Goal: Task Accomplishment & Management: Complete application form

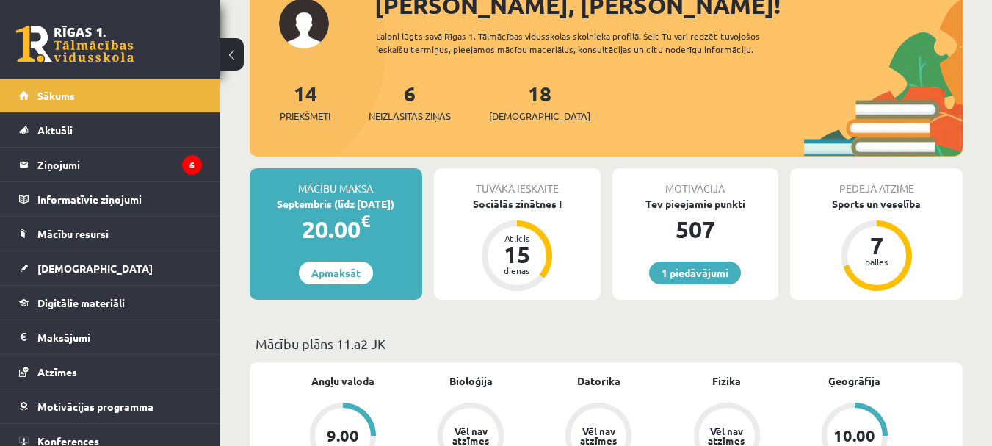
scroll to position [147, 0]
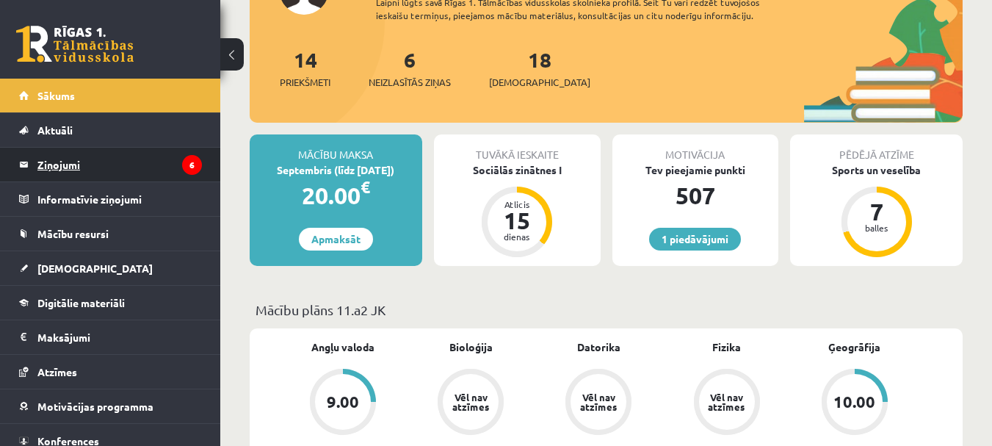
click at [80, 173] on legend "Ziņojumi 6" at bounding box center [119, 165] width 164 height 34
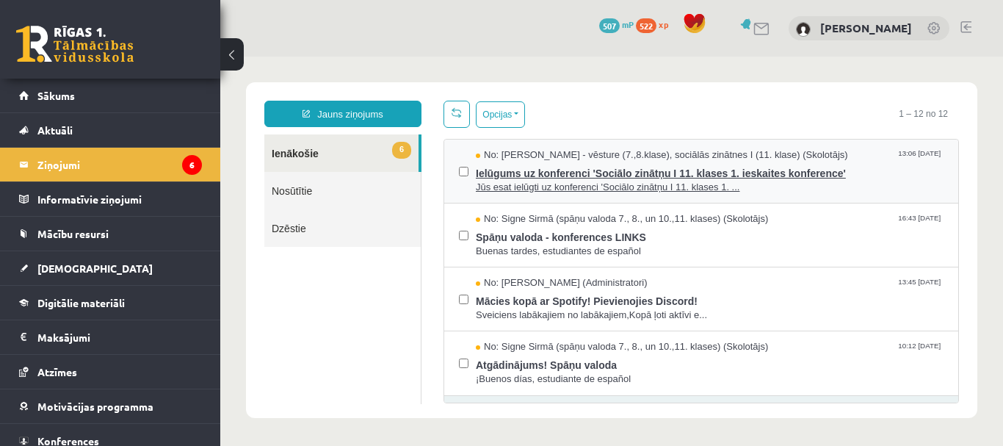
click at [551, 169] on span "Ielūgums uz konferenci 'Sociālo zinātņu I 11. klases 1. ieskaites konference'" at bounding box center [710, 171] width 468 height 18
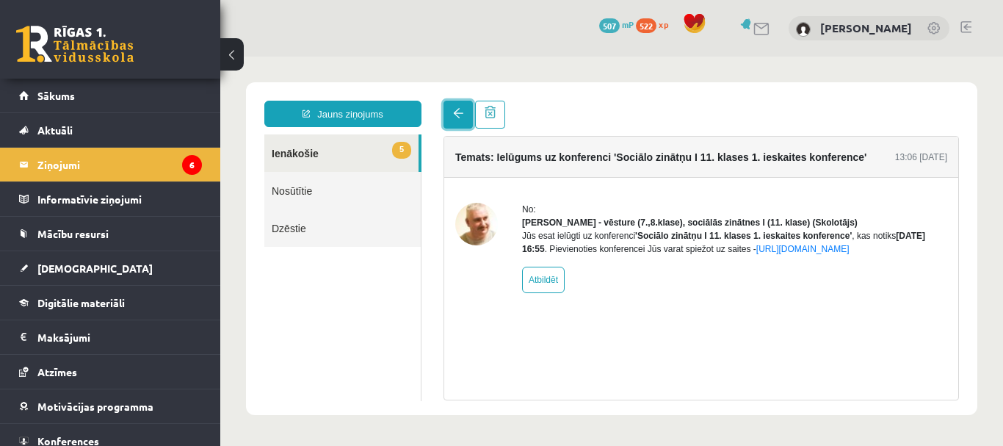
click at [457, 117] on span at bounding box center [458, 113] width 10 height 10
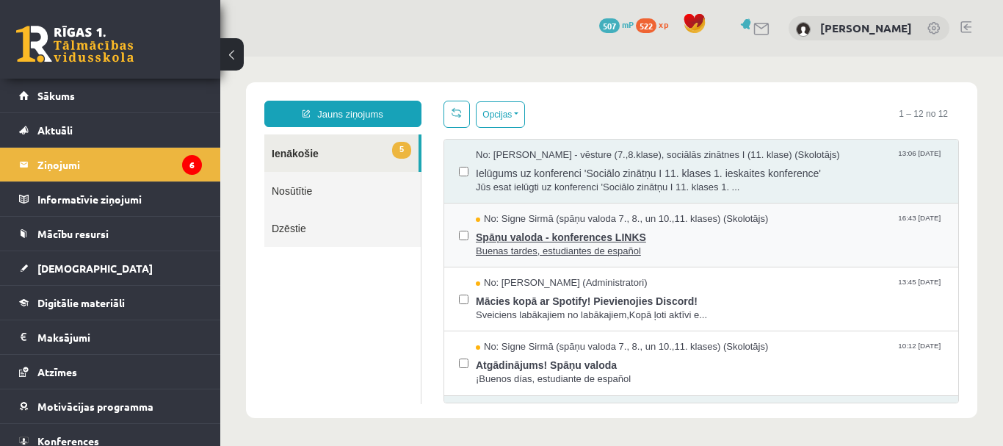
click at [609, 234] on span "Spāņu valoda - konferences LINKS" at bounding box center [710, 235] width 468 height 18
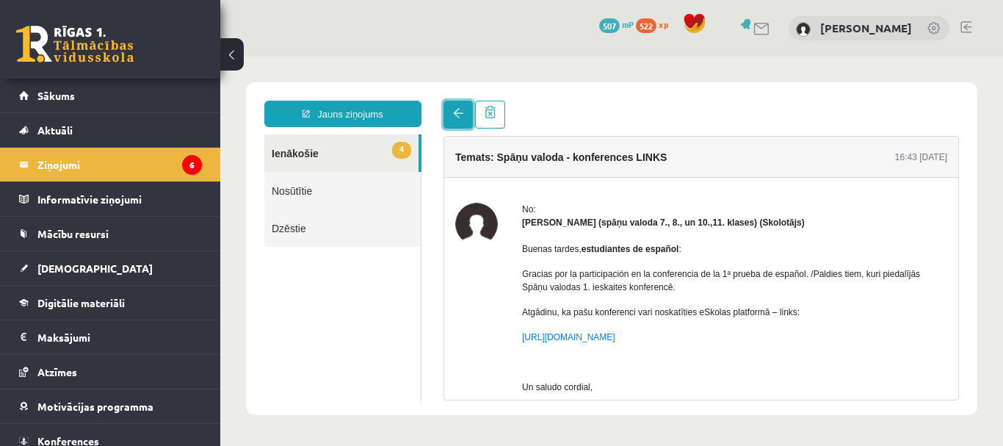
click at [462, 118] on span at bounding box center [458, 113] width 10 height 10
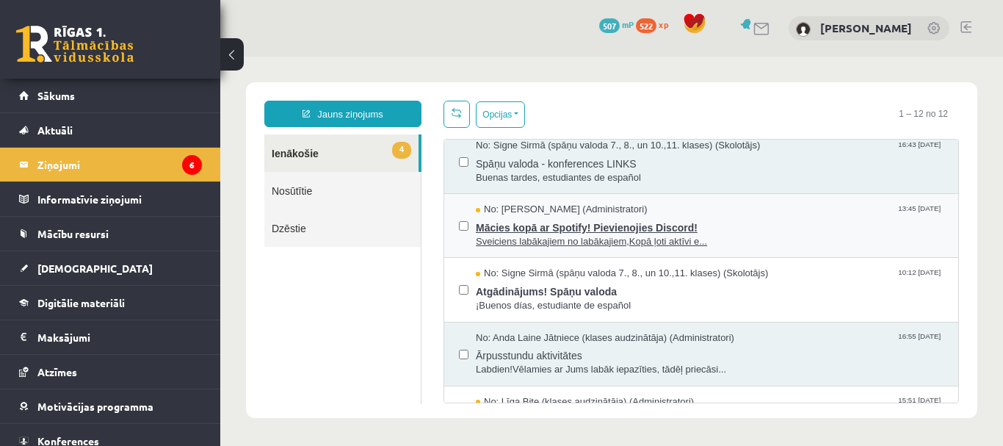
click at [629, 247] on span "Sveiciens labākajiem no labākajiem,Kopā ļoti aktīvi e..." at bounding box center [710, 242] width 468 height 14
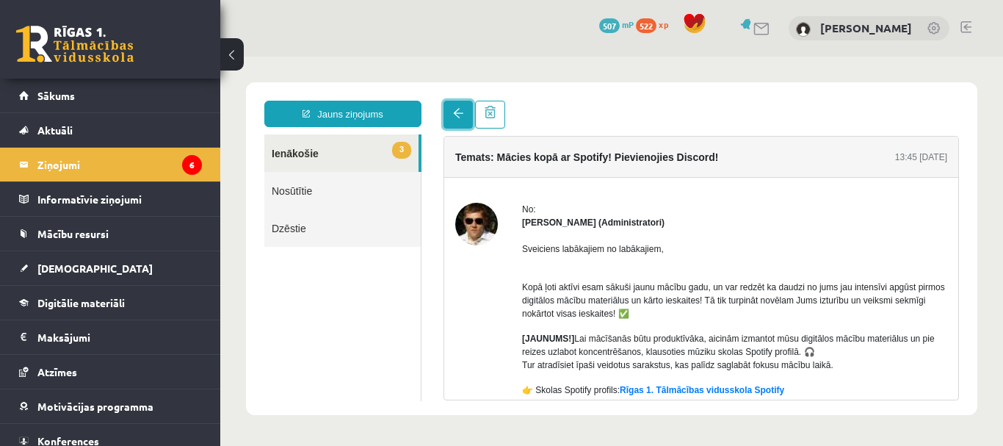
click at [460, 115] on span at bounding box center [458, 113] width 10 height 10
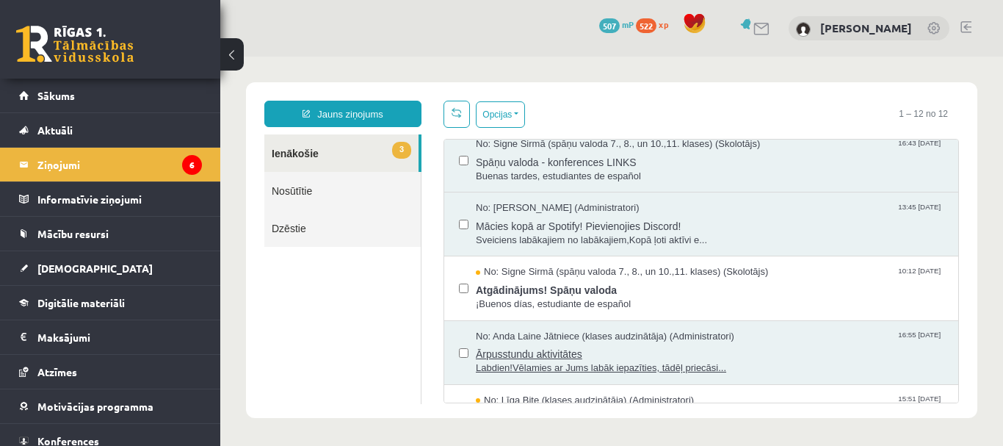
scroll to position [147, 0]
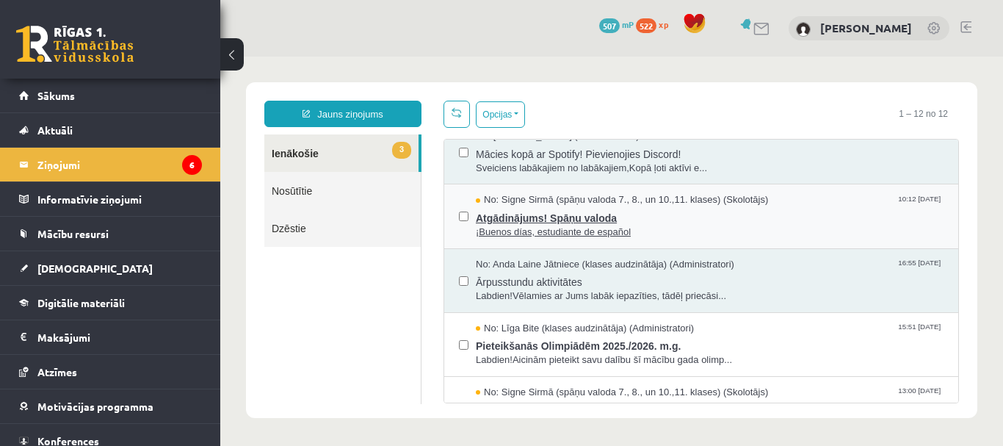
click at [559, 217] on span "Atgādinājums! Spāņu valoda" at bounding box center [710, 216] width 468 height 18
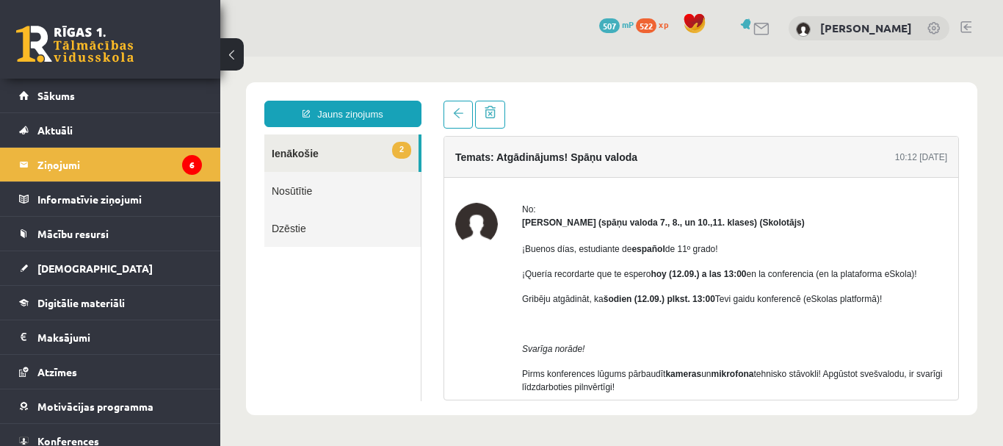
scroll to position [0, 0]
click at [459, 94] on div "Jauns ziņojums 2 Ienākošie Nosūtītie Dzēstie * ********* ********* ******* Tema…" at bounding box center [611, 248] width 731 height 333
click at [457, 115] on span at bounding box center [458, 113] width 10 height 10
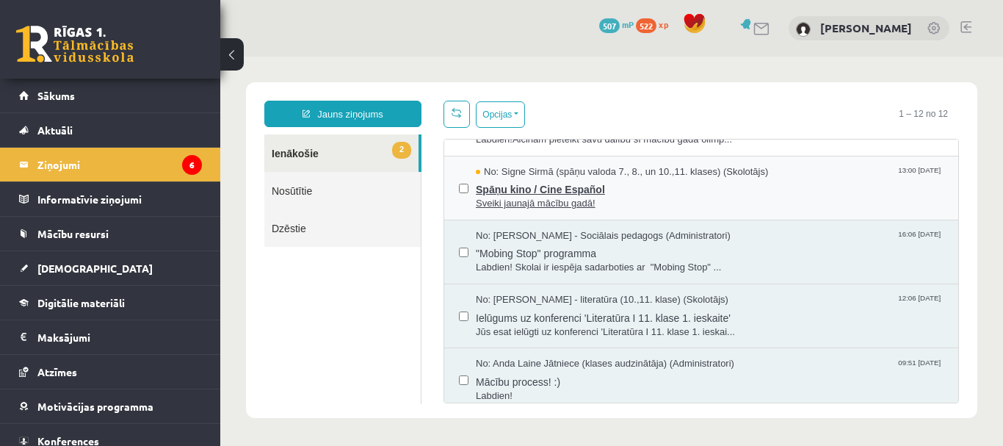
click at [550, 194] on span "Spāņu kino / Cine Español" at bounding box center [710, 187] width 468 height 18
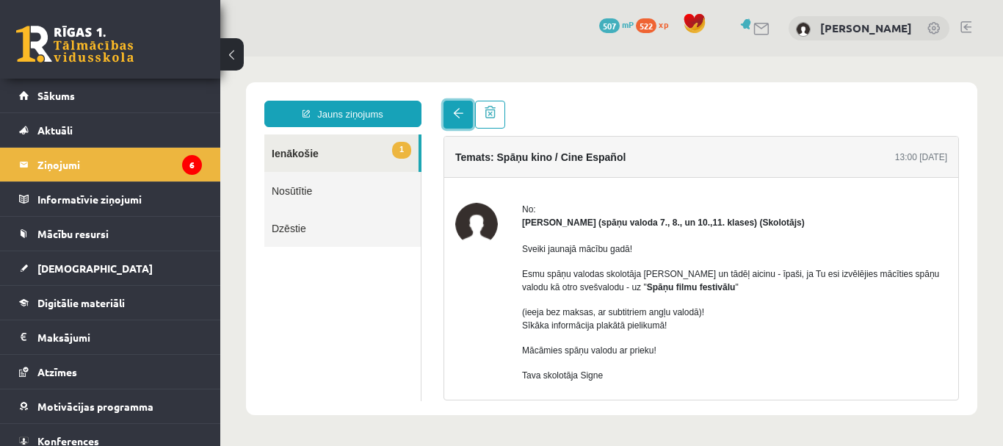
click at [455, 114] on span at bounding box center [458, 113] width 10 height 10
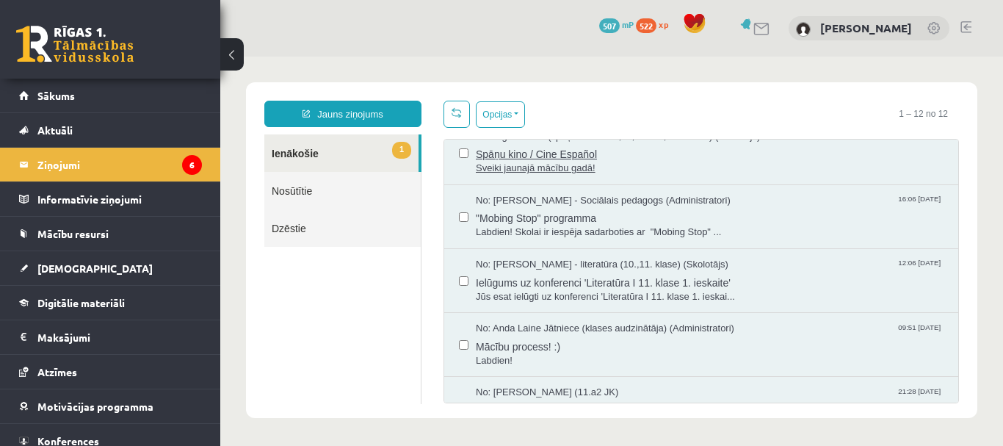
scroll to position [275, 0]
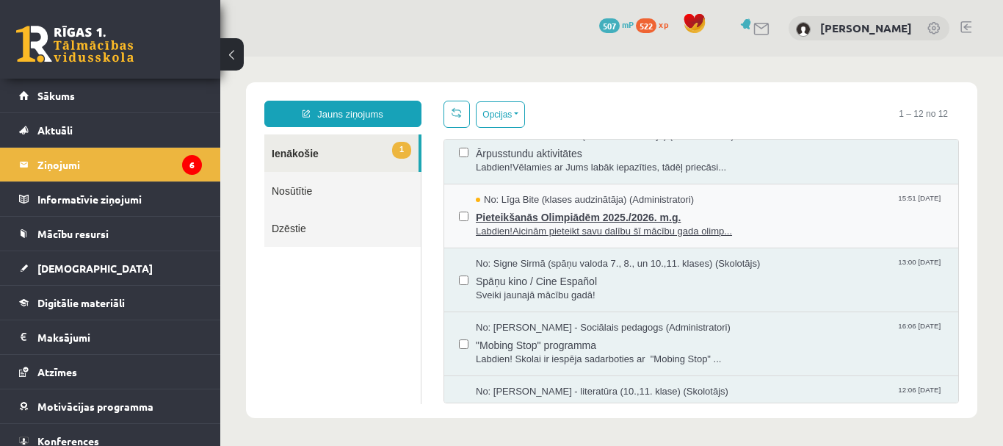
click at [598, 225] on span "Labdien!Aicinām pieteikt savu dalību šī mācību gada olimp..." at bounding box center [710, 232] width 468 height 14
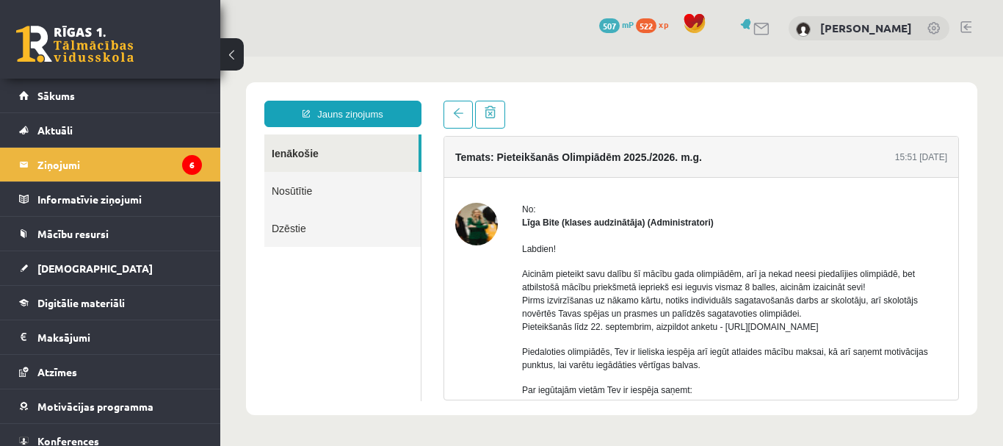
scroll to position [0, 0]
click at [451, 106] on link at bounding box center [458, 115] width 29 height 28
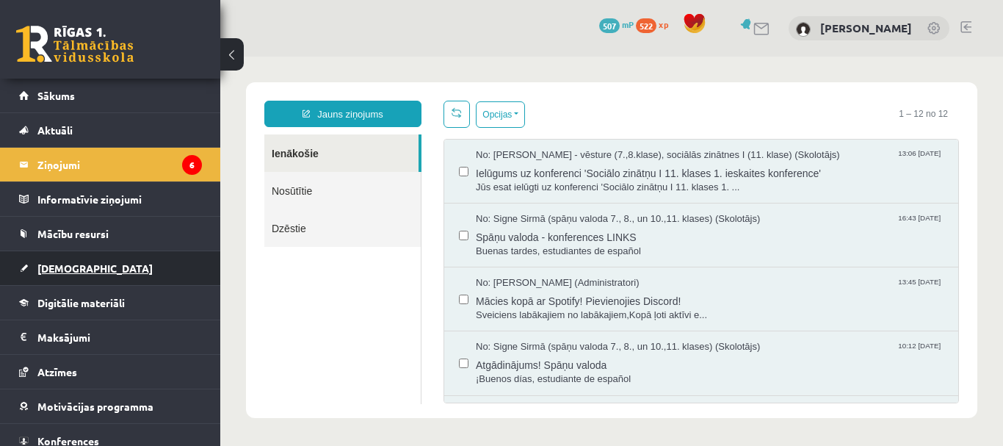
click at [87, 258] on link "[DEMOGRAPHIC_DATA]" at bounding box center [110, 268] width 183 height 34
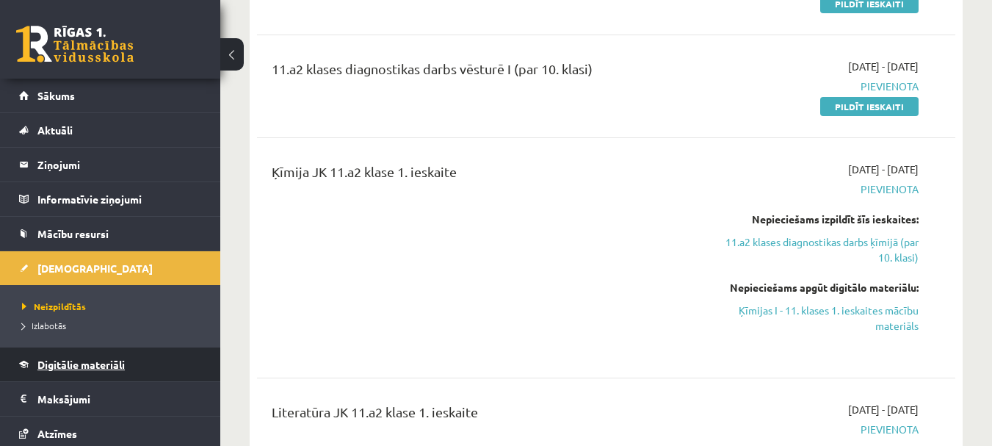
click at [102, 369] on span "Digitālie materiāli" at bounding box center [80, 364] width 87 height 13
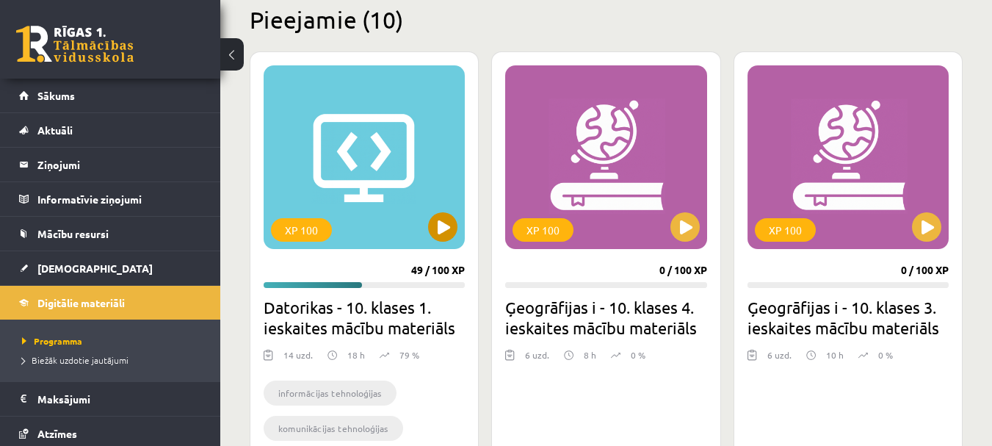
click at [458, 214] on div "XP 100" at bounding box center [364, 157] width 201 height 184
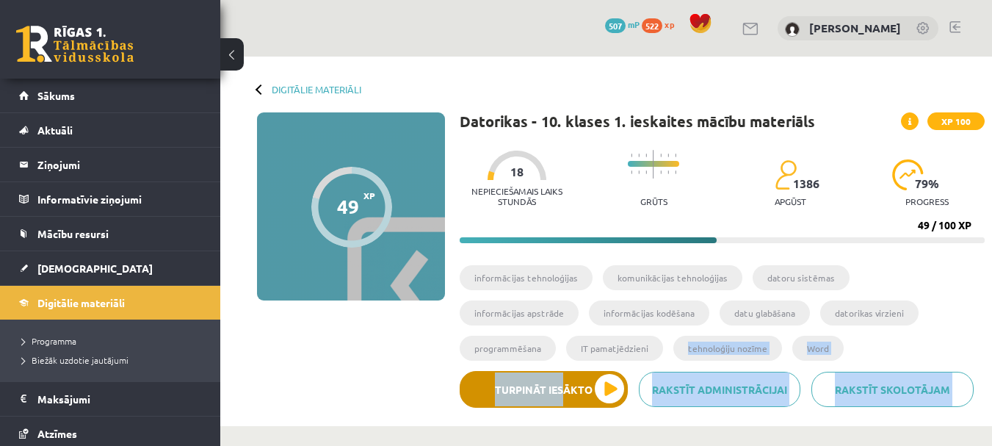
drag, startPoint x: 564, startPoint y: 369, endPoint x: 562, endPoint y: 378, distance: 8.9
click at [563, 375] on div "Datorikas - 10. klases 1. ieskaites mācību materiāls XP 100 Nepieciešamais laik…" at bounding box center [722, 265] width 525 height 306
click at [568, 399] on button "Turpināt iesākto" at bounding box center [544, 389] width 168 height 37
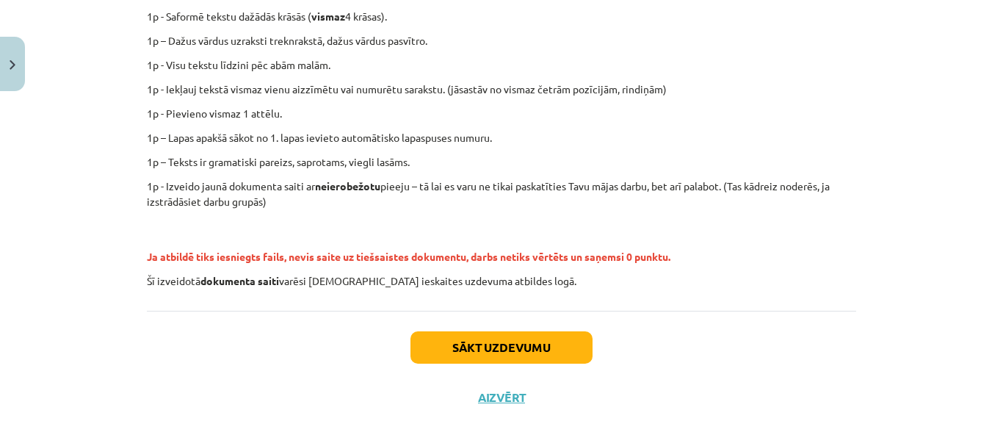
scroll to position [408, 0]
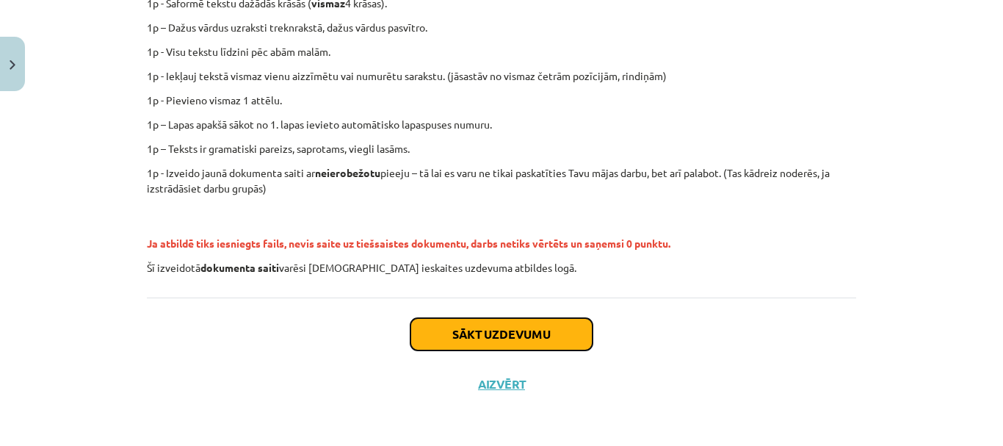
click at [497, 340] on button "Sākt uzdevumu" at bounding box center [501, 334] width 182 height 32
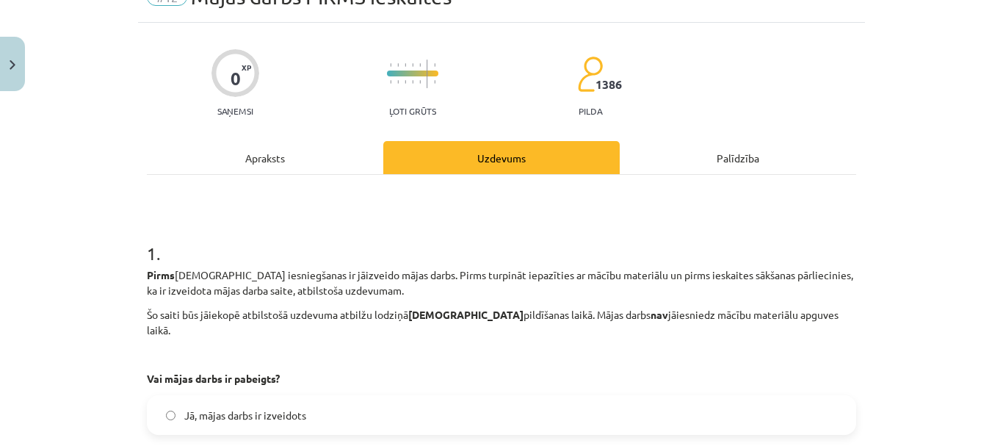
scroll to position [184, 0]
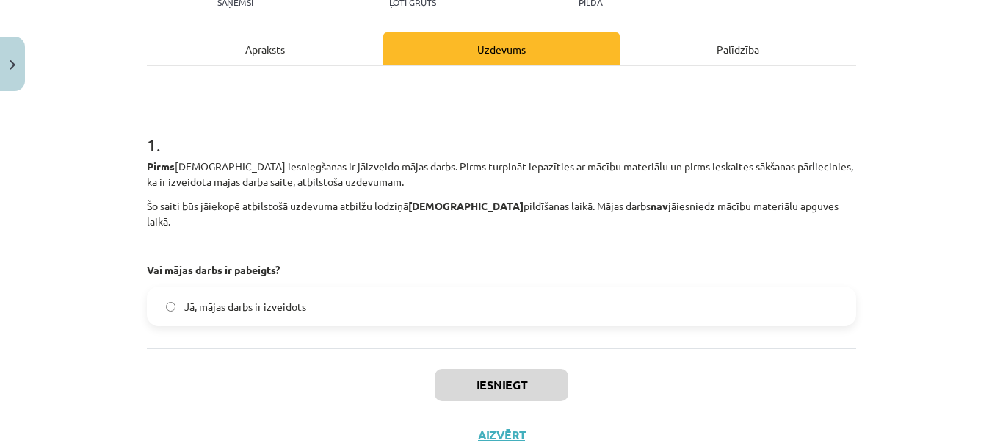
click at [242, 288] on label "Jā, mājas darbs ir izveidots" at bounding box center [501, 306] width 706 height 37
click at [554, 369] on button "Iesniegt" at bounding box center [502, 385] width 134 height 32
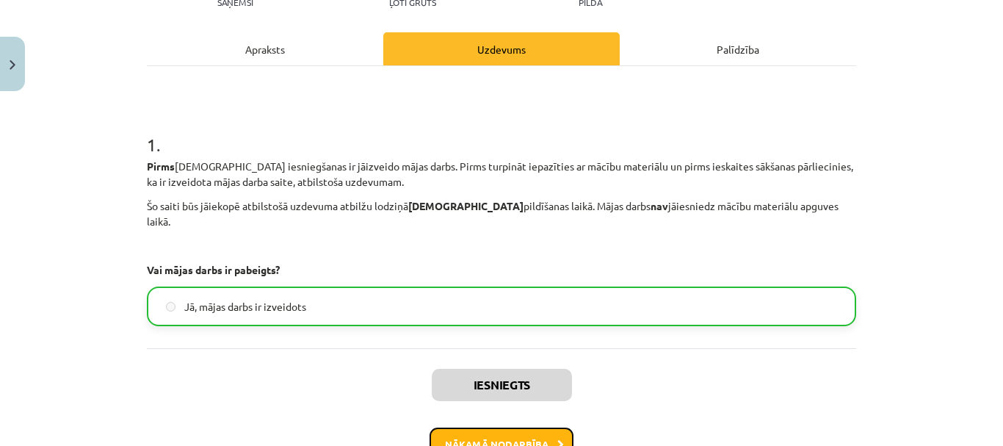
click at [477, 427] on button "Nākamā nodarbība" at bounding box center [502, 444] width 144 height 34
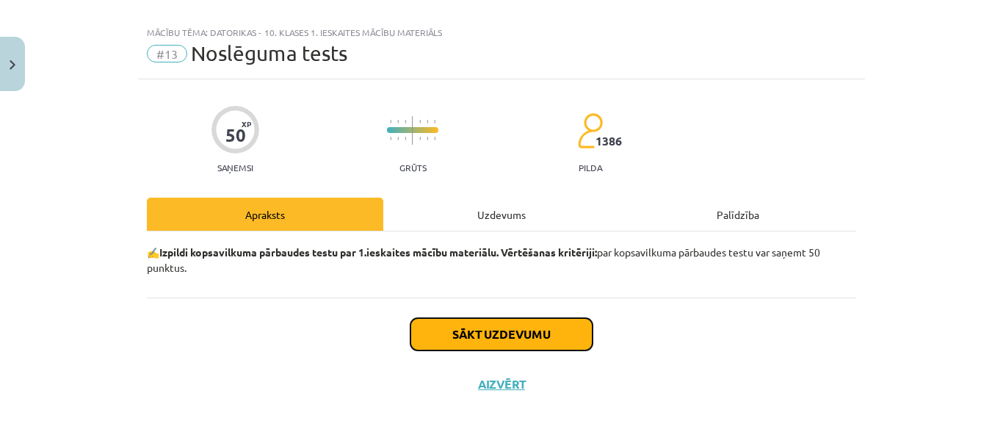
click at [528, 341] on button "Sākt uzdevumu" at bounding box center [501, 334] width 182 height 32
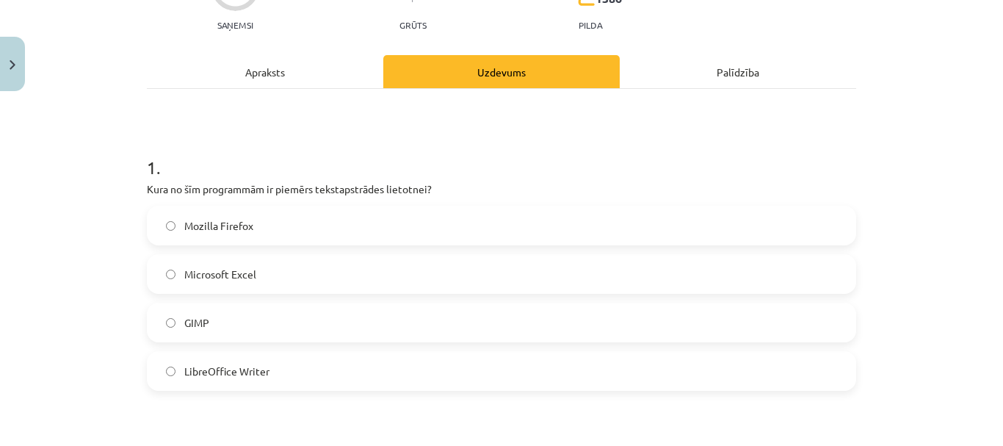
scroll to position [165, 0]
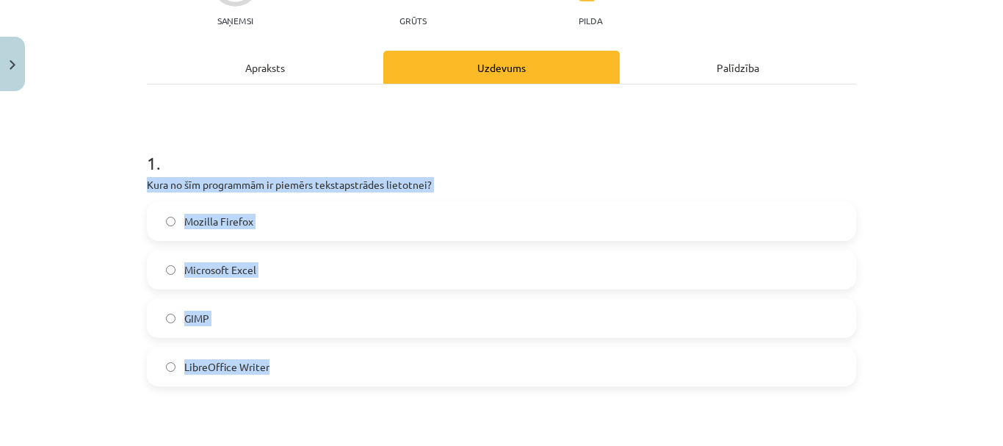
drag, startPoint x: 144, startPoint y: 184, endPoint x: 325, endPoint y: 365, distance: 256.5
click at [325, 365] on div "1 . Kura no šīm programmām ir piemērs tekstapstrādes lietotnei? Mozilla Firefox…" at bounding box center [501, 256] width 709 height 259
copy div "Kura no šīm programmām ir piemērs tekstapstrādes lietotnei? Mozilla Firefox Mic…"
click at [248, 369] on span "LibreOffice Writer" at bounding box center [226, 366] width 85 height 15
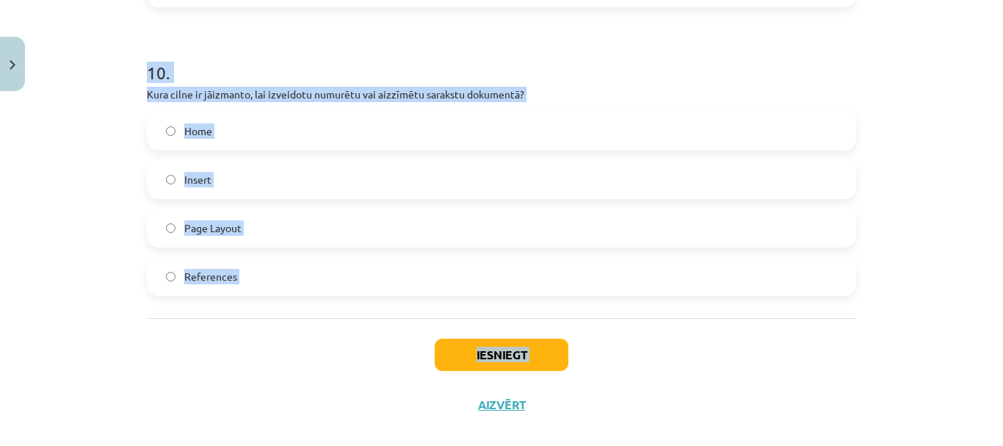
scroll to position [2845, 0]
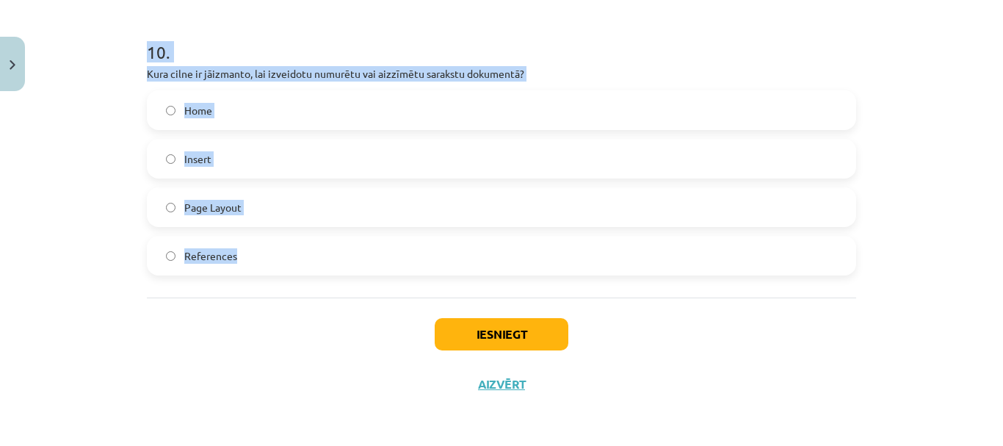
drag, startPoint x: 140, startPoint y: 178, endPoint x: 264, endPoint y: 267, distance: 153.1
copy form "Kas ir draiveri (dziņi)? Interneta pārlūkprogrammas Programmatūra, kas veido pr…"
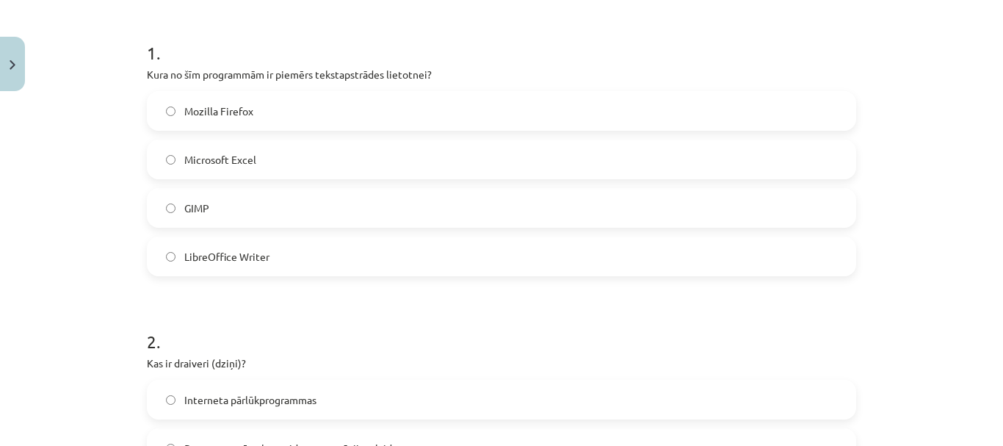
click at [427, 325] on h1 "2 ." at bounding box center [501, 328] width 709 height 46
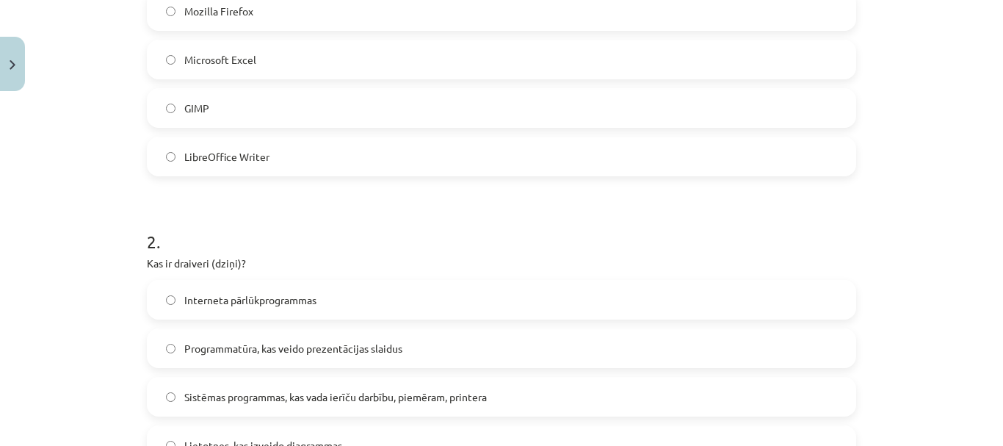
scroll to position [569, 0]
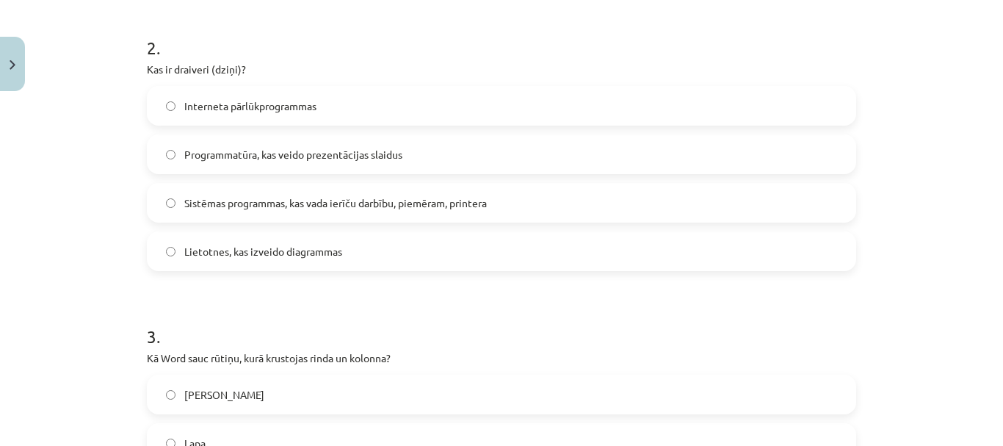
click at [299, 214] on label "Sistēmas programmas, kas vada ierīču darbību, piemēram, printera" at bounding box center [501, 202] width 706 height 37
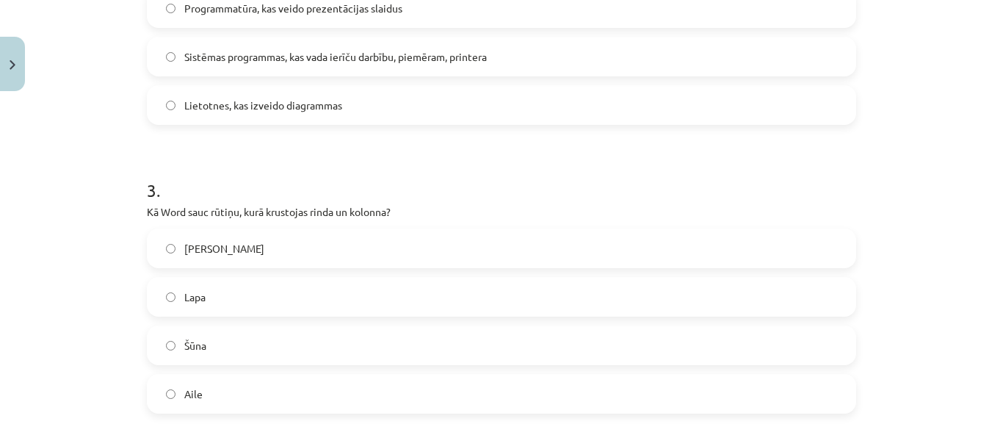
scroll to position [716, 0]
click at [235, 346] on label "Šūna" at bounding box center [501, 344] width 706 height 37
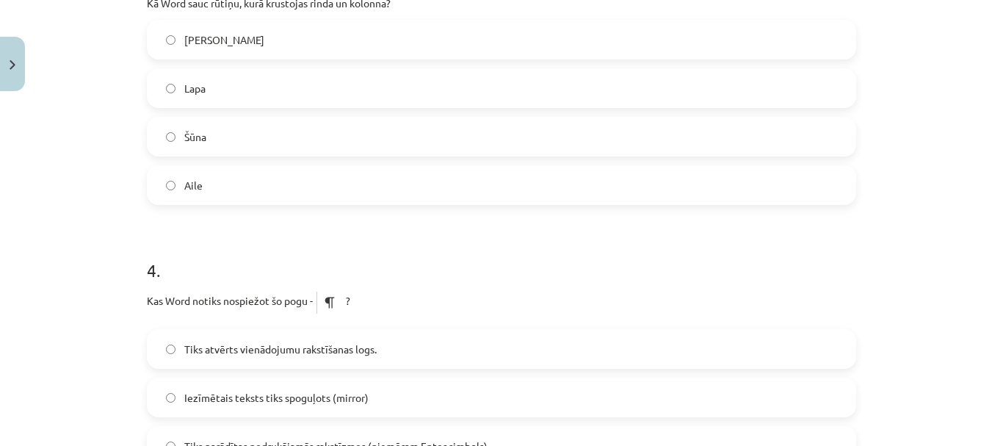
scroll to position [1083, 0]
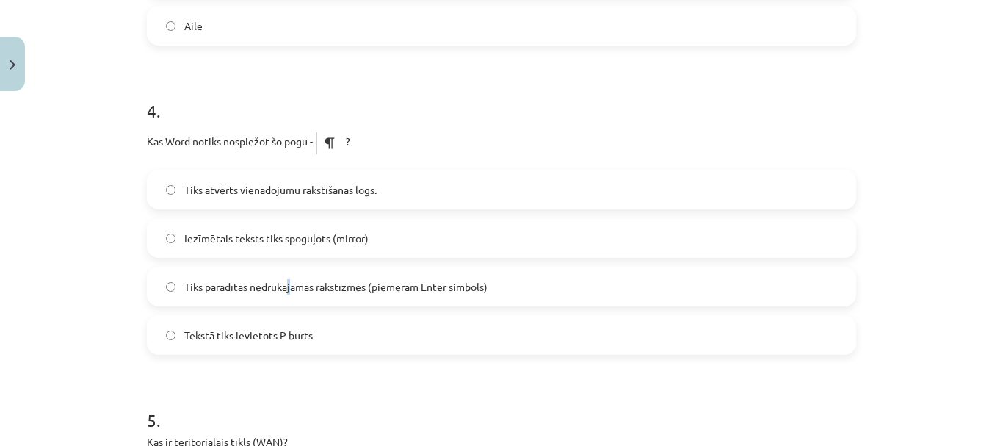
click at [286, 295] on label "Tiks parādītas nedrukājamās rakstīzmes (piemēram Enter simbols)" at bounding box center [501, 286] width 706 height 37
click at [184, 292] on span "Tiks parādītas nedrukājamās rakstīzmes (piemēram Enter simbols)" at bounding box center [335, 286] width 303 height 15
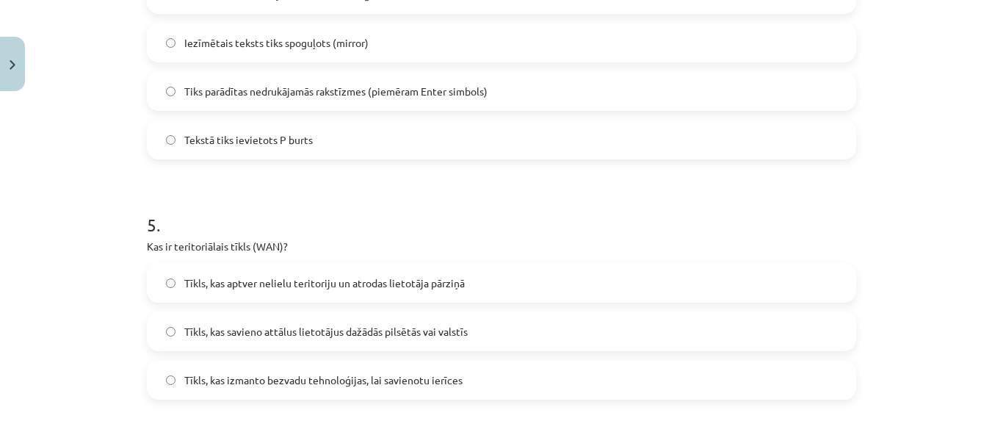
scroll to position [1303, 0]
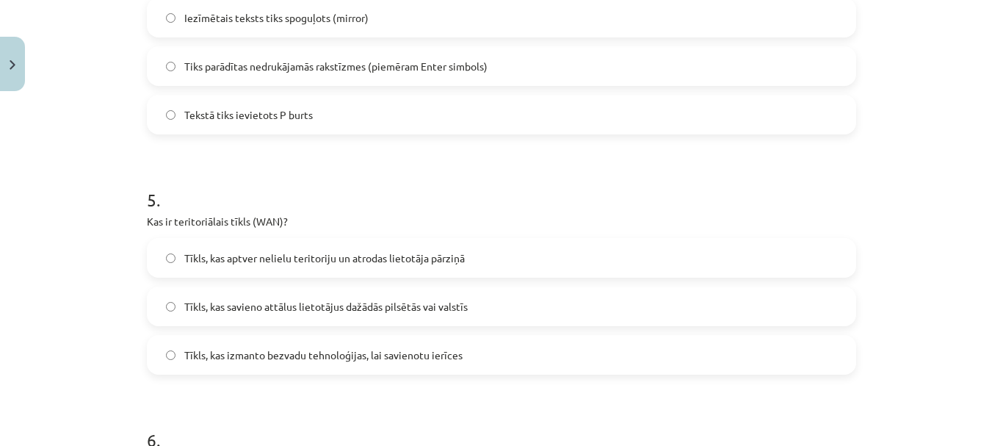
click at [302, 312] on span "Tīkls, kas savieno attālus lietotājus dažādās pilsētās vai valstīs" at bounding box center [325, 306] width 283 height 15
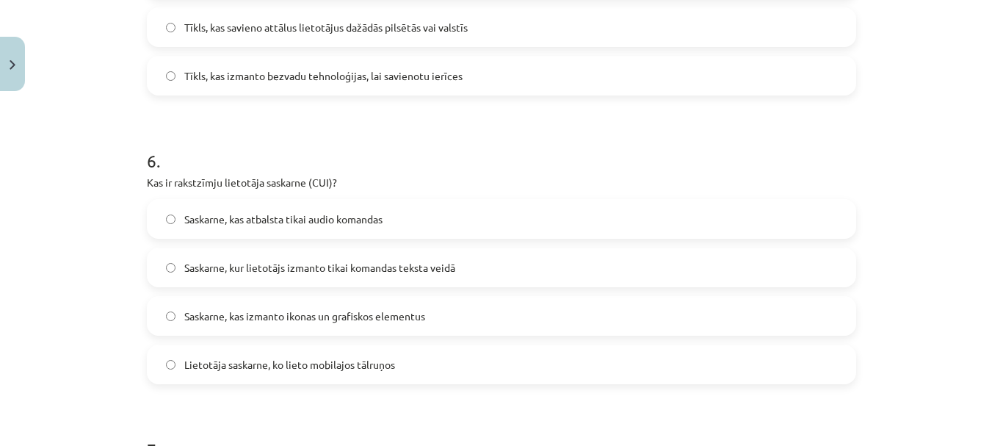
scroll to position [1597, 0]
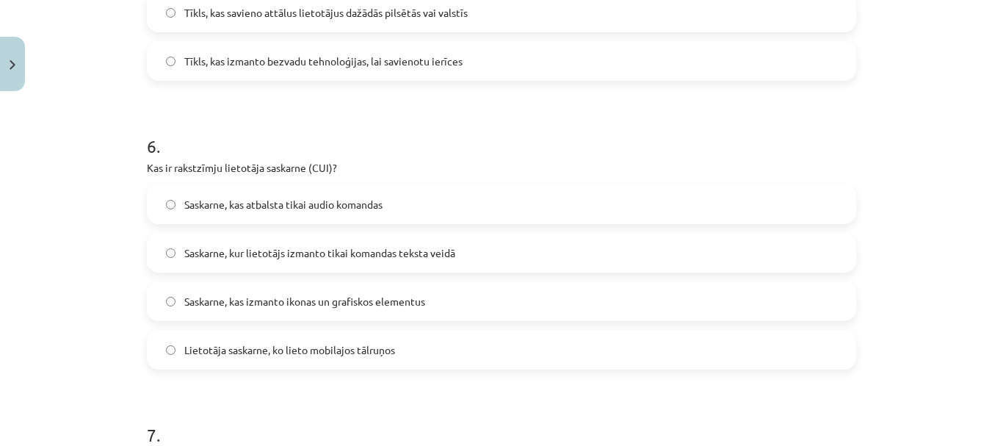
click at [264, 259] on span "Saskarne, kur lietotājs izmanto tikai komandas teksta veidā" at bounding box center [319, 252] width 271 height 15
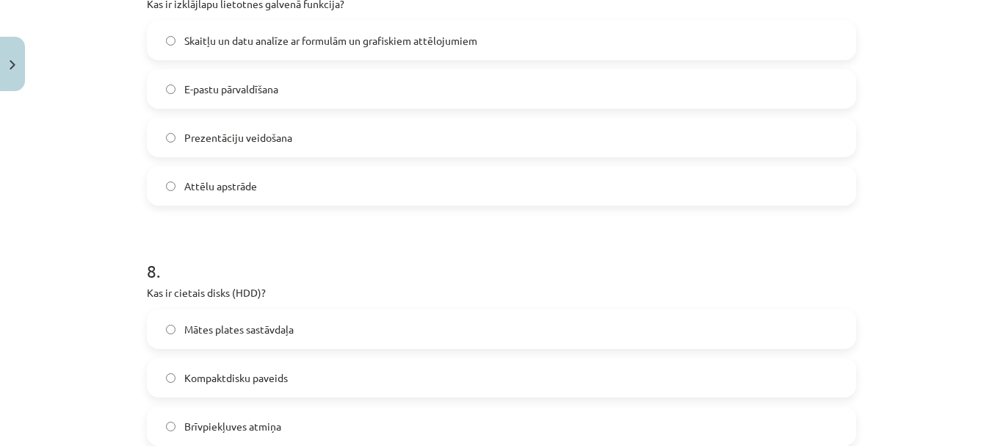
scroll to position [1964, 0]
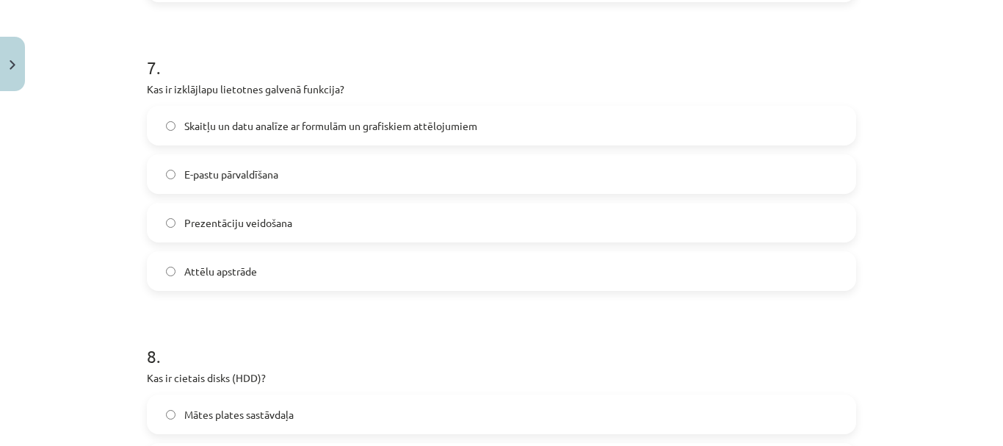
click at [255, 120] on span "Skaitļu un datu analīze ar formulām un grafiskiem attēlojumiem" at bounding box center [330, 125] width 293 height 15
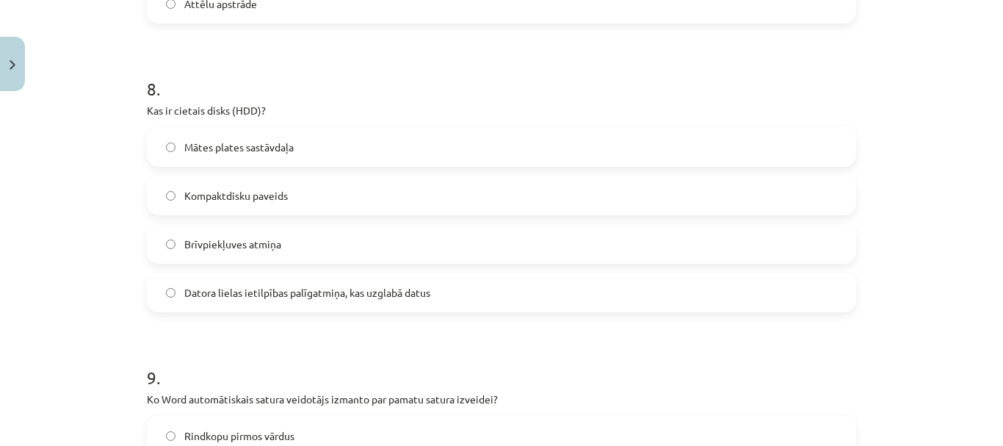
scroll to position [2258, 0]
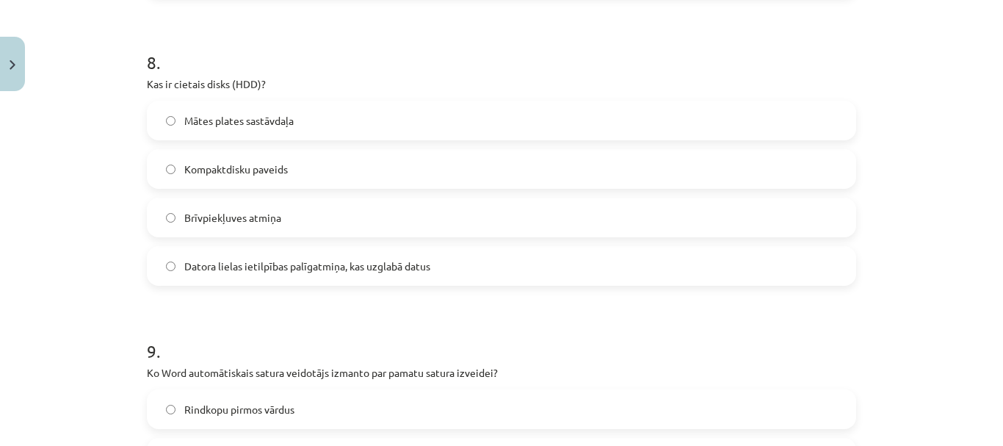
click at [258, 265] on span "Datora lielas ietilpības palīgatmiņa, kas uzglabā datus" at bounding box center [307, 265] width 246 height 15
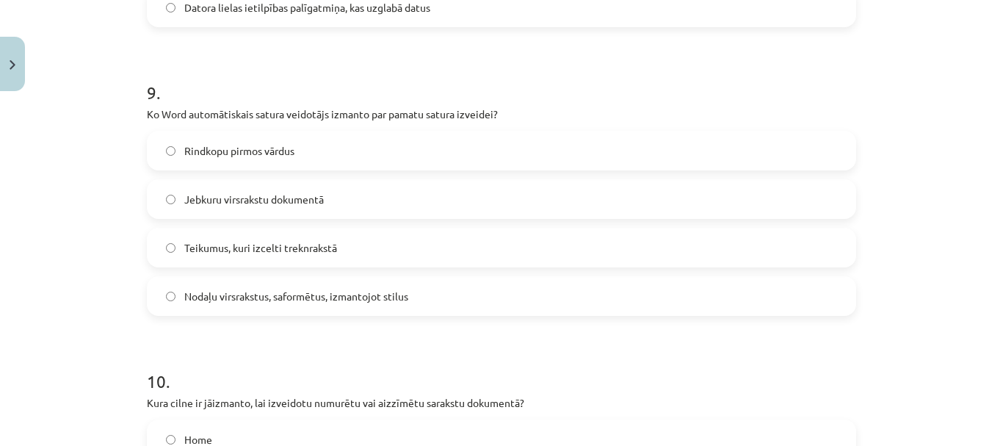
scroll to position [2552, 0]
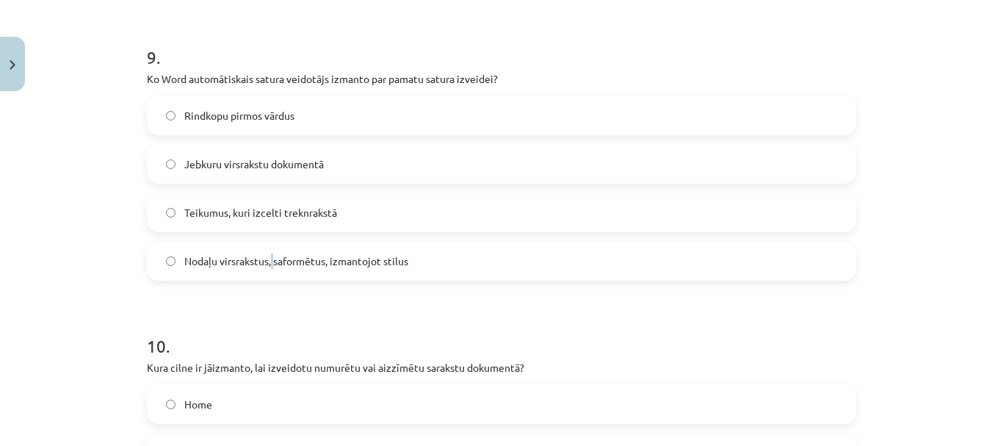
click at [269, 269] on label "Nodaļu virsrakstus, saformētus, izmantojot stilus" at bounding box center [501, 260] width 706 height 37
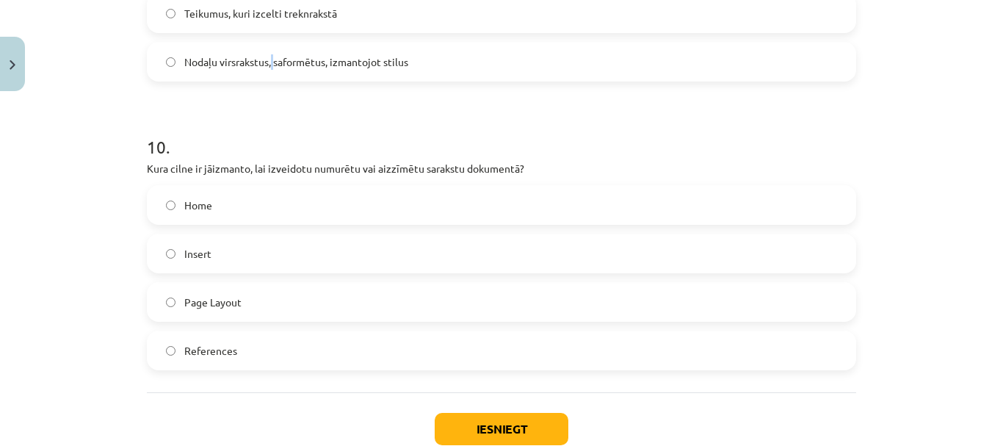
scroll to position [2772, 0]
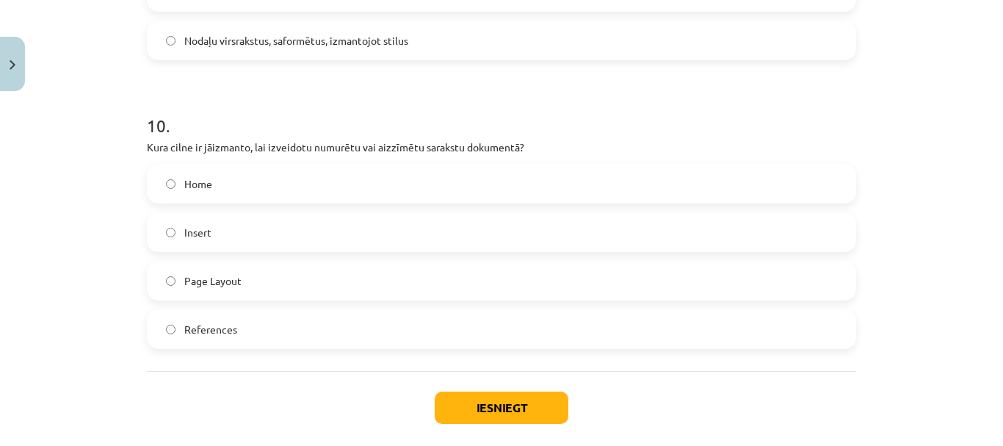
click at [216, 181] on label "Home" at bounding box center [501, 183] width 706 height 37
click at [485, 407] on button "Iesniegt" at bounding box center [502, 407] width 134 height 32
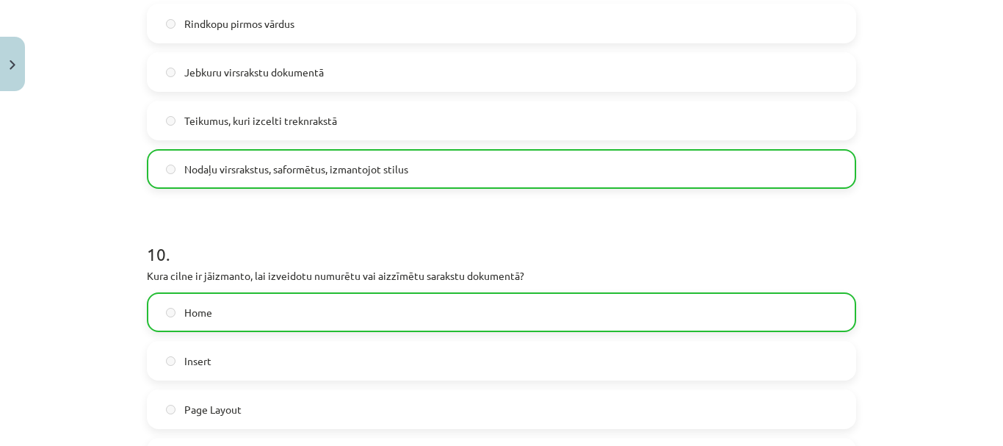
scroll to position [2892, 0]
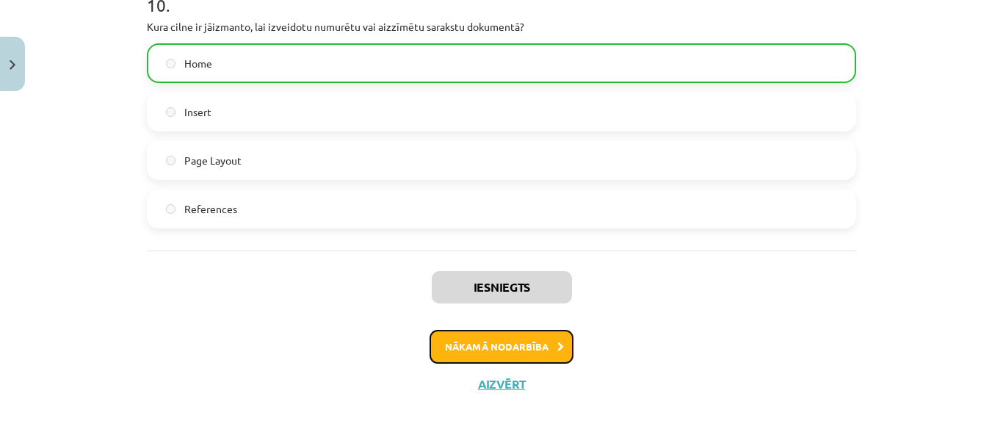
click at [514, 339] on button "Nākamā nodarbība" at bounding box center [502, 347] width 144 height 34
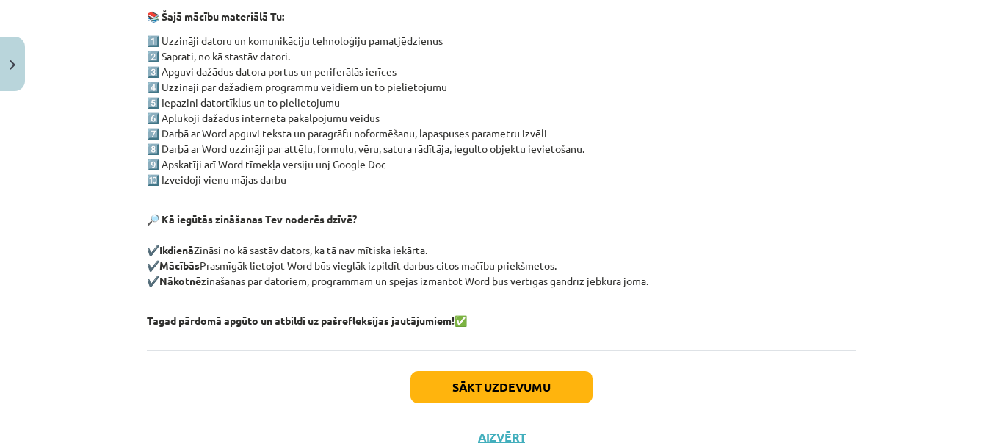
scroll to position [330, 0]
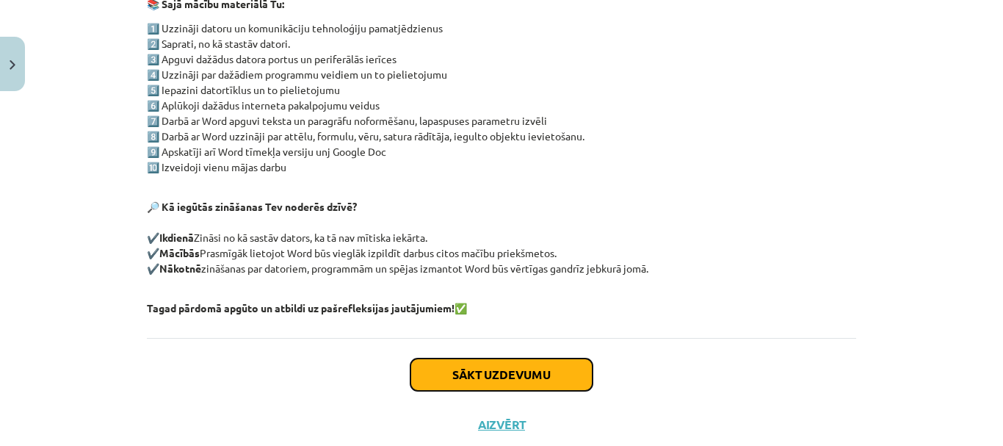
click at [492, 373] on button "Sākt uzdevumu" at bounding box center [501, 374] width 182 height 32
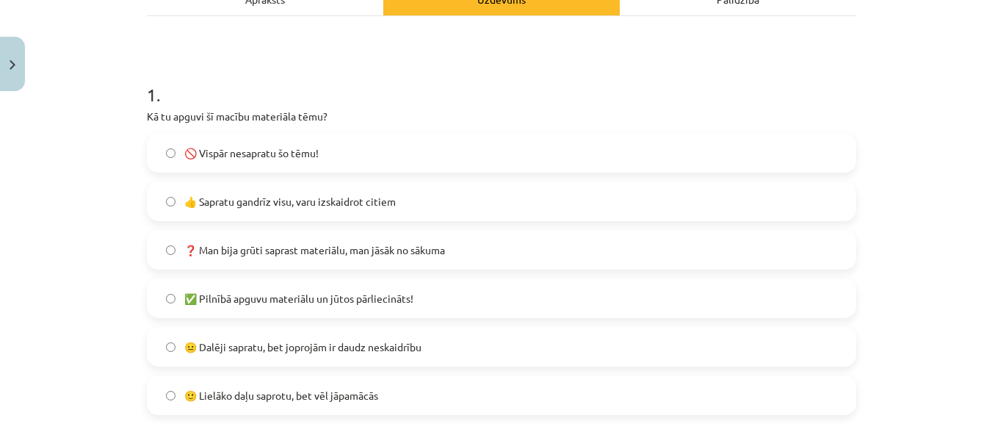
scroll to position [257, 0]
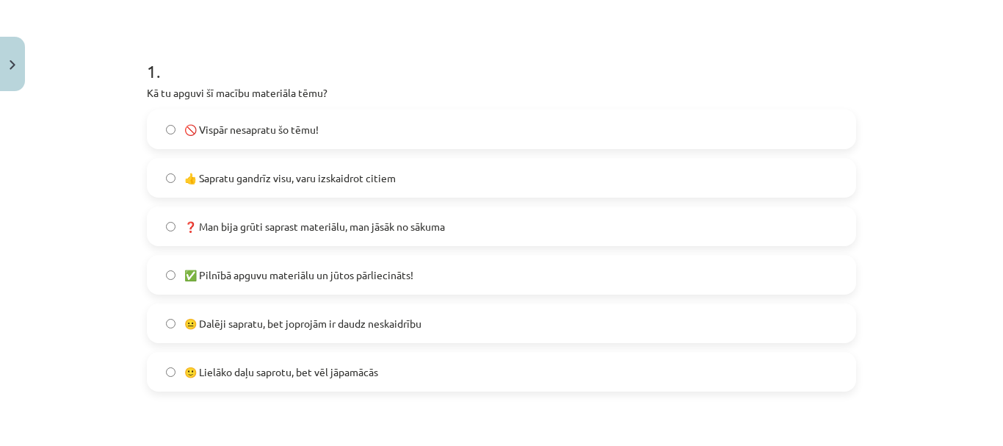
click at [347, 180] on span "👍 Sapratu gandrīz visu, varu izskaidrot citiem" at bounding box center [289, 177] width 211 height 15
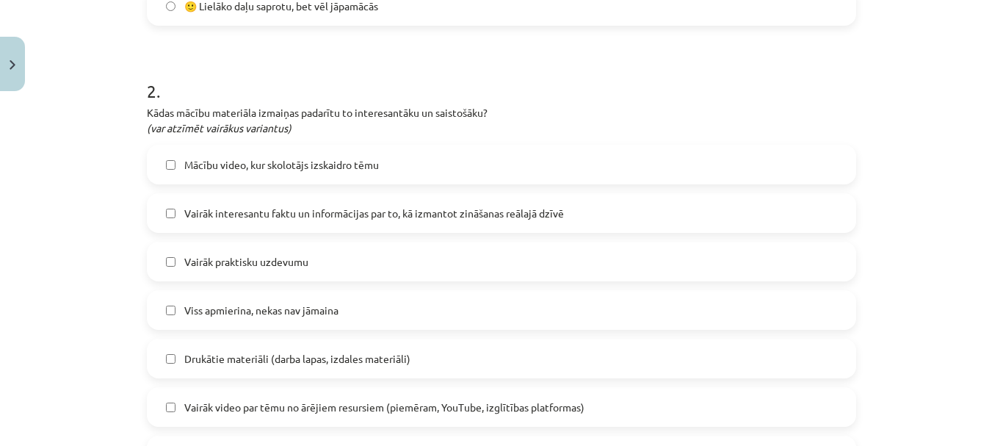
scroll to position [624, 0]
click at [350, 159] on span "Mācību video, kur skolotājs izskaidro tēmu" at bounding box center [281, 163] width 195 height 15
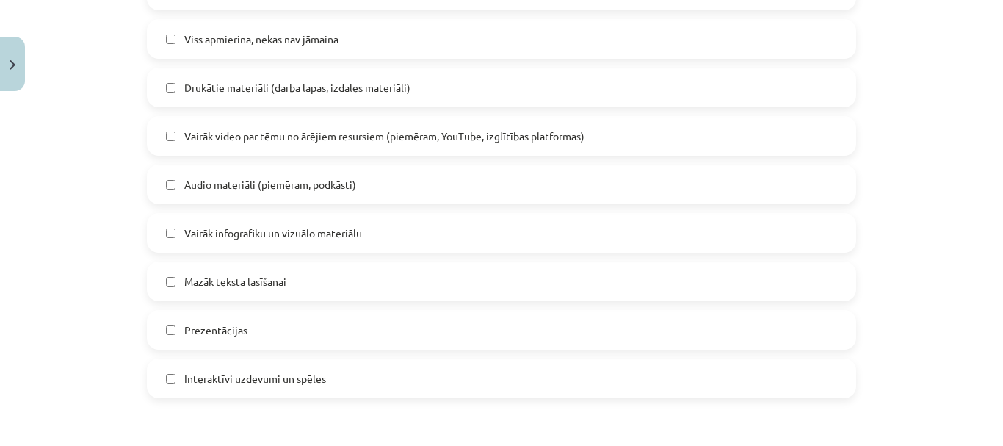
scroll to position [918, 0]
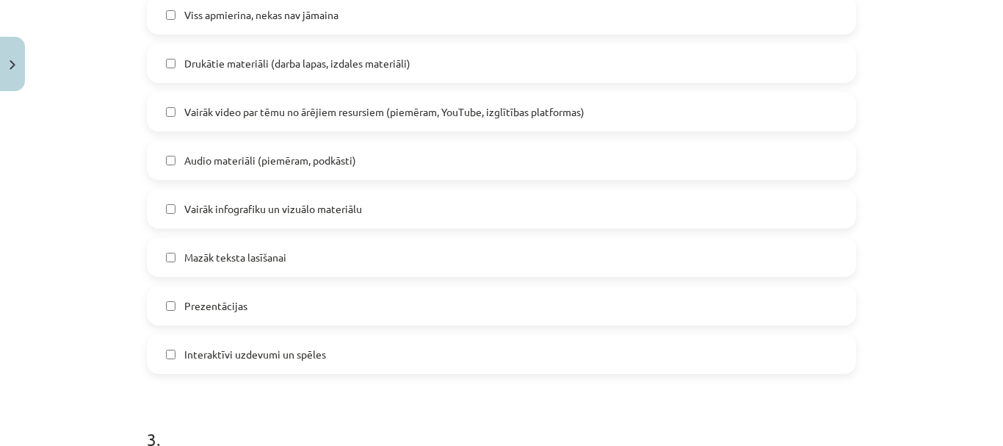
click at [347, 257] on label "Mazāk teksta lasīšanai" at bounding box center [501, 257] width 706 height 37
click at [343, 355] on label "Interaktīvi uzdevumi un spēles" at bounding box center [501, 354] width 706 height 37
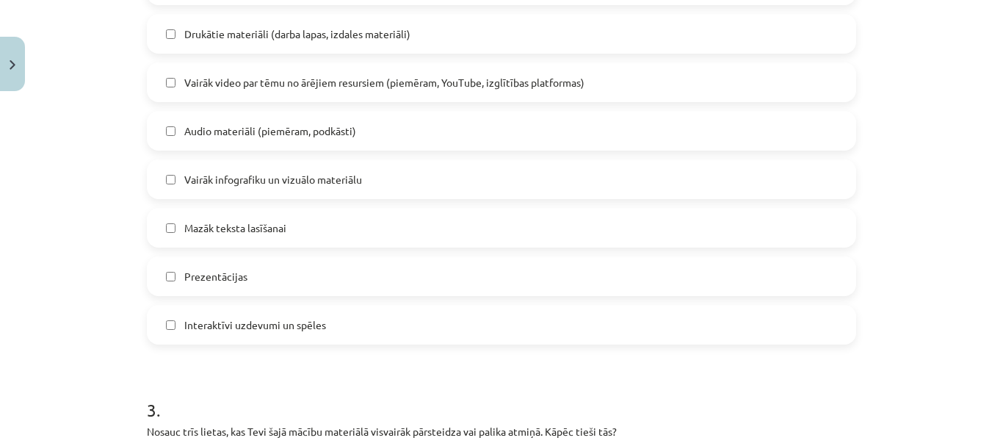
scroll to position [991, 0]
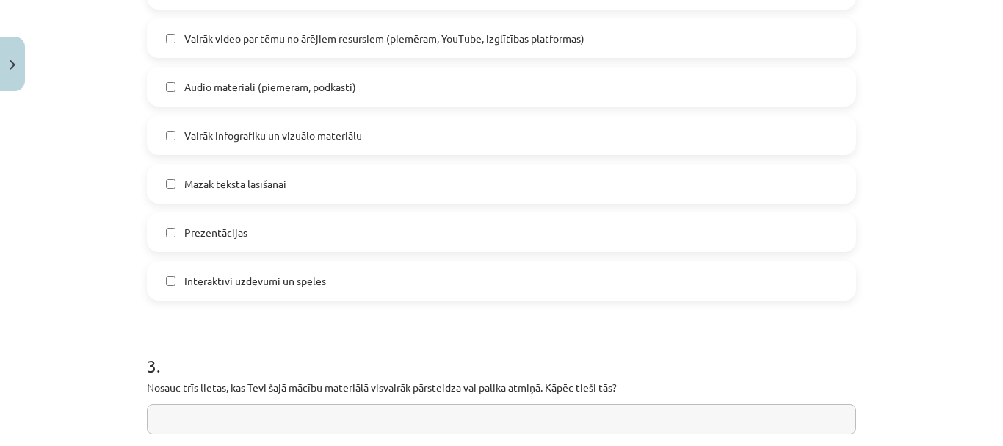
click at [326, 294] on label "Interaktīvi uzdevumi un spēles" at bounding box center [501, 280] width 706 height 37
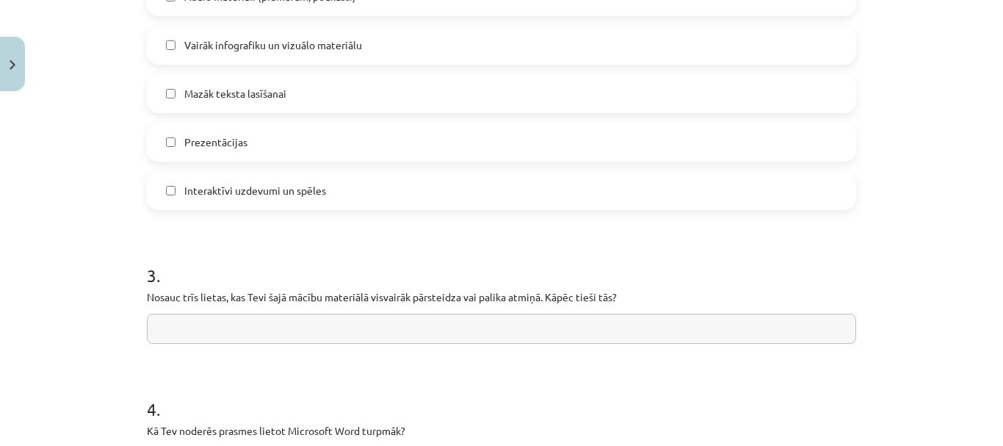
scroll to position [1212, 0]
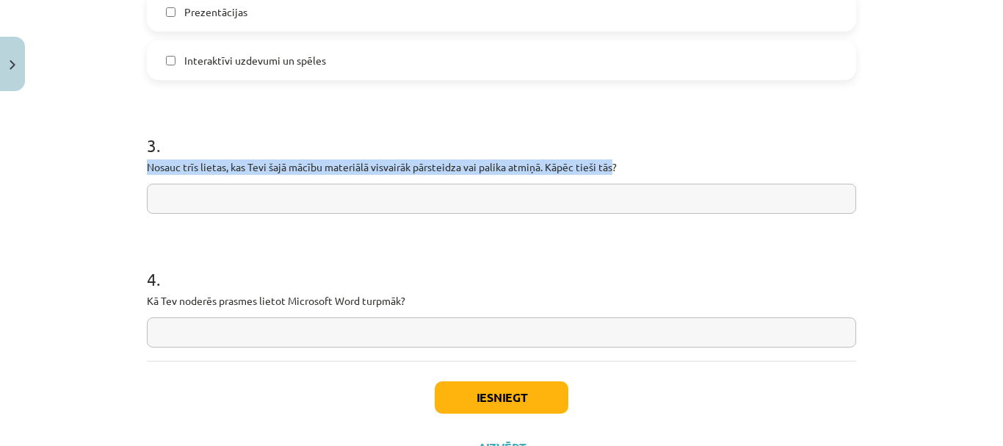
drag, startPoint x: 145, startPoint y: 166, endPoint x: 608, endPoint y: 173, distance: 463.4
click at [608, 173] on p "Nosauc trīs lietas, kas Tevi šajā mācību materiālā visvairāk pārsteidza vai pal…" at bounding box center [501, 166] width 709 height 15
drag, startPoint x: 619, startPoint y: 164, endPoint x: 115, endPoint y: 158, distance: 504.5
click at [115, 158] on div "Mācību tēma: Datorikas - 10. klases 1. ieskaites mācību materiāls #14 Temata ap…" at bounding box center [501, 223] width 1003 height 446
copy p "Nosauc trīs lietas, kas Tevi šajā mācību materiālā visvairāk pārsteidza vai pal…"
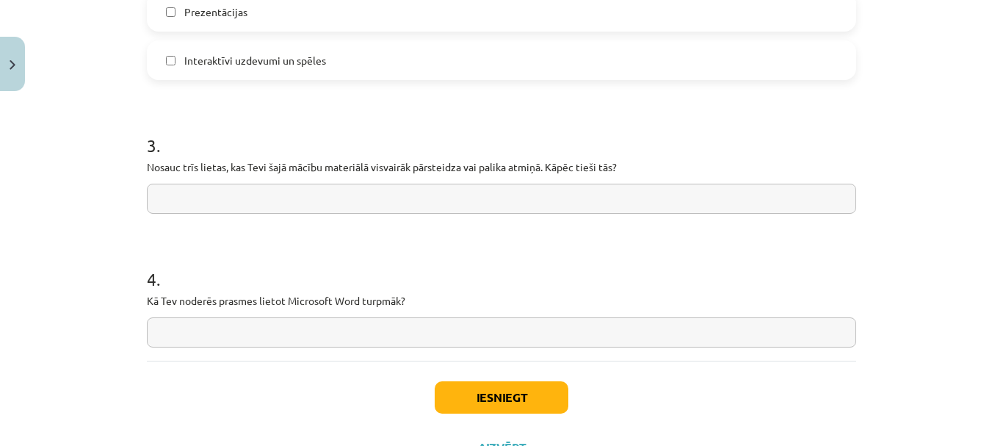
paste input "**********"
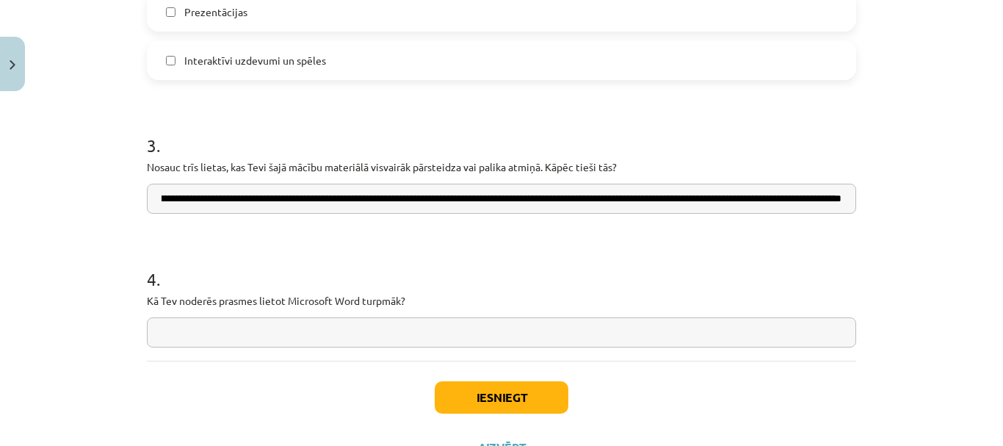
scroll to position [0, 1680]
click at [313, 203] on input "**********" at bounding box center [501, 199] width 709 height 30
click at [368, 200] on input "**********" at bounding box center [501, 199] width 709 height 30
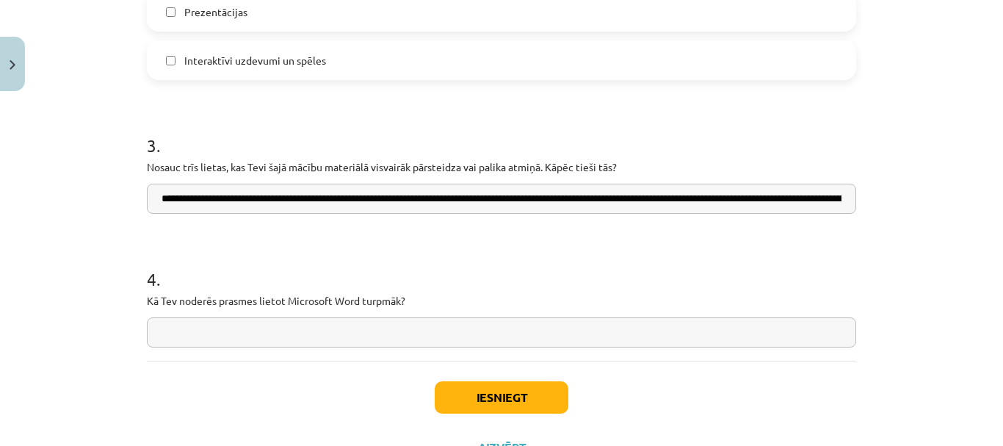
click at [282, 196] on input "**********" at bounding box center [501, 199] width 709 height 30
type input "**********"
drag, startPoint x: 410, startPoint y: 294, endPoint x: 106, endPoint y: 299, distance: 304.0
click at [106, 299] on div "Mācību tēma: Datorikas - 10. klases 1. ieskaites mācību materiāls #14 Temata ap…" at bounding box center [501, 223] width 1003 height 446
copy p "Kā Tev noderēs prasmes lietot Microsoft Word turpmāk?"
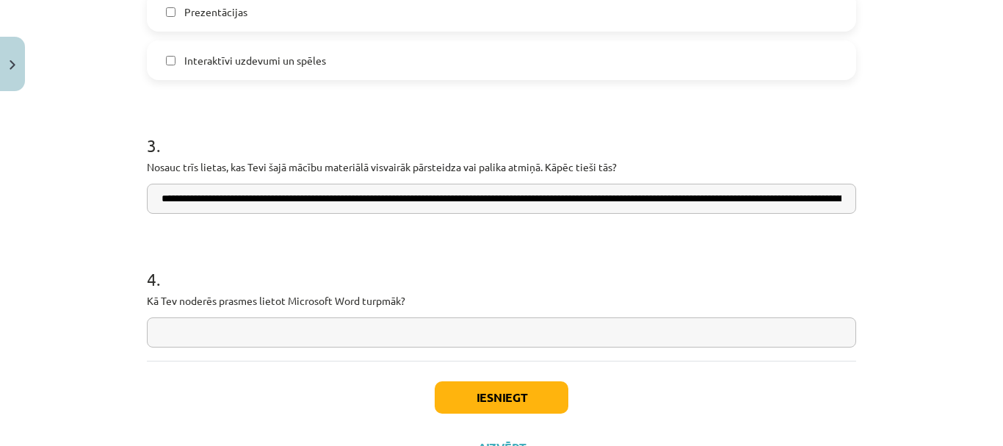
paste input "**********"
type input "**********"
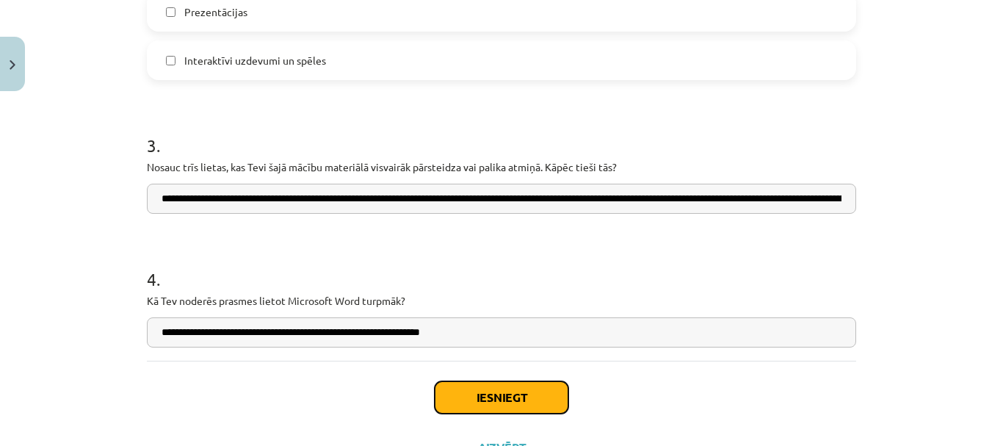
click at [529, 403] on button "Iesniegt" at bounding box center [502, 397] width 134 height 32
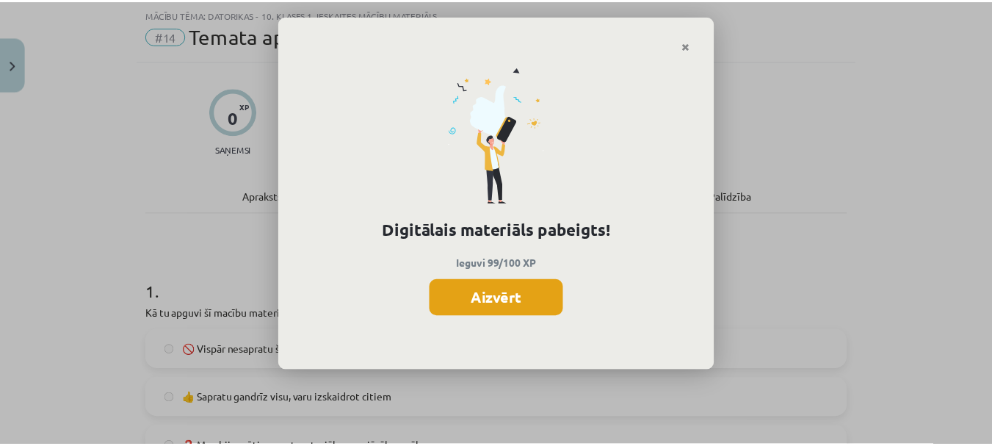
scroll to position [477, 0]
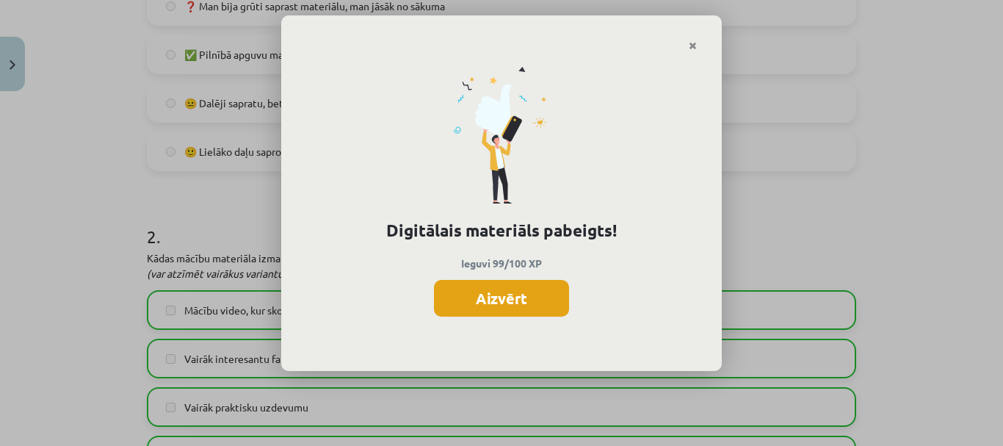
click at [542, 305] on button "Aizvērt" at bounding box center [501, 298] width 135 height 37
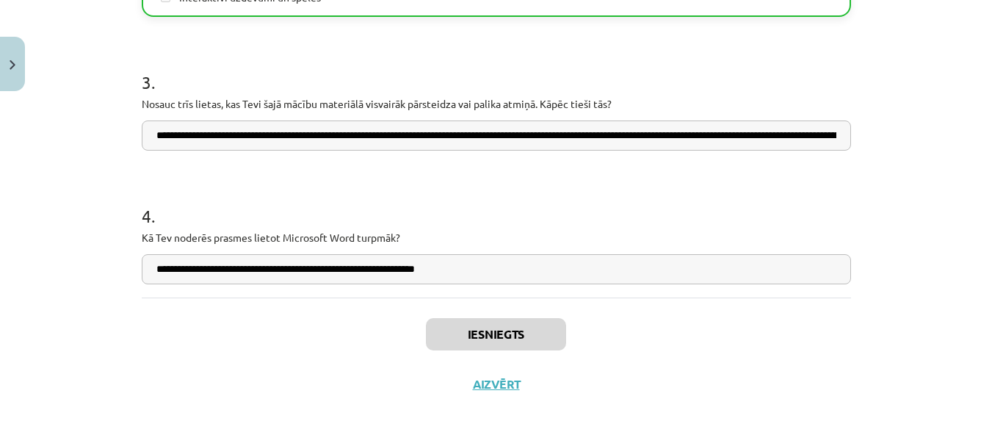
scroll to position [294, 0]
click at [491, 386] on button "Aizvērt" at bounding box center [496, 384] width 56 height 15
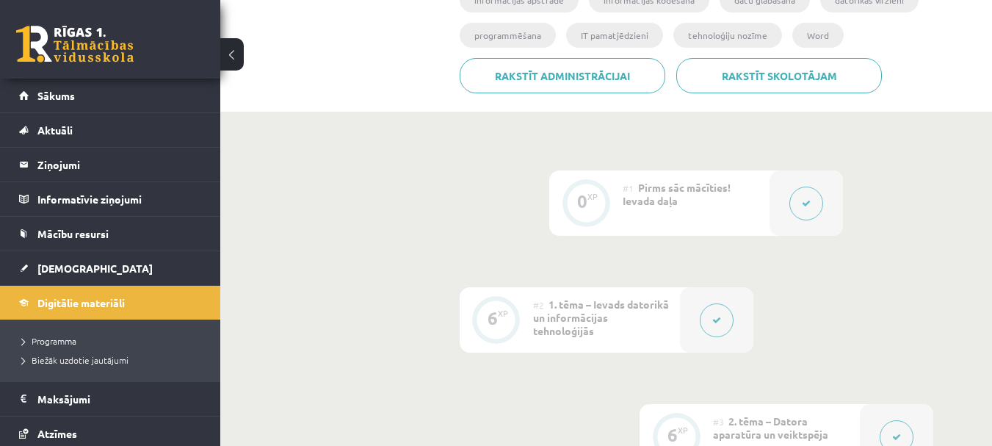
scroll to position [0, 0]
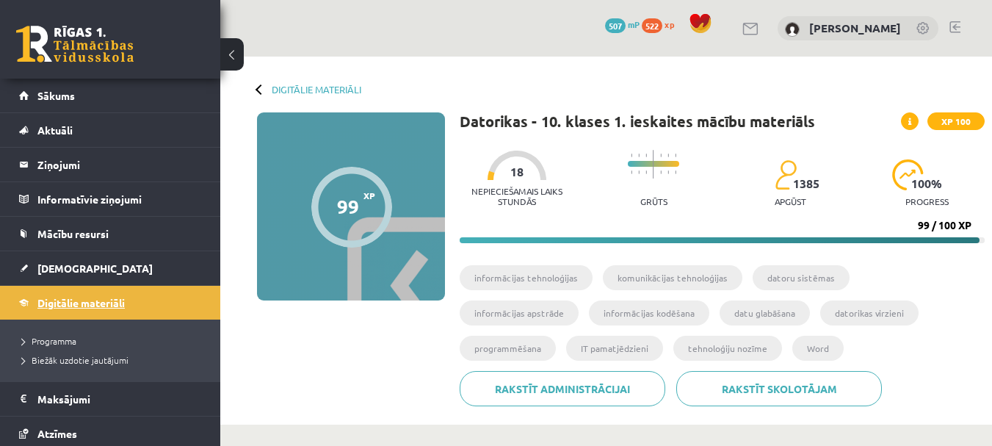
click at [84, 300] on span "Digitālie materiāli" at bounding box center [80, 302] width 87 height 13
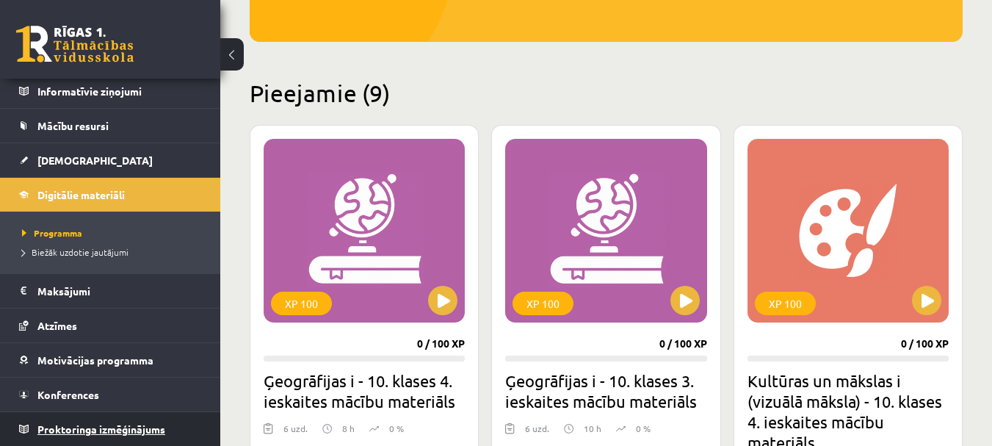
scroll to position [109, 0]
click at [112, 430] on span "Proktoringa izmēģinājums" at bounding box center [101, 427] width 128 height 13
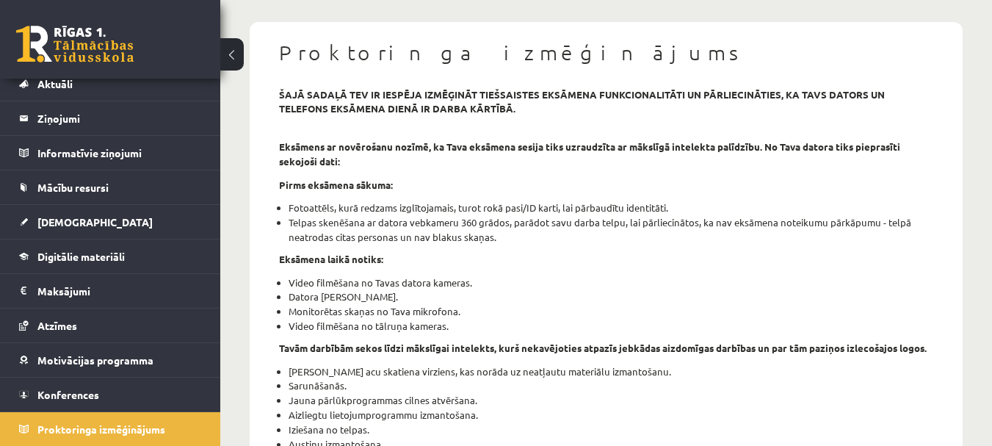
scroll to position [147, 0]
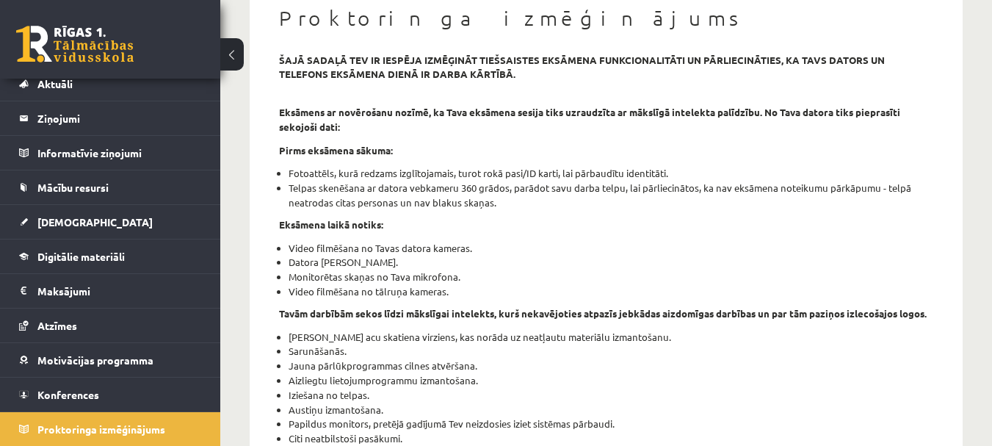
drag, startPoint x: 298, startPoint y: 175, endPoint x: 708, endPoint y: 160, distance: 410.0
click at [708, 160] on div "šajā sadaļā tev ir iespēja izmēģināt tiešsaistes eksāmena funkcionalitāti un pā…" at bounding box center [606, 448] width 676 height 791
click at [667, 233] on div "šajā sadaļā tev ir iespēja izmēģināt tiešsaistes eksāmena funkcionalitāti un pā…" at bounding box center [606, 448] width 676 height 791
click at [432, 216] on div "šajā sadaļā tev ir iespēja izmēģināt tiešsaistes eksāmena funkcionalitāti un pā…" at bounding box center [606, 448] width 676 height 791
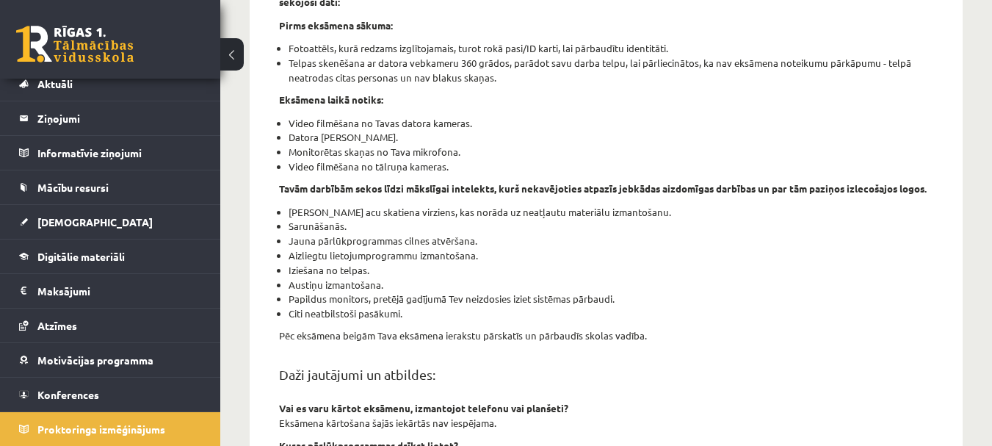
scroll to position [294, 0]
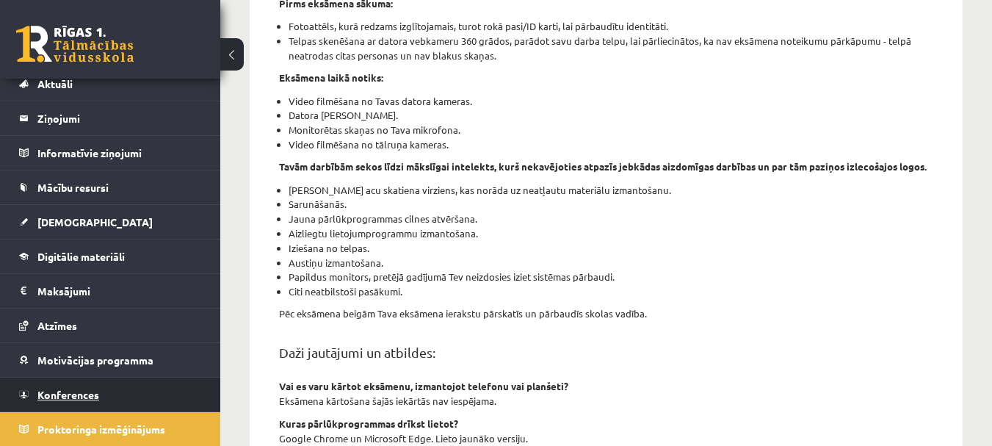
click at [83, 386] on link "Konferences" at bounding box center [110, 394] width 183 height 34
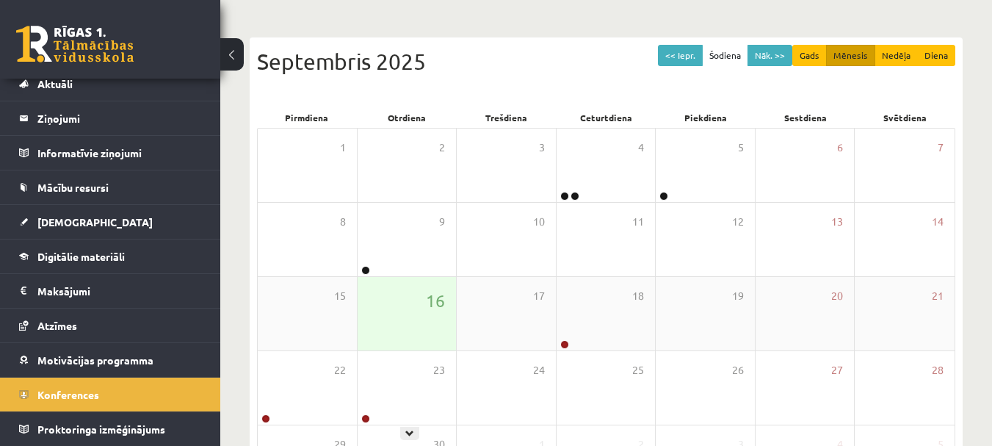
scroll to position [109, 0]
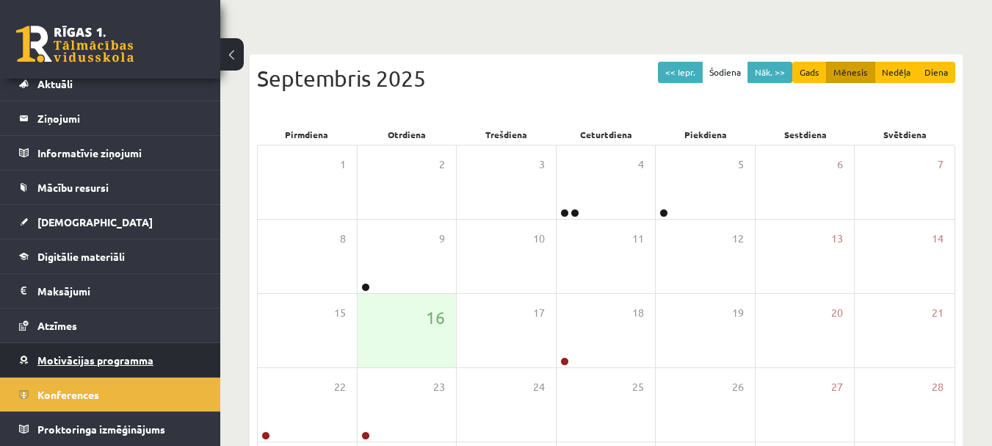
click at [82, 361] on span "Motivācijas programma" at bounding box center [95, 359] width 116 height 13
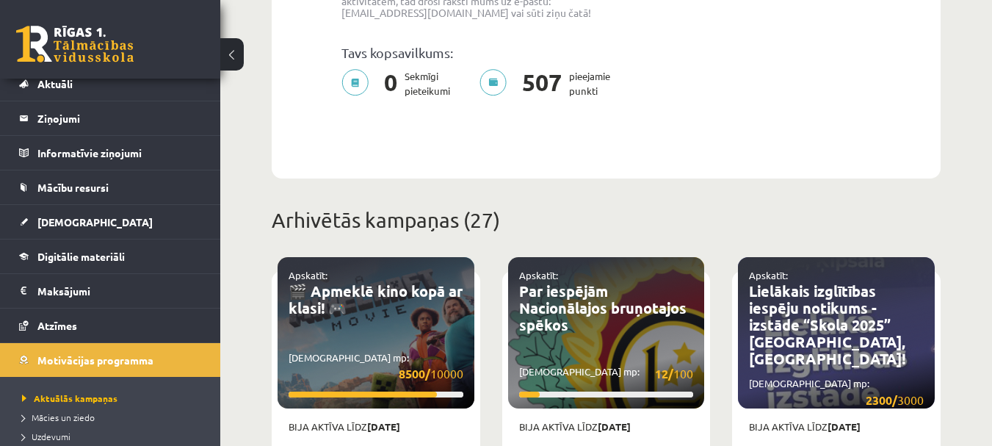
scroll to position [477, 0]
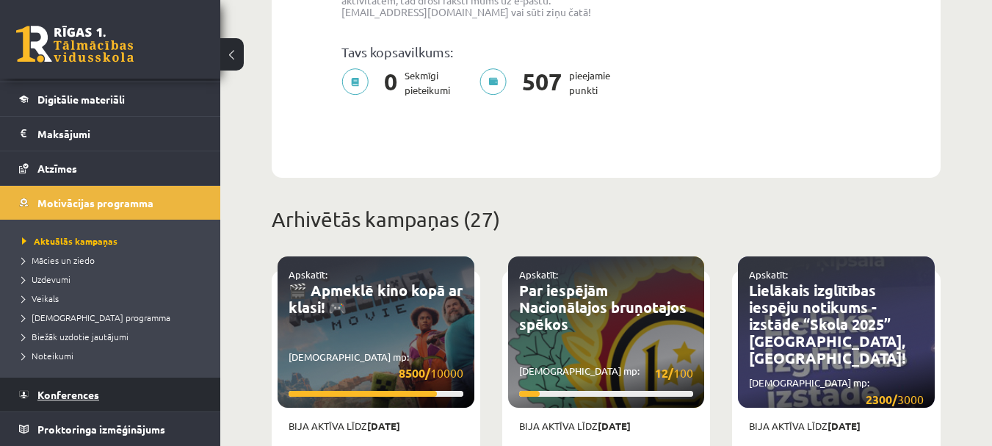
click at [82, 394] on span "Konferences" at bounding box center [68, 394] width 62 height 13
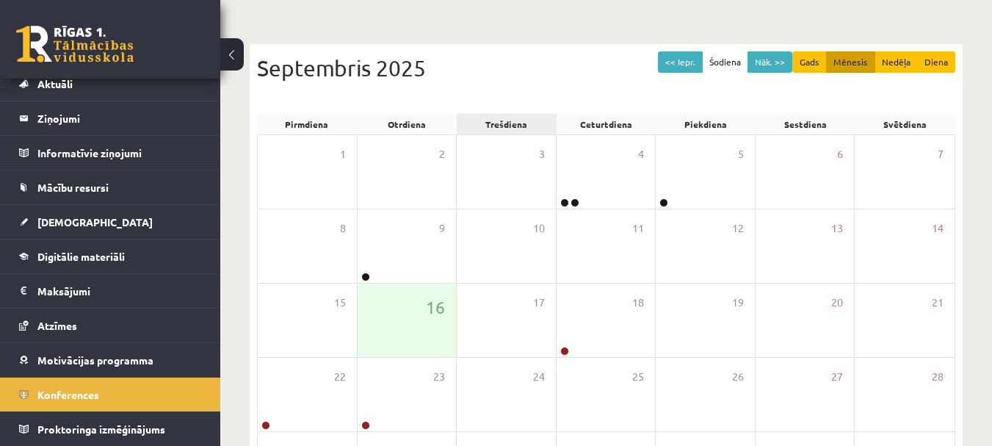
scroll to position [109, 0]
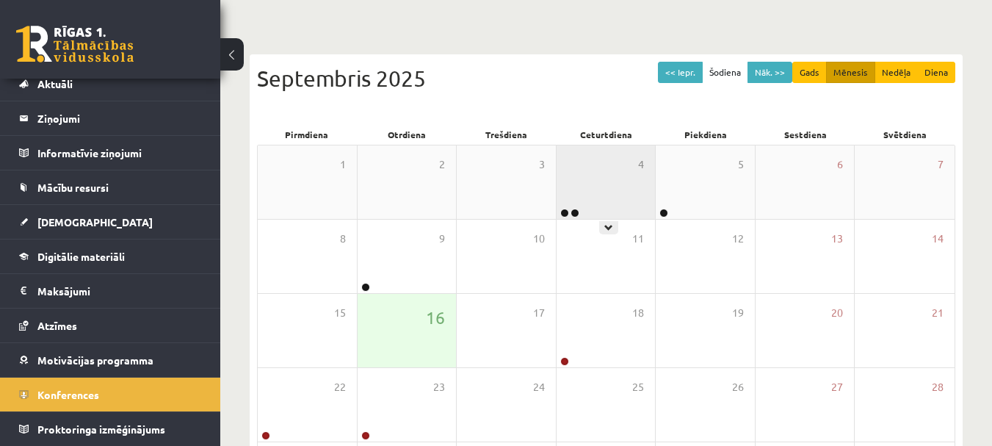
click at [606, 198] on div "4" at bounding box center [606, 181] width 99 height 73
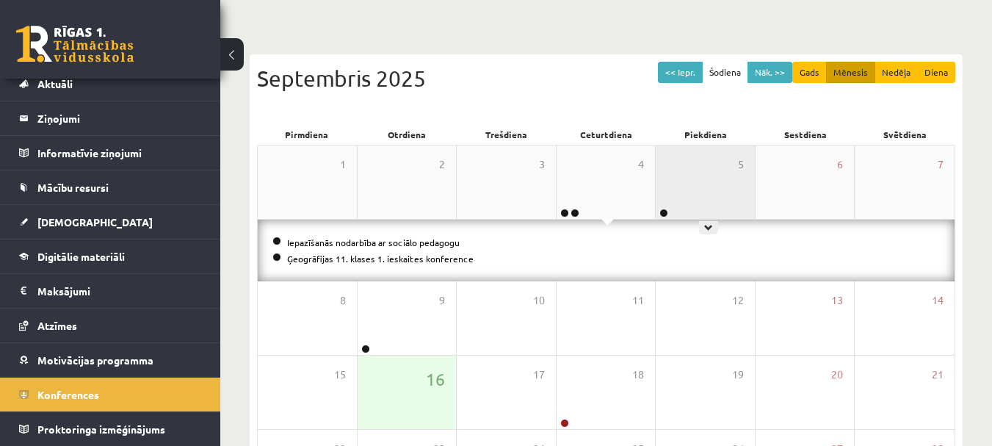
click at [711, 203] on div "5" at bounding box center [705, 181] width 99 height 73
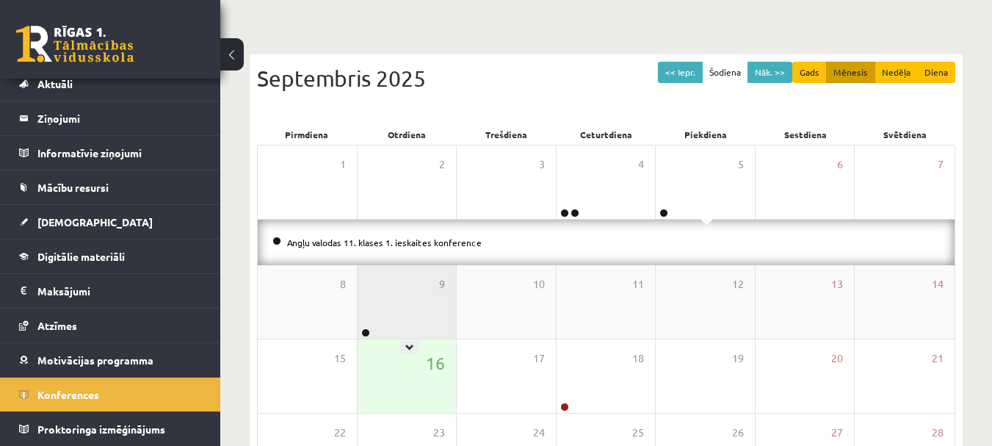
click at [417, 311] on div "9" at bounding box center [407, 301] width 99 height 73
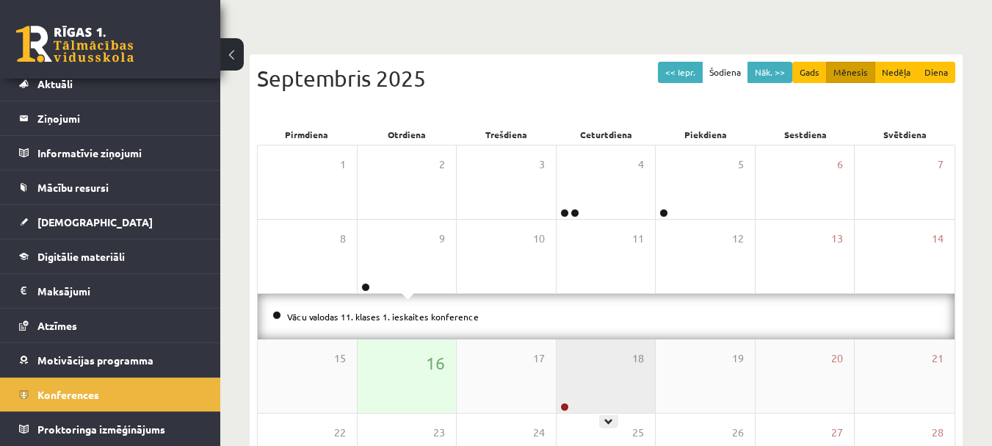
scroll to position [183, 0]
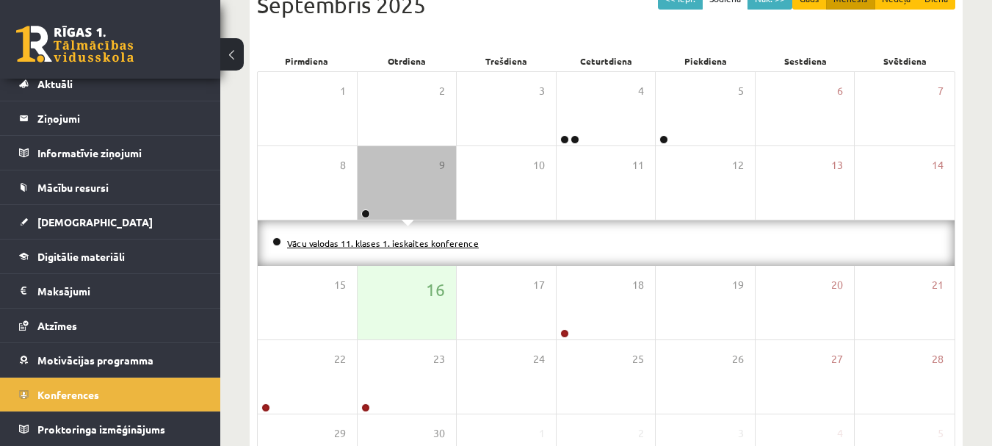
click at [388, 240] on link "Vācu valodas 11. klases 1. ieskaites konference" at bounding box center [383, 243] width 192 height 12
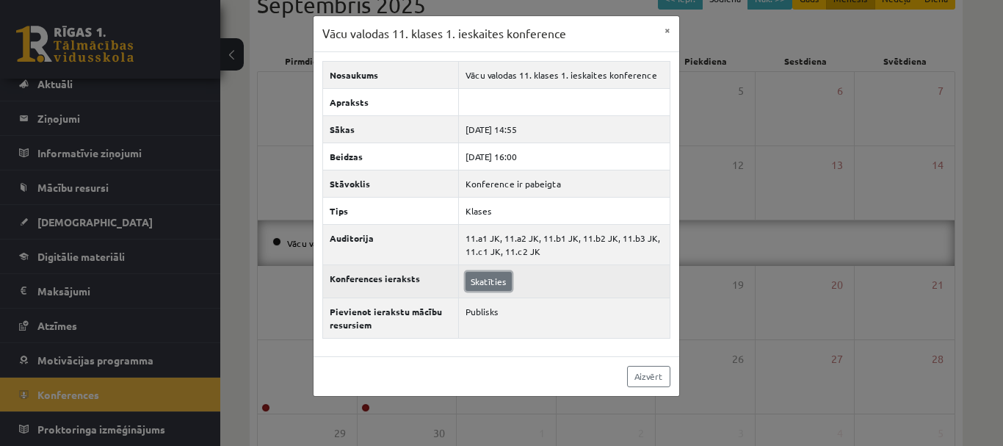
click at [493, 288] on link "Skatīties" at bounding box center [489, 281] width 46 height 19
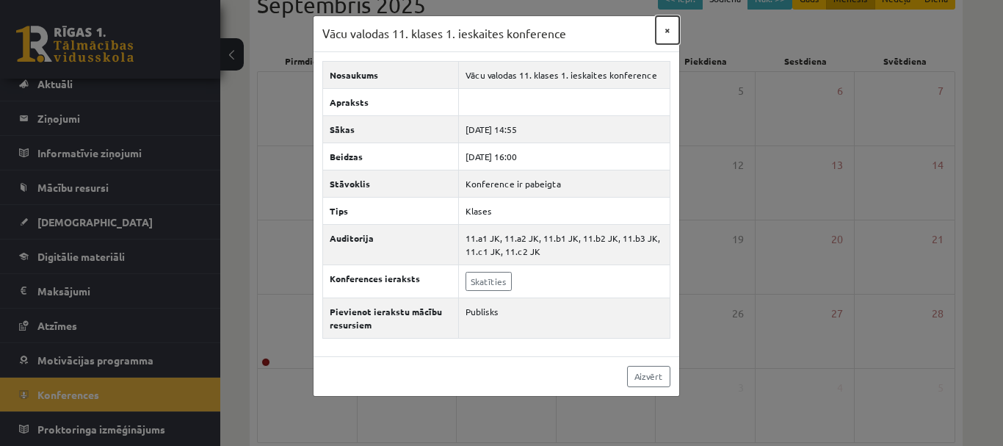
click at [664, 26] on button "×" at bounding box center [667, 30] width 23 height 28
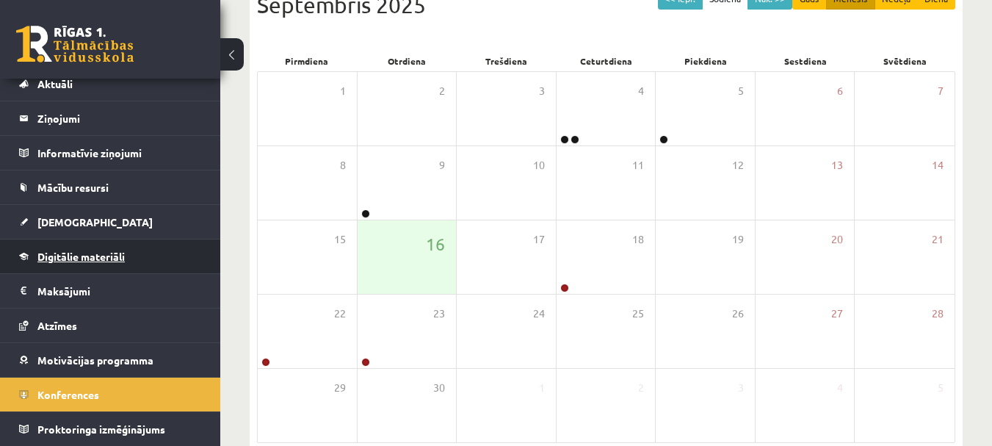
scroll to position [0, 0]
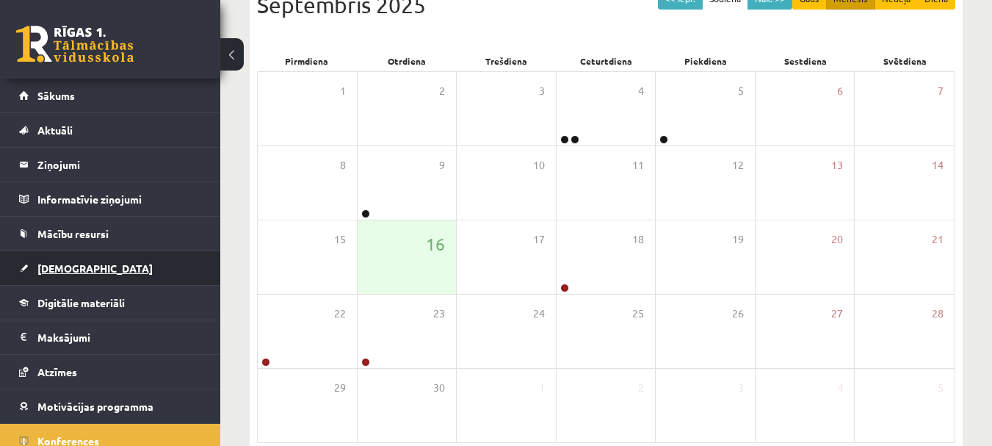
click at [78, 275] on link "[DEMOGRAPHIC_DATA]" at bounding box center [110, 268] width 183 height 34
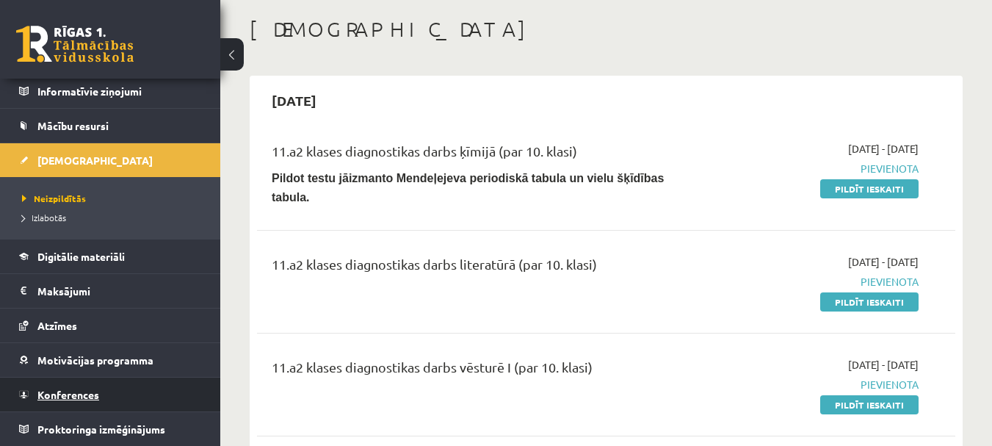
scroll to position [147, 0]
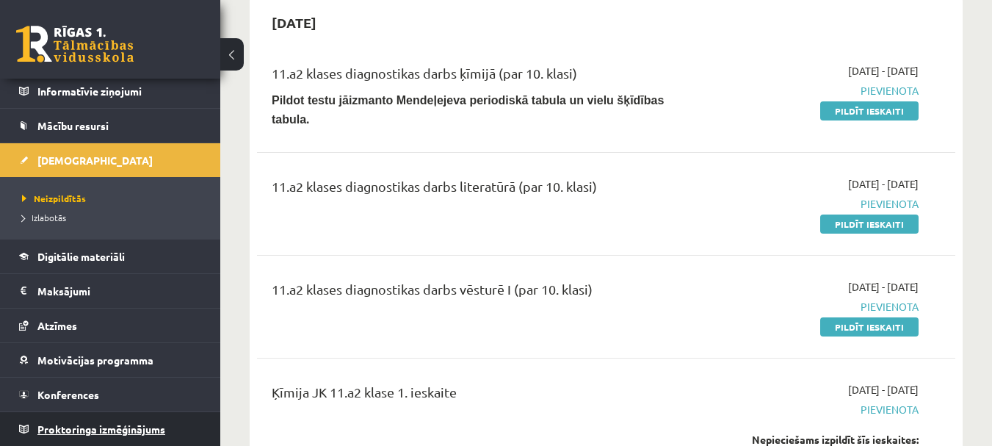
click at [131, 427] on span "Proktoringa izmēģinājums" at bounding box center [101, 428] width 128 height 13
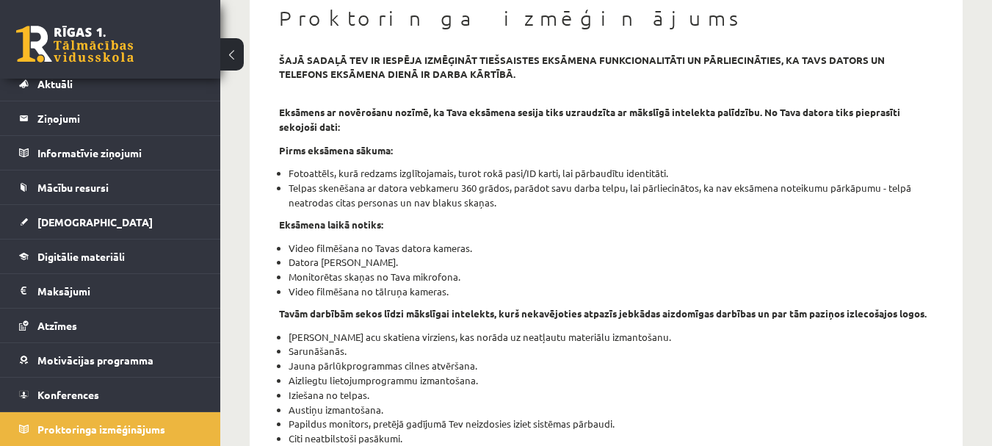
scroll to position [73, 0]
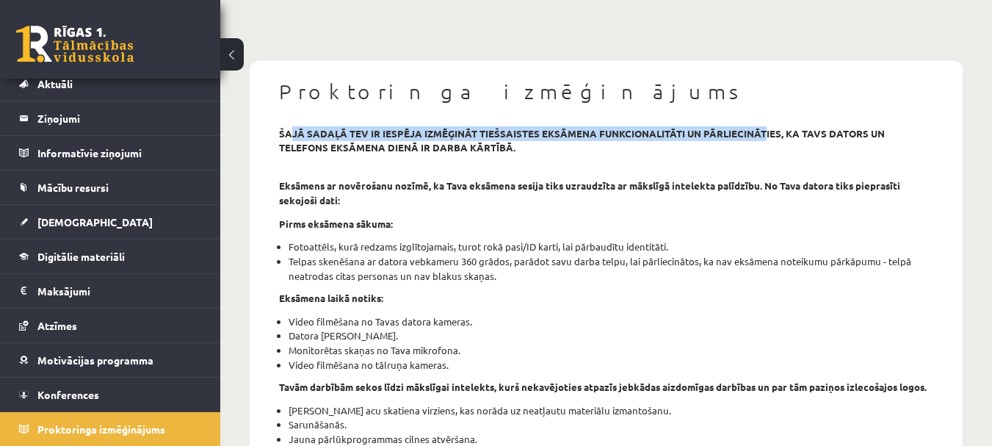
drag, startPoint x: 292, startPoint y: 134, endPoint x: 764, endPoint y: 128, distance: 471.5
click at [764, 128] on strong "šajā sadaļā tev ir iespēja izmēģināt tiešsaistes eksāmena funkcionalitāti un pā…" at bounding box center [582, 140] width 606 height 27
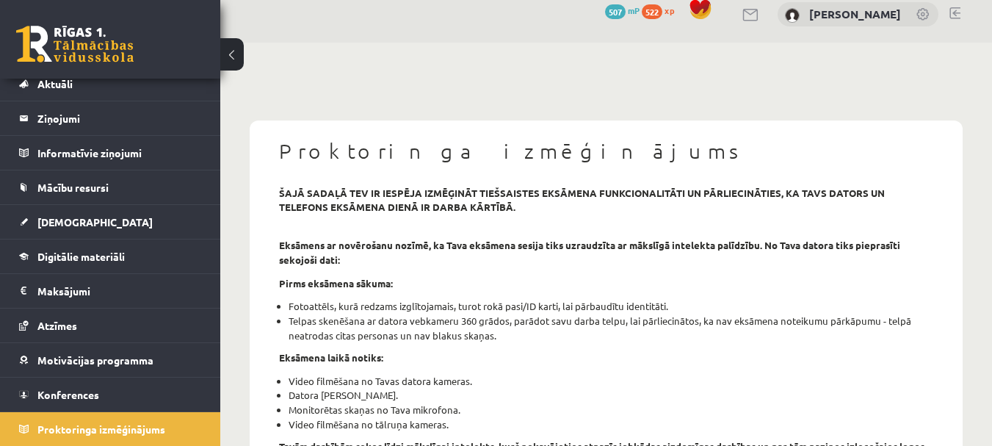
scroll to position [0, 0]
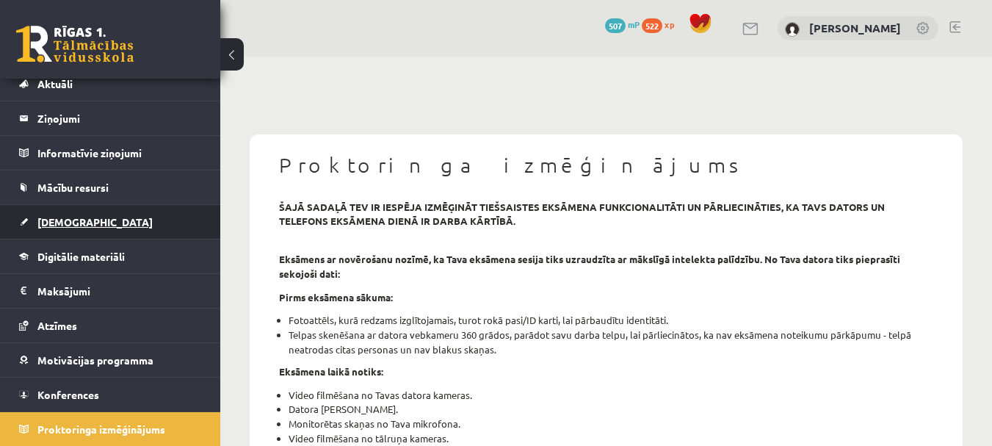
click at [57, 213] on link "[DEMOGRAPHIC_DATA]" at bounding box center [110, 222] width 183 height 34
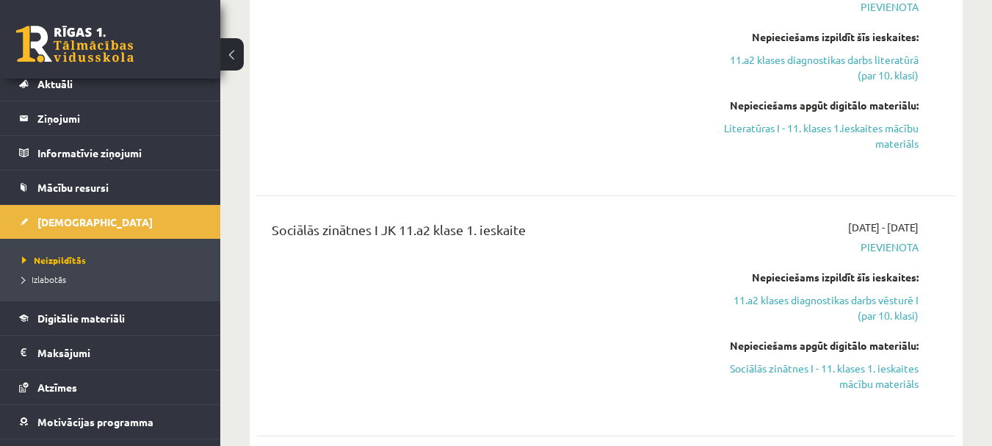
scroll to position [808, 0]
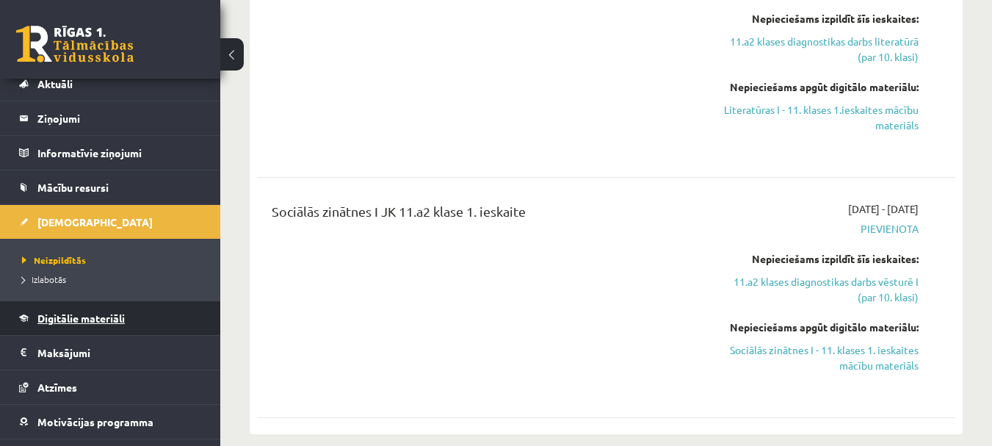
click at [91, 321] on span "Digitālie materiāli" at bounding box center [80, 317] width 87 height 13
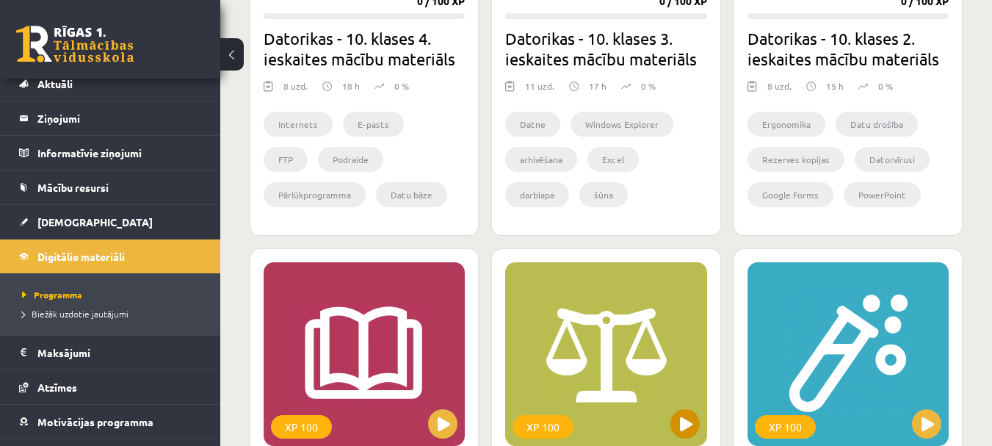
scroll to position [1284, 0]
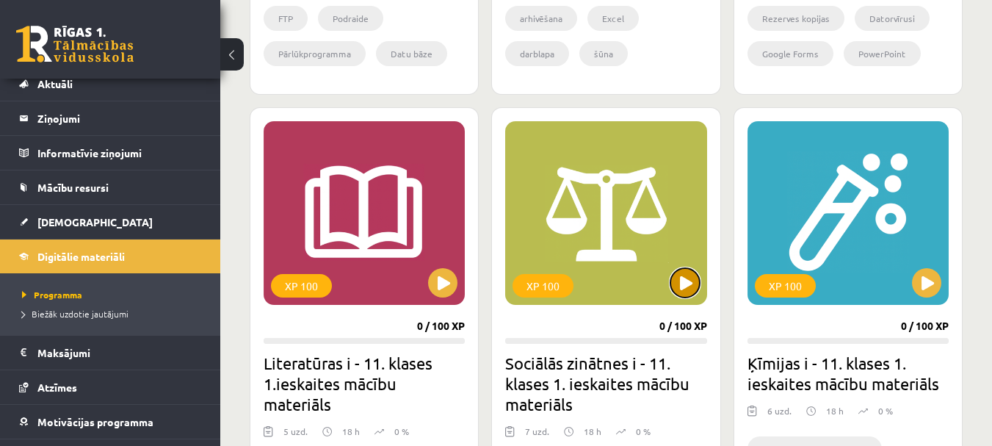
click at [694, 289] on button at bounding box center [684, 282] width 29 height 29
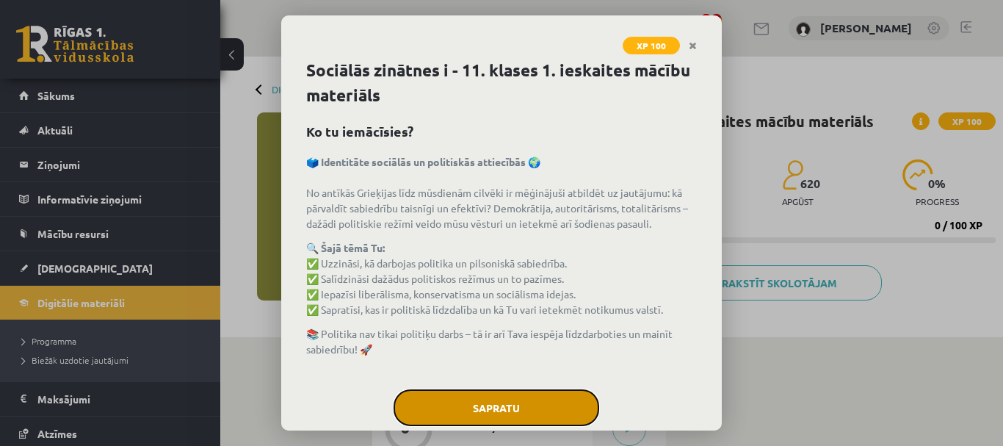
click at [498, 405] on button "Sapratu" at bounding box center [497, 407] width 206 height 37
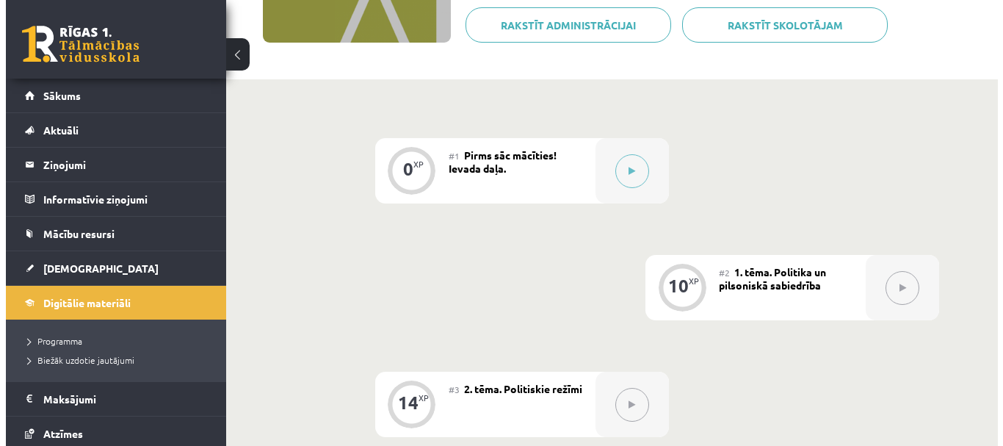
scroll to position [294, 0]
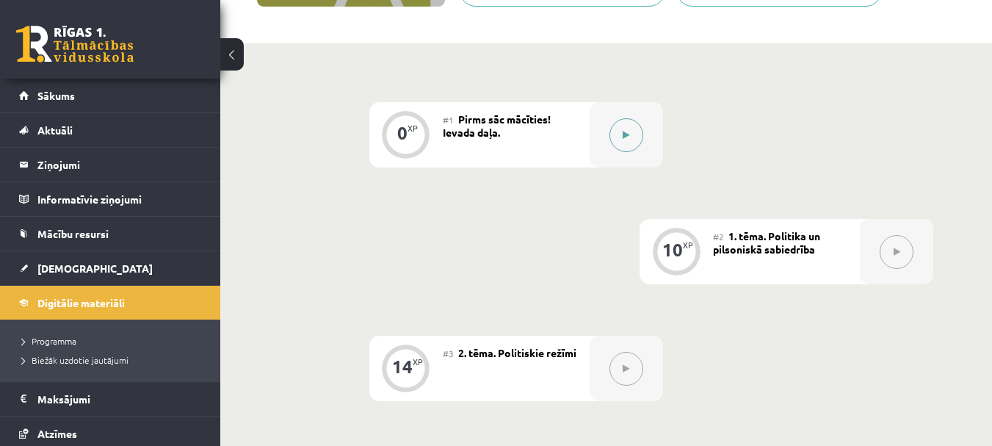
click at [617, 137] on button at bounding box center [626, 135] width 34 height 34
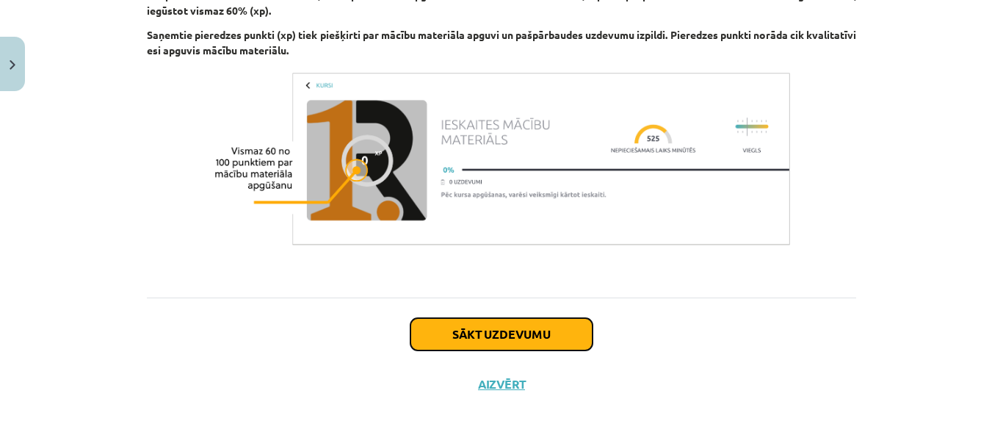
click at [485, 339] on button "Sākt uzdevumu" at bounding box center [501, 334] width 182 height 32
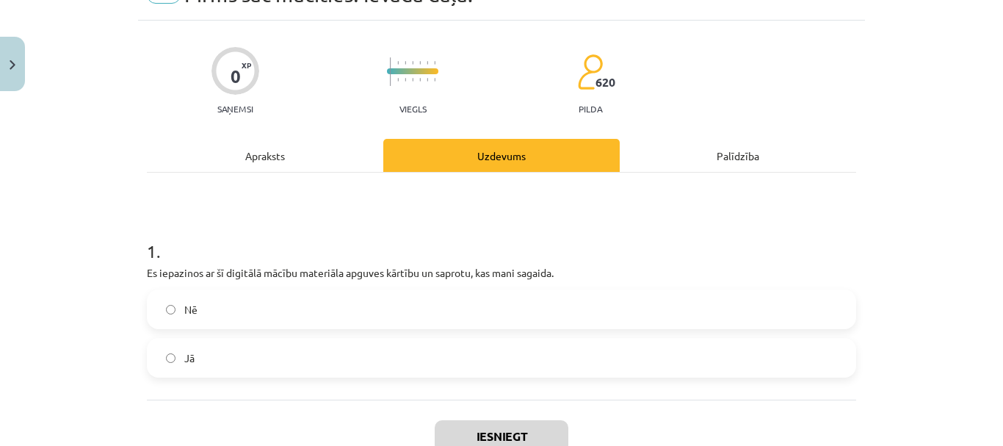
scroll to position [110, 0]
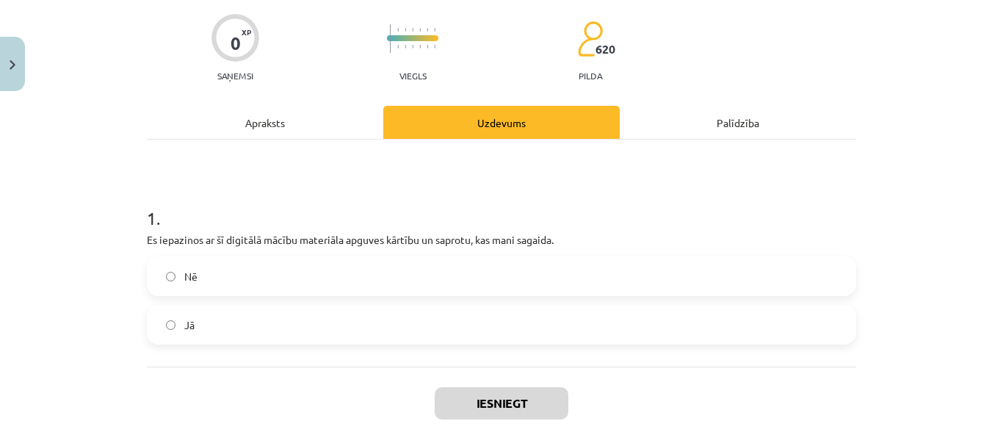
click at [292, 314] on label "Jā" at bounding box center [501, 324] width 706 height 37
click at [492, 397] on button "Iesniegt" at bounding box center [502, 403] width 134 height 32
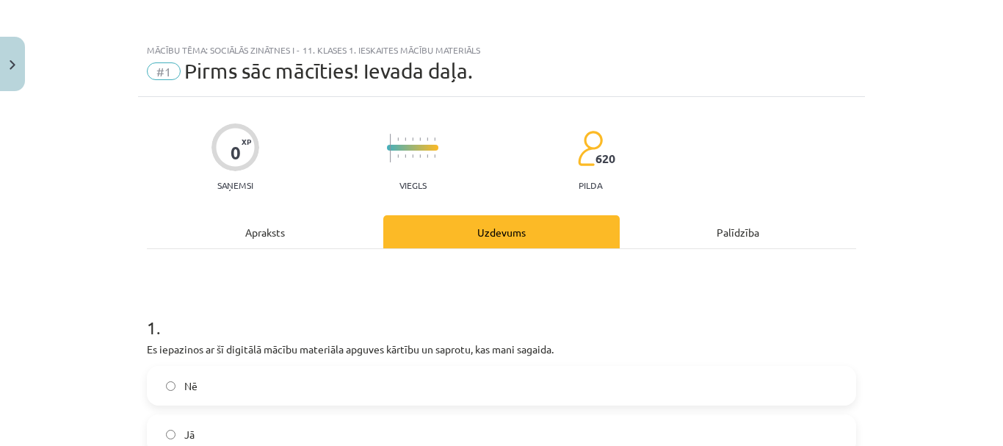
scroll to position [0, 0]
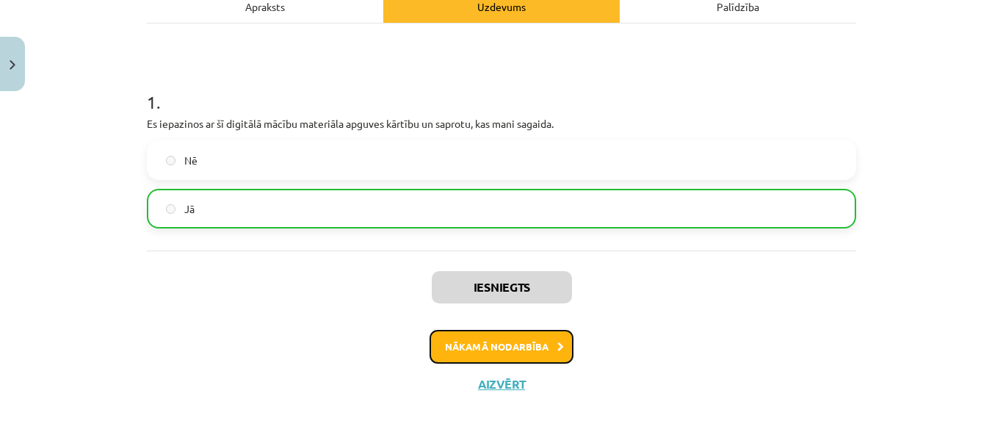
click at [540, 349] on button "Nākamā nodarbība" at bounding box center [502, 347] width 144 height 34
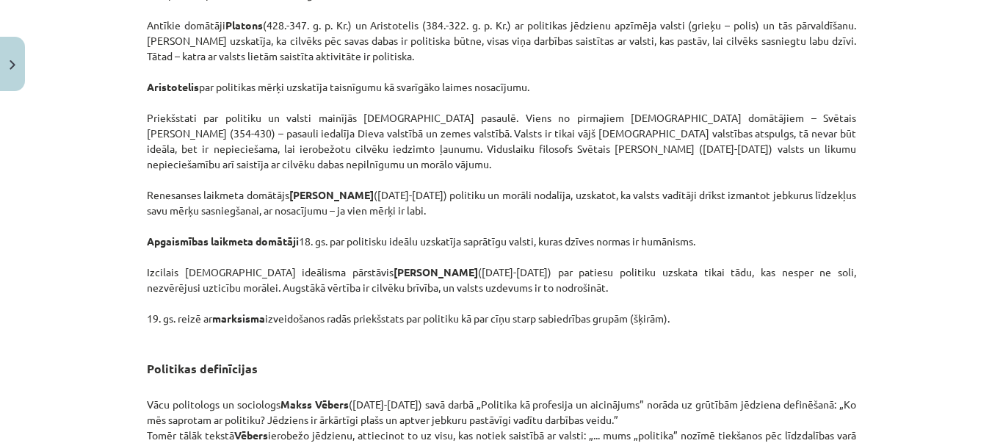
scroll to position [1065, 0]
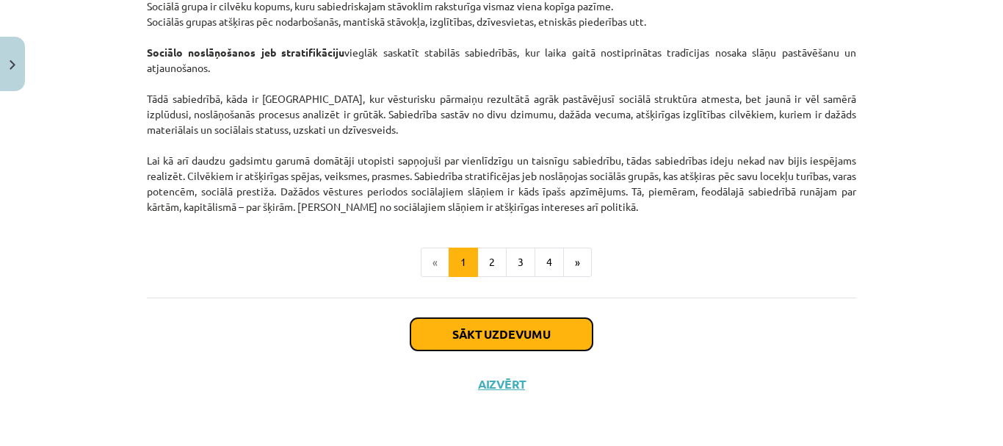
click at [514, 339] on button "Sākt uzdevumu" at bounding box center [501, 334] width 182 height 32
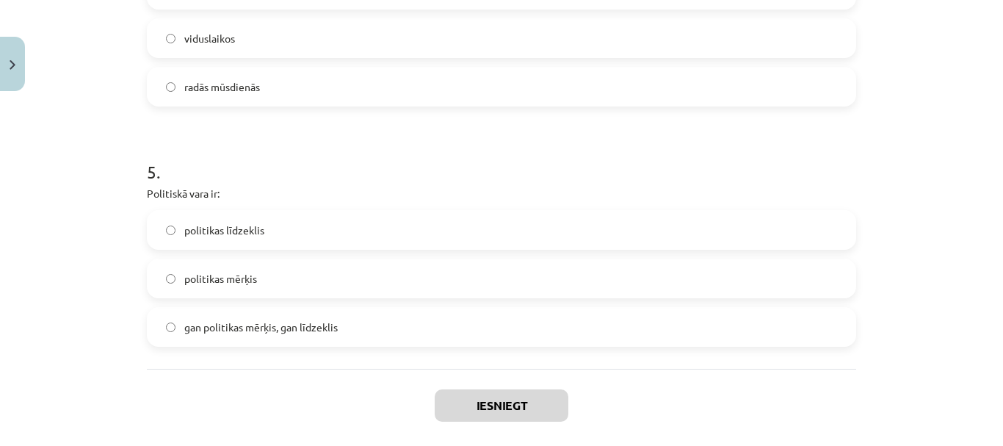
scroll to position [1188, 0]
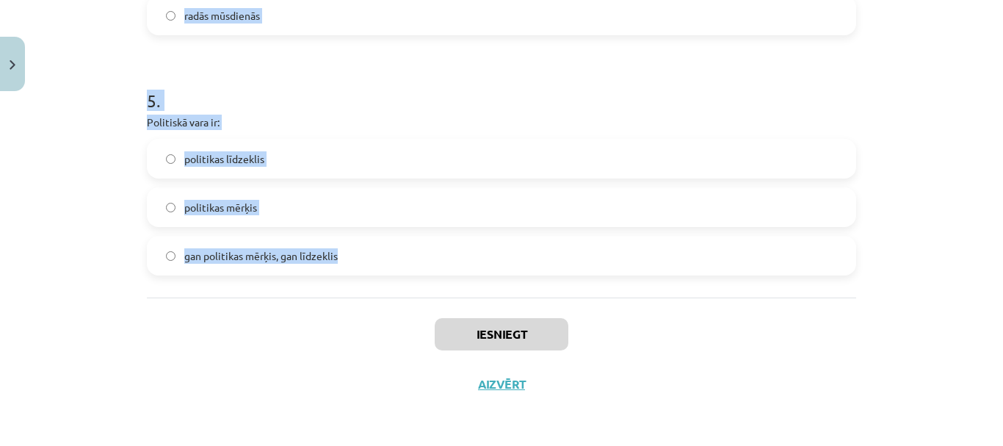
drag, startPoint x: 135, startPoint y: 311, endPoint x: 350, endPoint y: 256, distance: 221.9
copy form "Nozīmīgākais varas leģitimitātes nosacījums demokrātijā ir tas, ka: vara ir dab…"
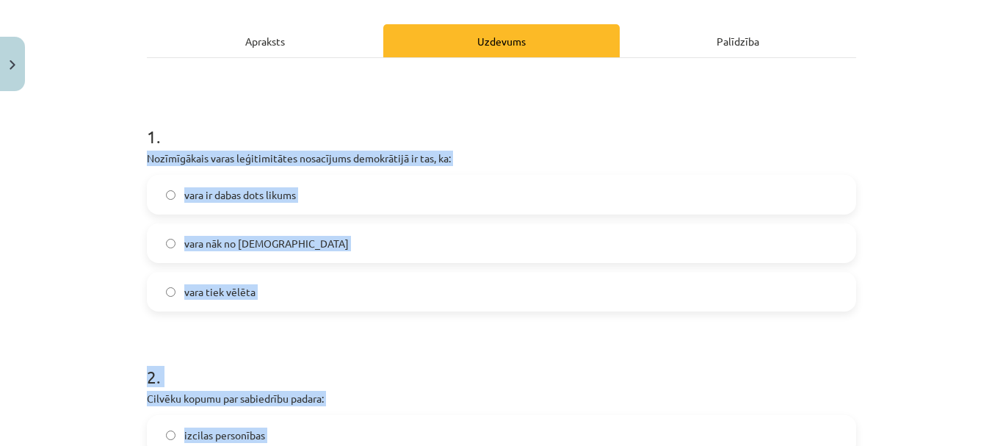
scroll to position [160, 0]
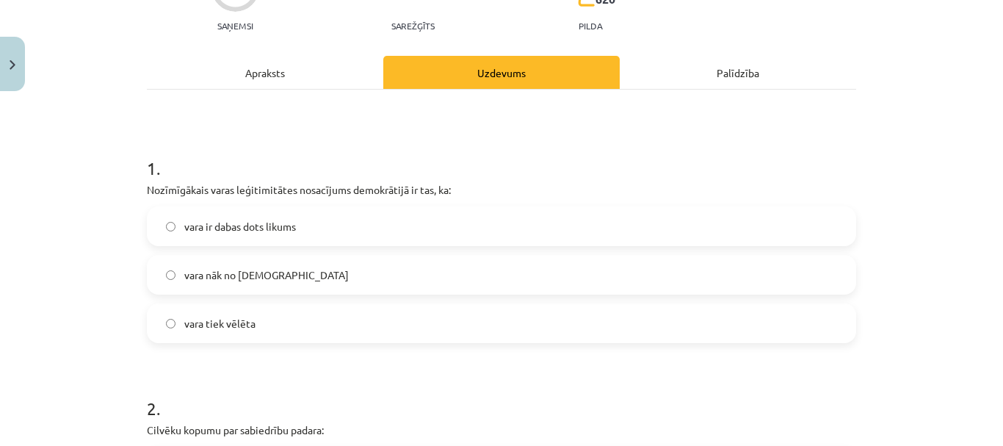
click at [293, 148] on h1 "1 ." at bounding box center [501, 155] width 709 height 46
drag, startPoint x: 250, startPoint y: 325, endPoint x: 260, endPoint y: 313, distance: 16.2
click at [251, 325] on label "vara tiek vēlēta" at bounding box center [501, 323] width 706 height 37
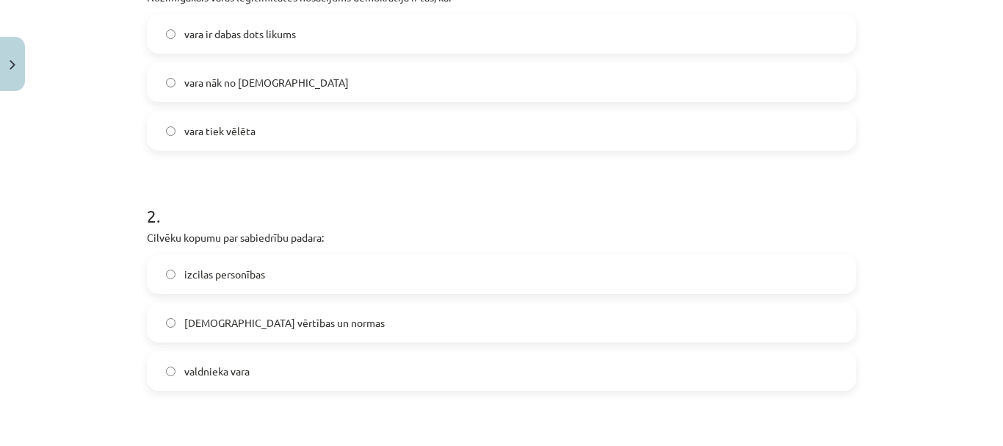
scroll to position [527, 0]
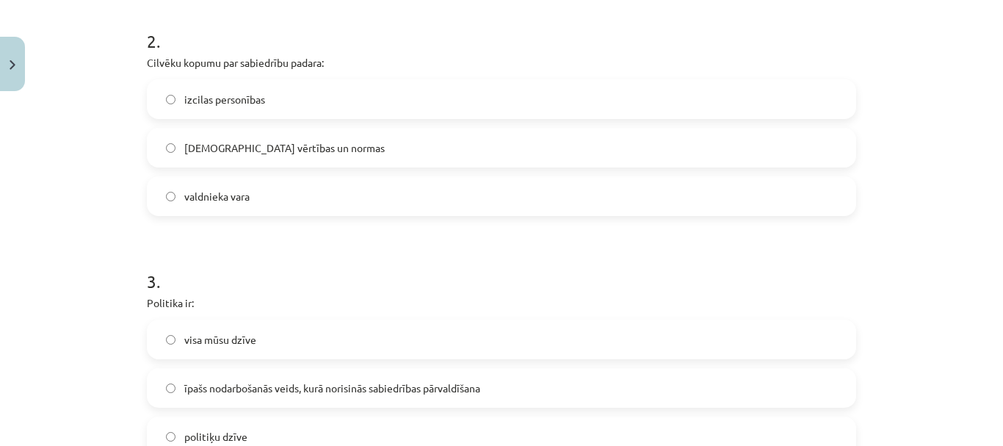
click at [261, 151] on span "kopīgās vērtības un normas" at bounding box center [284, 147] width 200 height 15
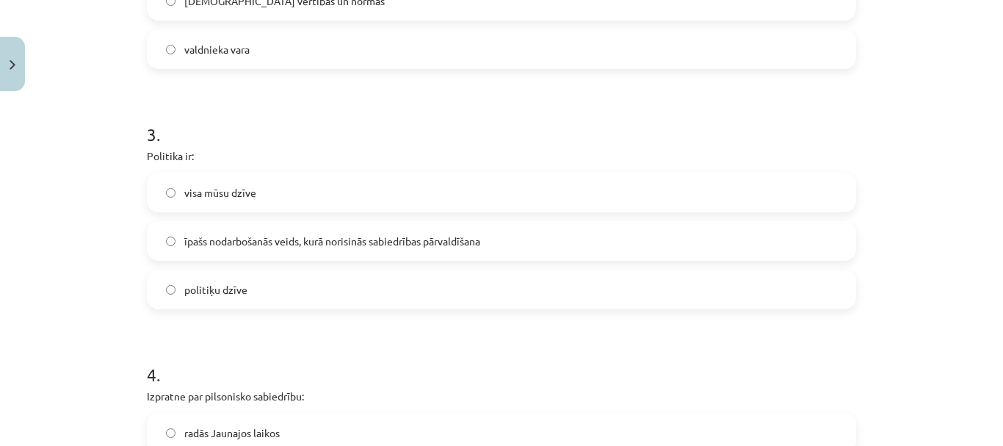
click at [296, 244] on span "īpašs nodarbošanās veids, kurā norisinās sabiedrības pārvaldīšana" at bounding box center [332, 241] width 296 height 15
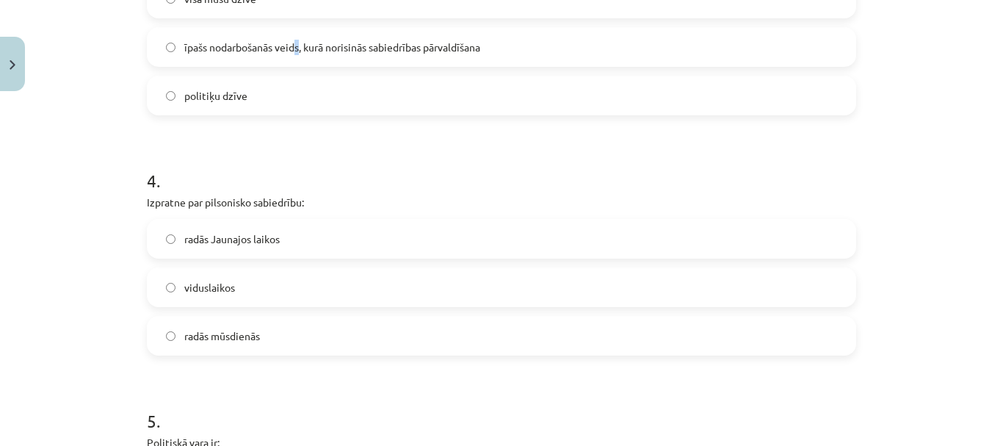
scroll to position [894, 0]
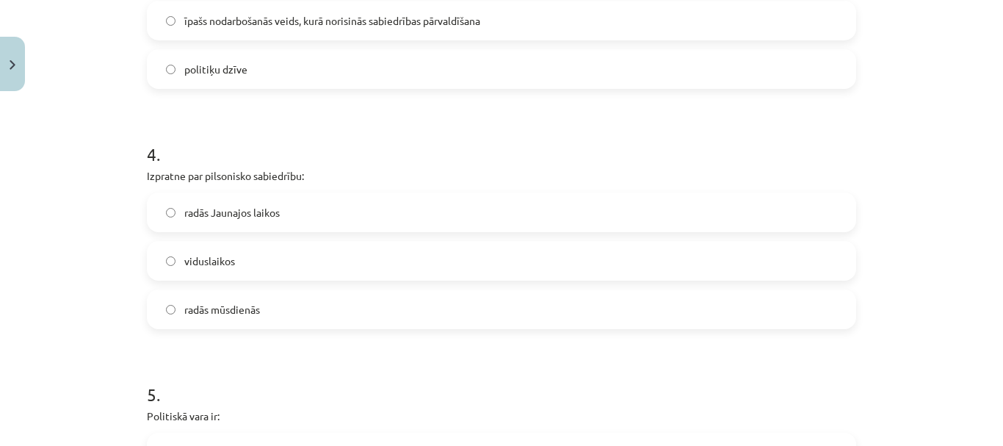
click at [280, 216] on label "radās Jaunajos laikos" at bounding box center [501, 212] width 706 height 37
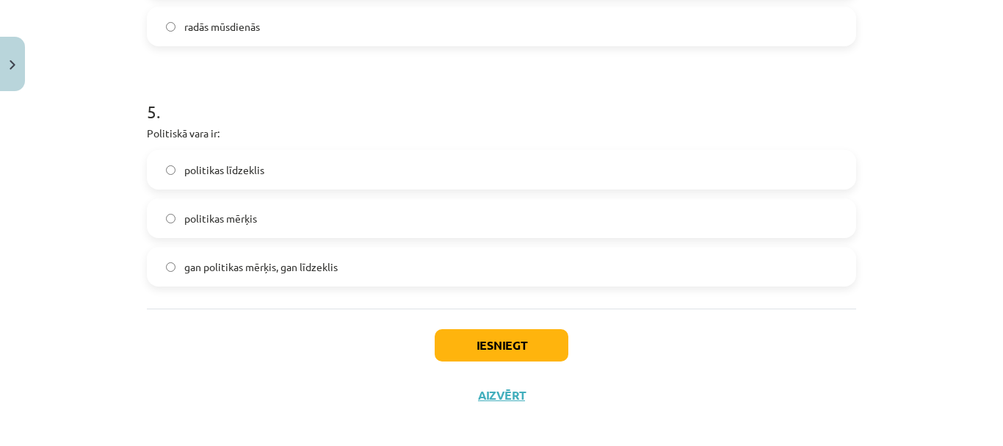
scroll to position [1188, 0]
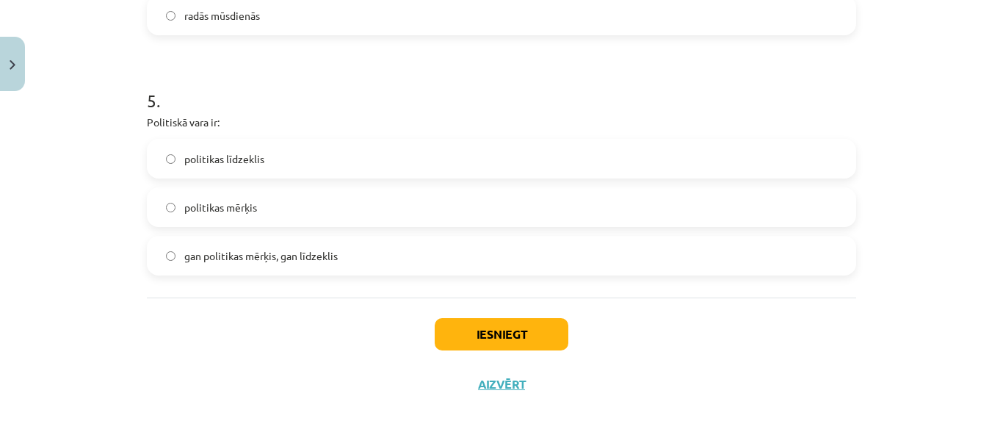
click at [300, 256] on span "gan politikas mērķis, gan līdzeklis" at bounding box center [260, 255] width 153 height 15
click at [507, 327] on button "Iesniegt" at bounding box center [502, 334] width 134 height 32
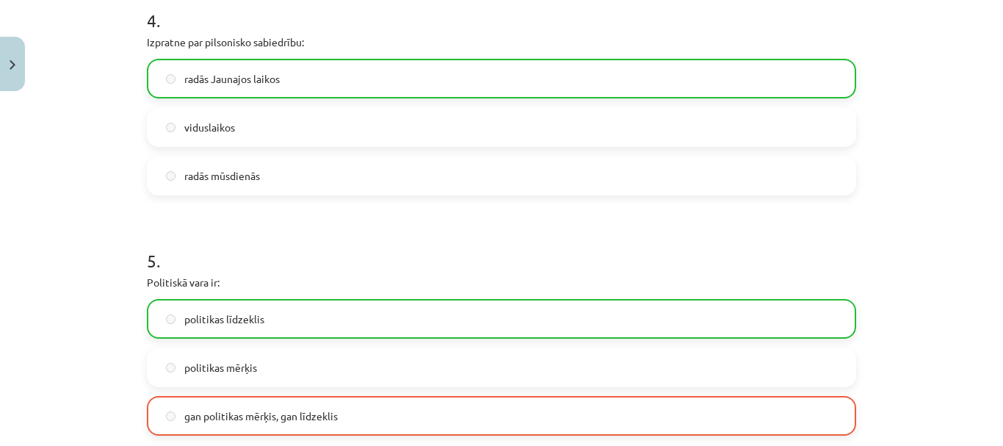
scroll to position [1235, 0]
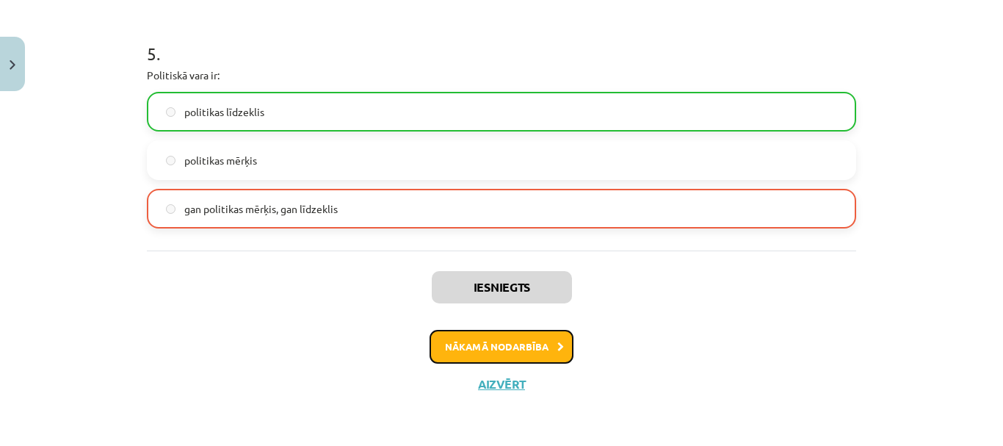
click at [525, 343] on button "Nākamā nodarbība" at bounding box center [502, 347] width 144 height 34
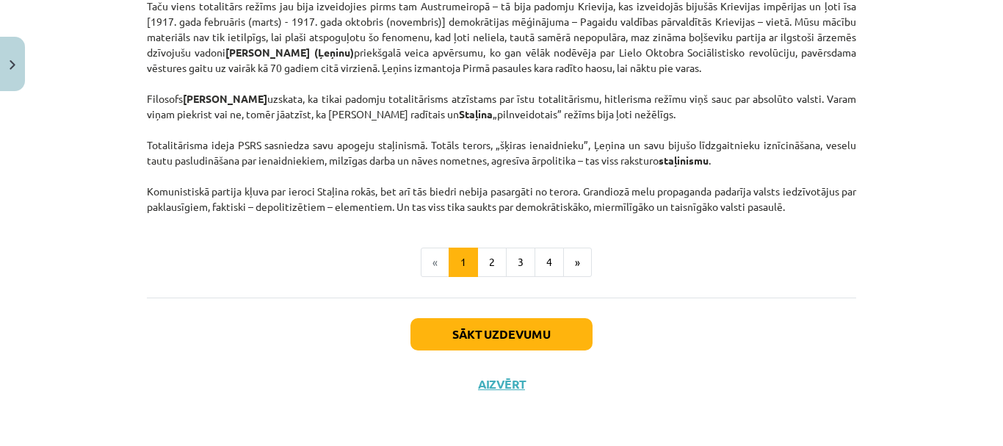
scroll to position [3886, 0]
click at [502, 338] on button "Sākt uzdevumu" at bounding box center [501, 334] width 182 height 32
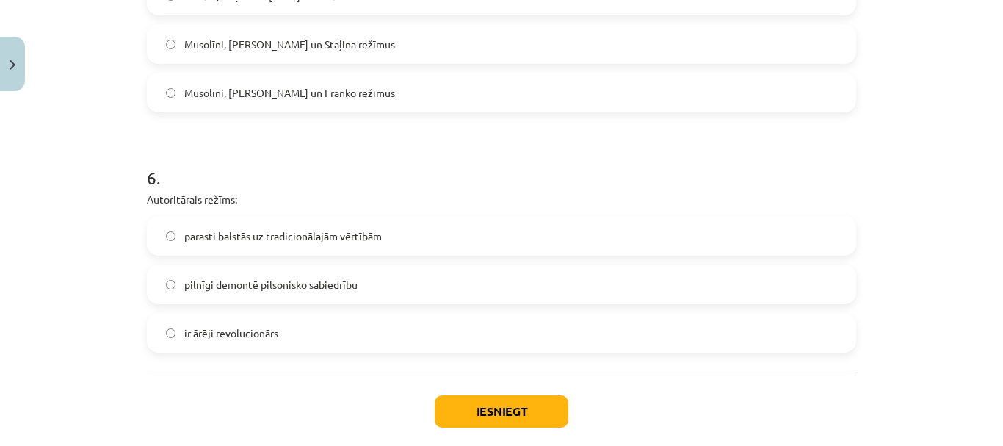
scroll to position [1521, 0]
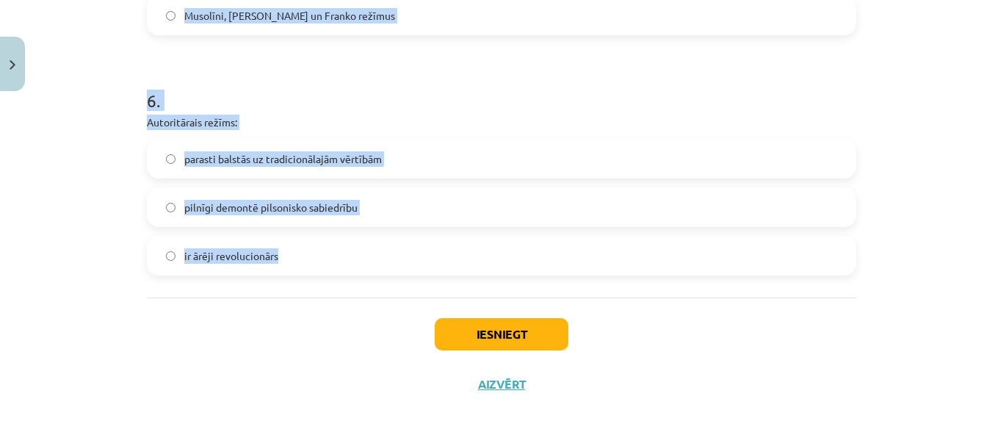
drag, startPoint x: 141, startPoint y: 311, endPoint x: 295, endPoint y: 264, distance: 161.2
copy form "Nozīmīgā pētījuma „Totalitārisma izcelšanās” autors ir: Zbigņevs Bžezinskis Han…"
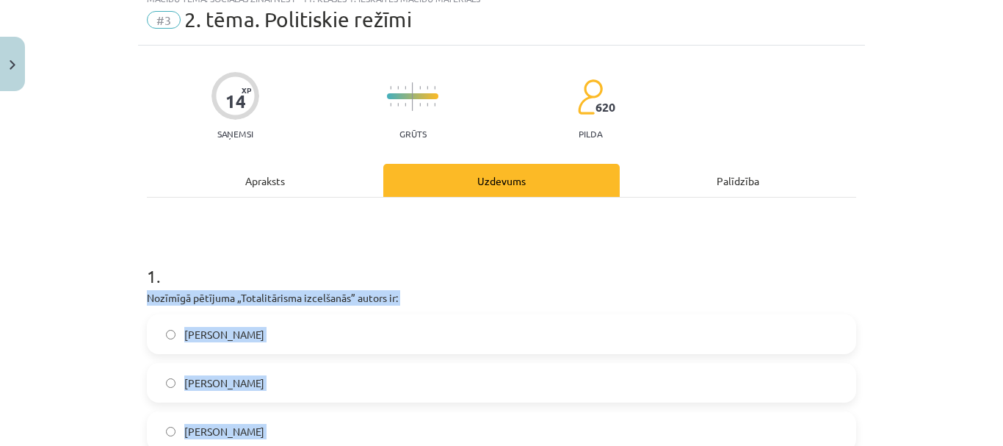
click at [441, 294] on p "Nozīmīgā pētījuma „Totalitārisma izcelšanās” autors ir:" at bounding box center [501, 297] width 709 height 15
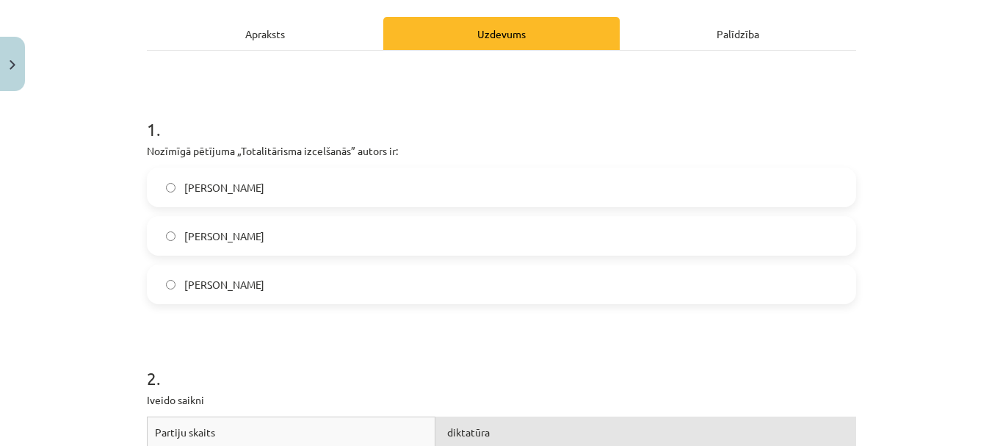
click at [214, 243] on span "Hanna Ārendte" at bounding box center [224, 235] width 80 height 15
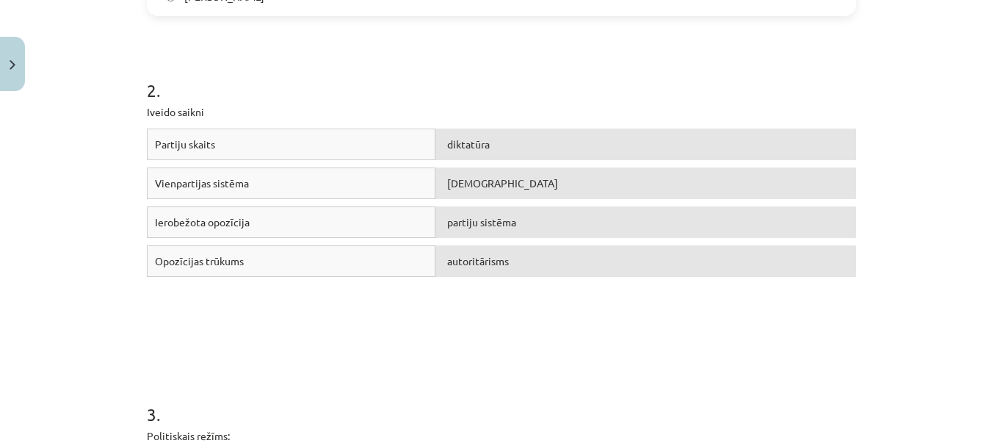
scroll to position [493, 0]
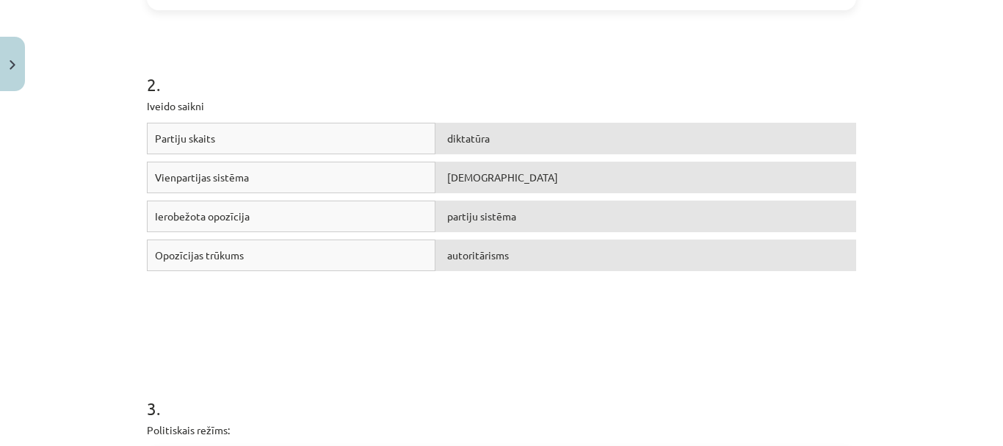
drag, startPoint x: 339, startPoint y: 223, endPoint x: 363, endPoint y: 209, distance: 29.0
click at [363, 210] on div "Ierobežota opozīcija" at bounding box center [291, 216] width 289 height 32
drag, startPoint x: 251, startPoint y: 152, endPoint x: 318, endPoint y: 141, distance: 67.7
click at [307, 145] on div "Partiju skaits" at bounding box center [291, 139] width 289 height 32
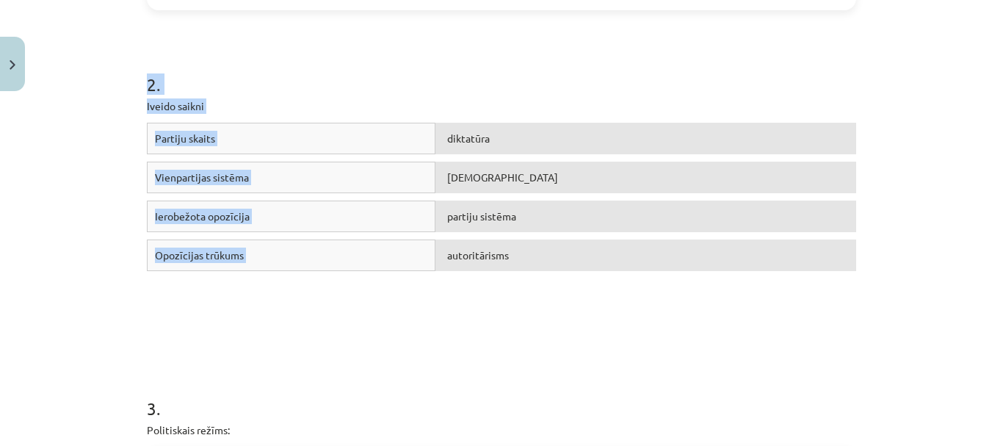
drag, startPoint x: 137, startPoint y: 81, endPoint x: 529, endPoint y: 258, distance: 430.5
copy div "2 . Iveido saikni Partiju skaits diktatūra Vienpartijas sistēma totalitārisms I…"
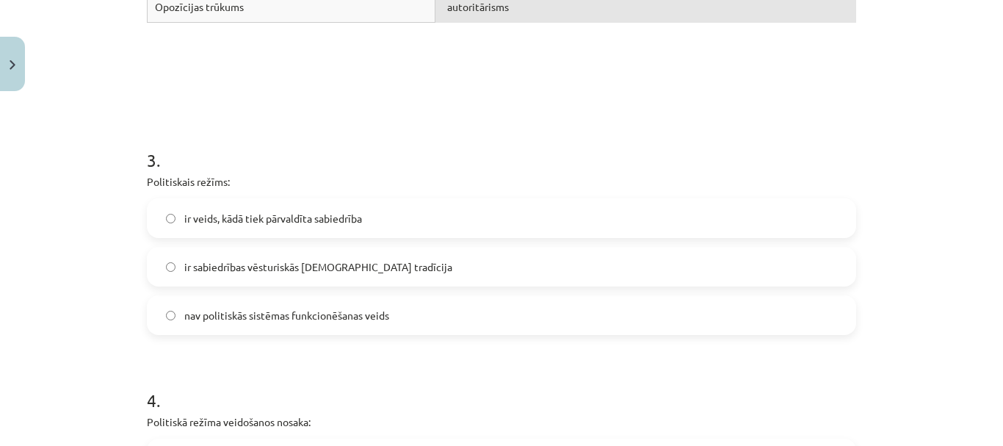
scroll to position [786, 0]
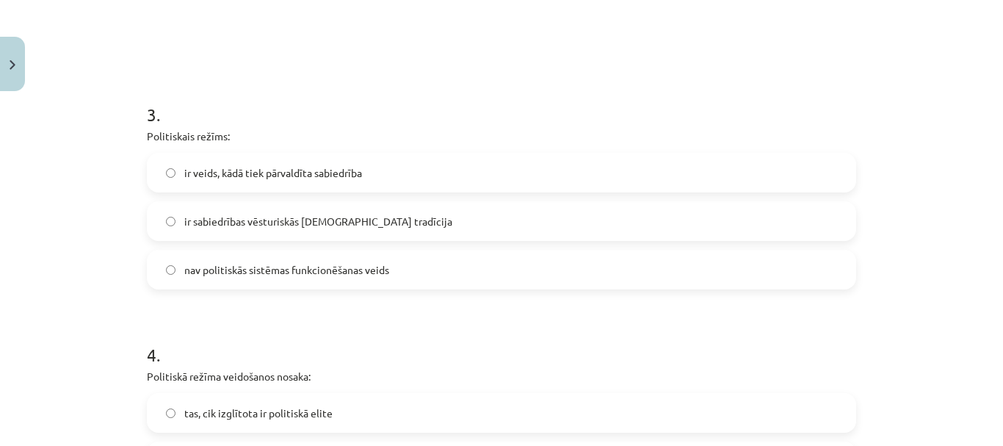
click at [239, 169] on span "ir veids, kādā tiek pārvaldīta sabiedrība" at bounding box center [273, 172] width 178 height 15
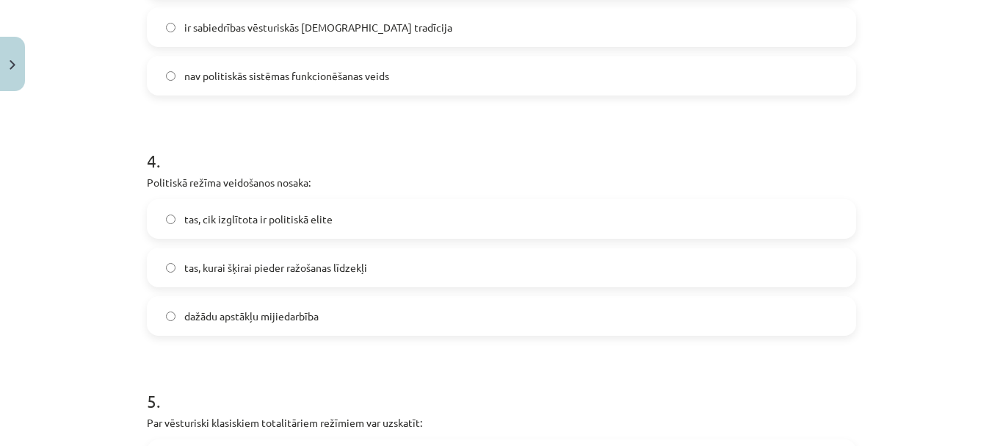
scroll to position [1007, 0]
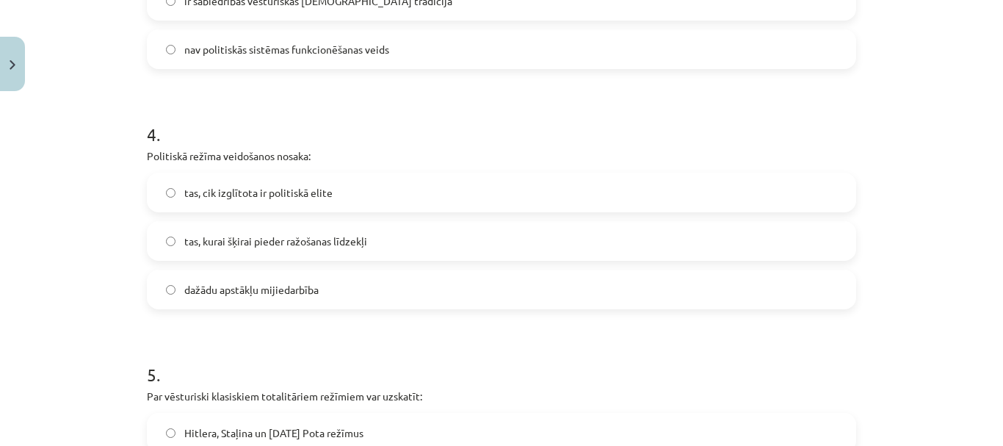
click at [265, 300] on label "dažādu apstākļu mijiedarbība" at bounding box center [501, 289] width 706 height 37
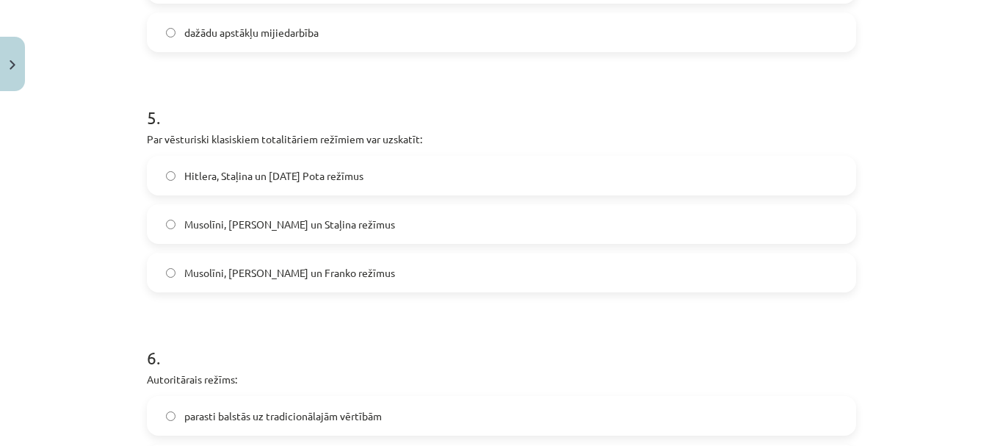
scroll to position [1300, 0]
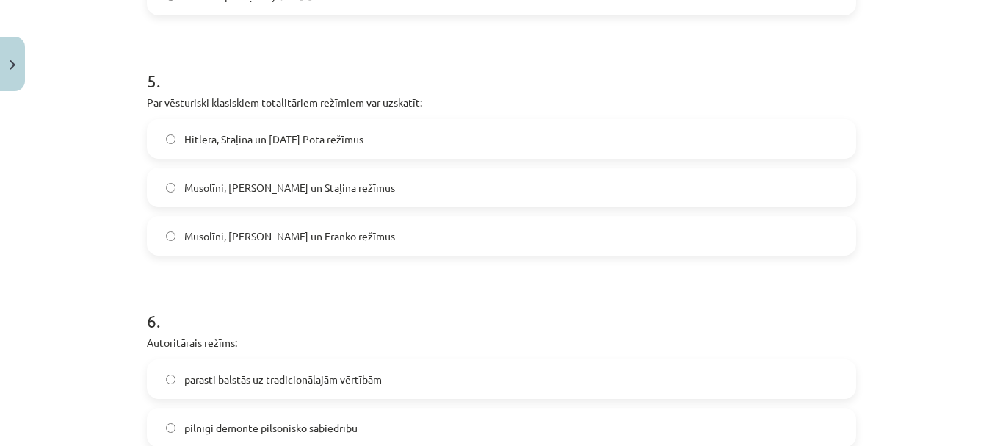
click at [353, 192] on label "Musolīni, Hitlera un Staļina režīmus" at bounding box center [501, 187] width 706 height 37
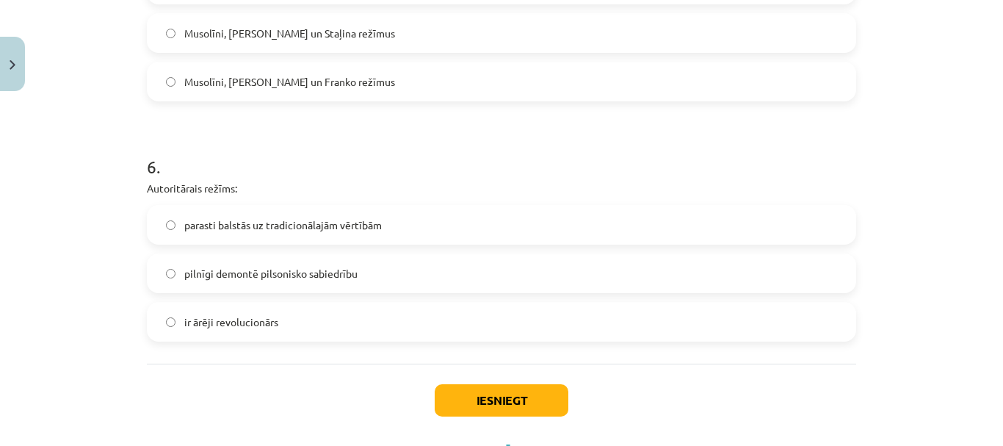
scroll to position [1521, 0]
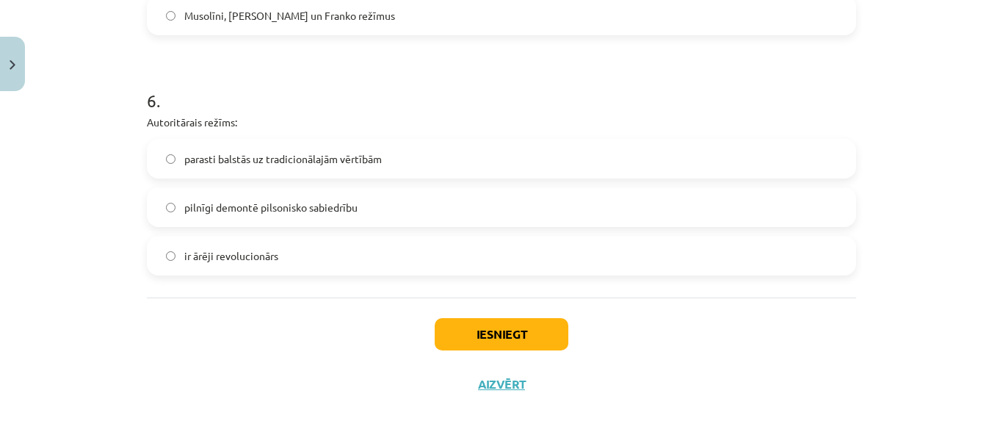
click at [269, 163] on span "parasti balstās uz tradicionālajām vērtībām" at bounding box center [283, 158] width 198 height 15
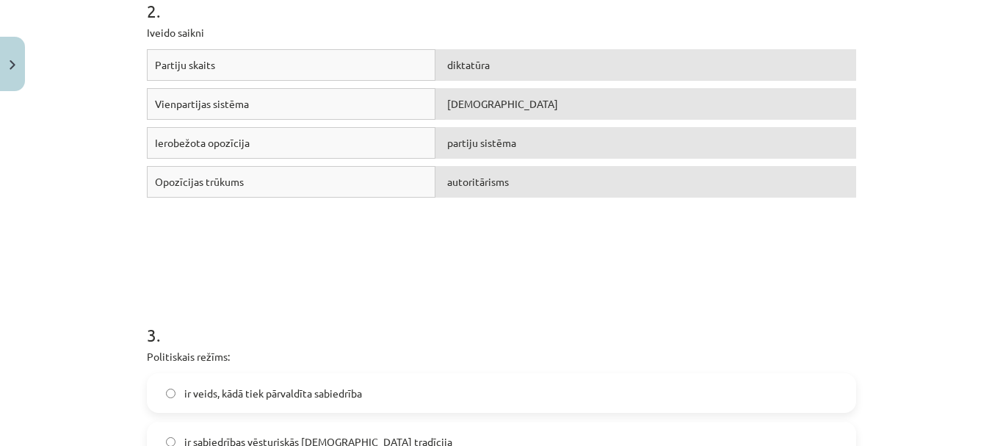
scroll to position [493, 0]
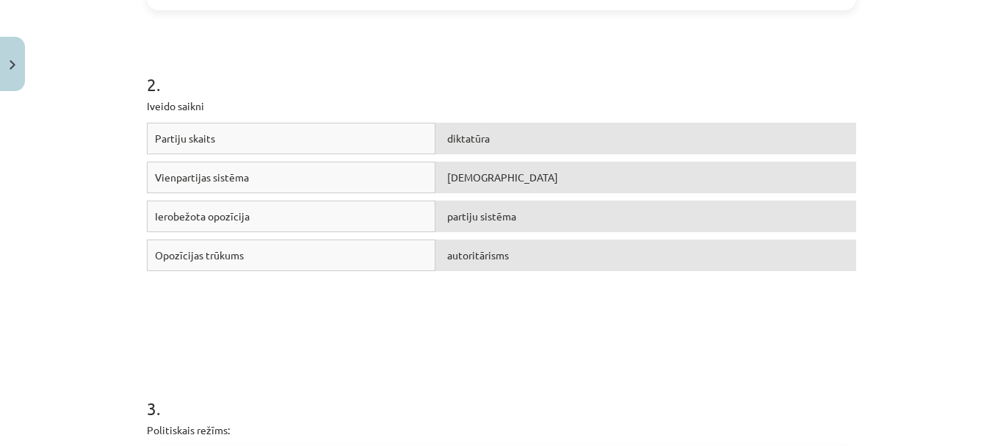
click at [447, 141] on span "diktatūra" at bounding box center [468, 137] width 43 height 13
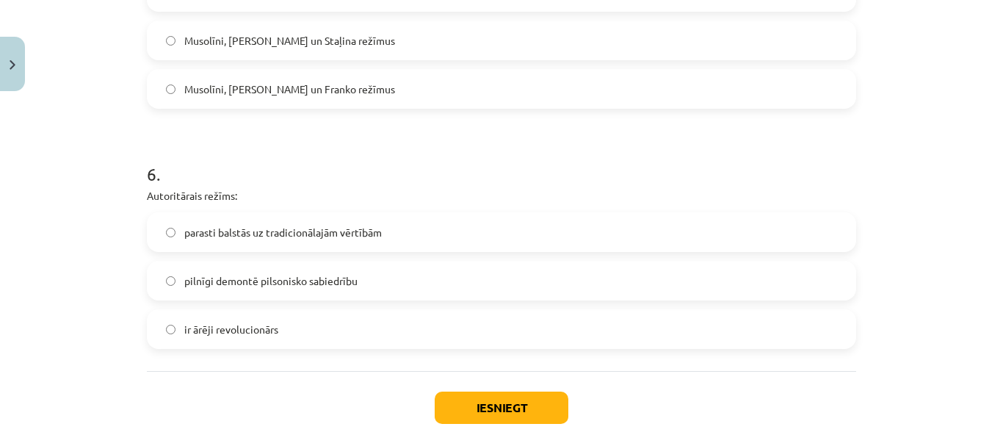
scroll to position [1521, 0]
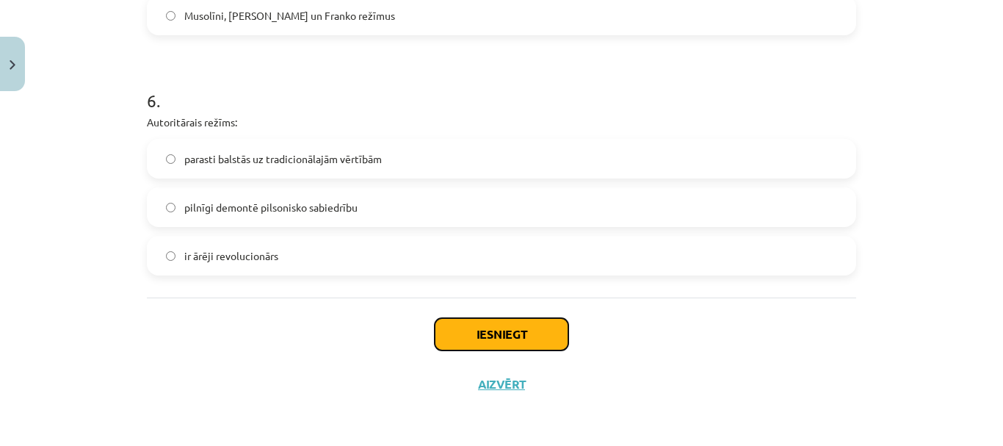
click at [535, 346] on button "Iesniegt" at bounding box center [502, 334] width 134 height 32
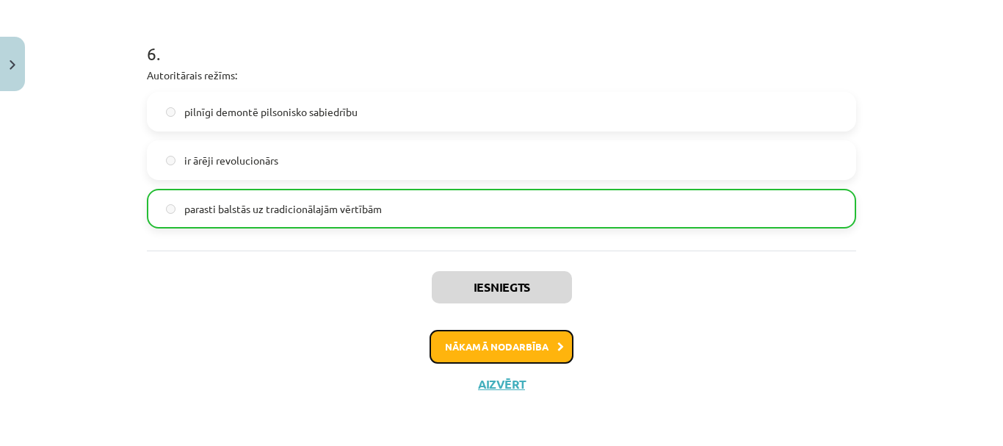
click at [514, 355] on button "Nākamā nodarbība" at bounding box center [502, 347] width 144 height 34
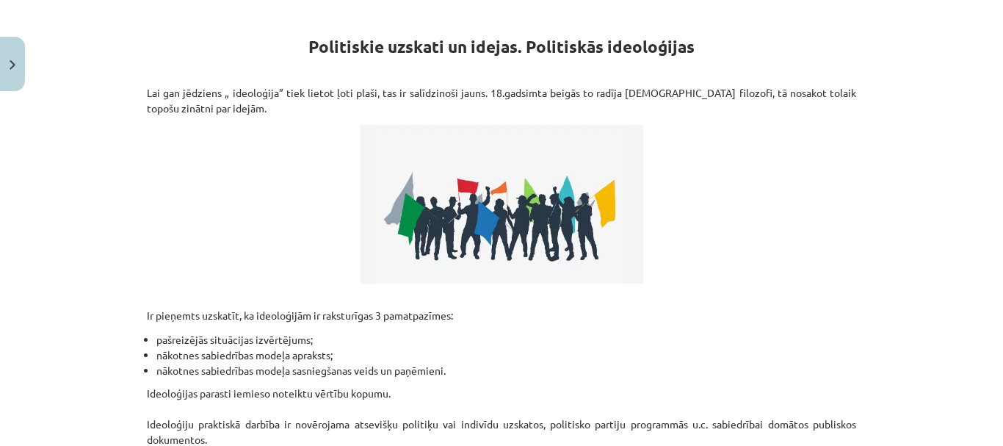
scroll to position [404, 0]
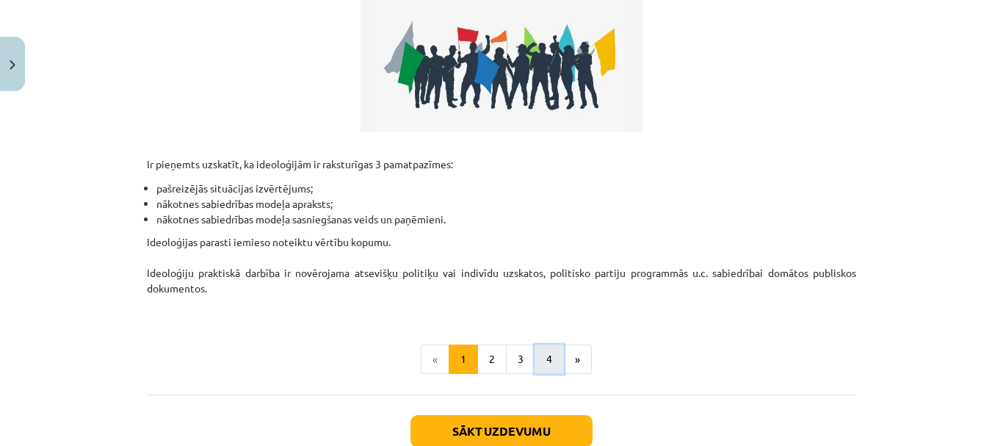
click at [546, 357] on button "4" at bounding box center [549, 358] width 29 height 29
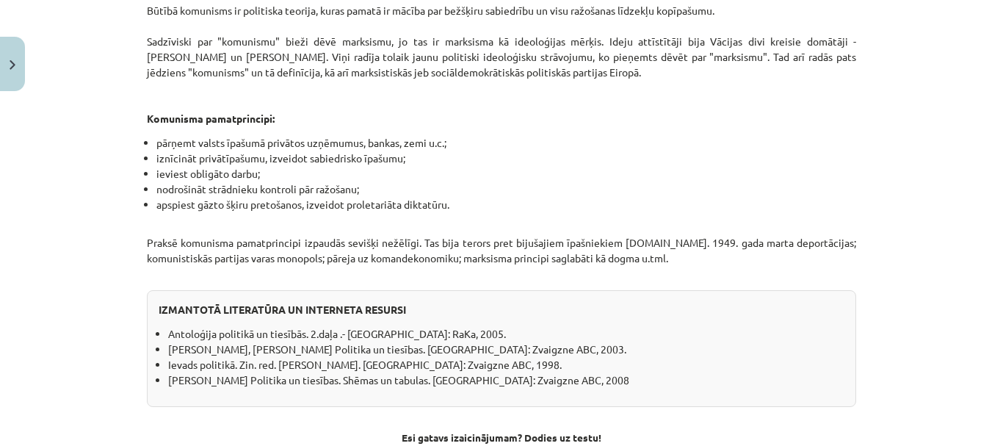
scroll to position [1343, 0]
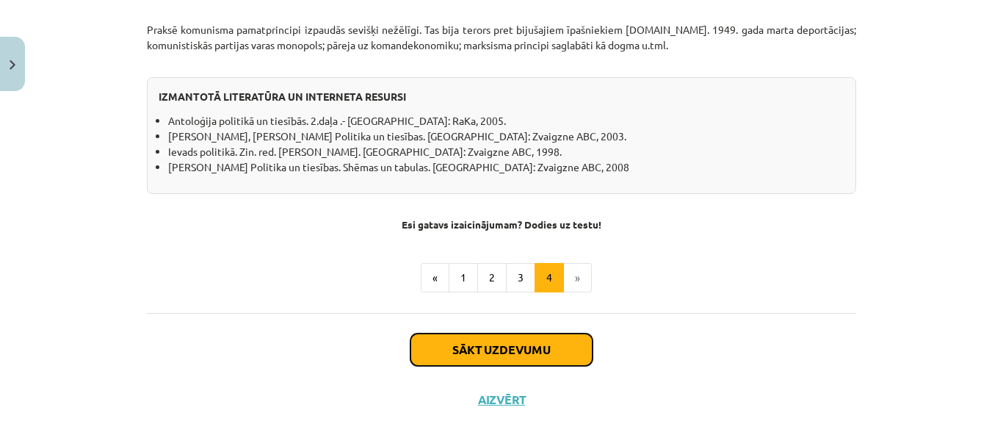
click at [528, 333] on button "Sākt uzdevumu" at bounding box center [501, 349] width 182 height 32
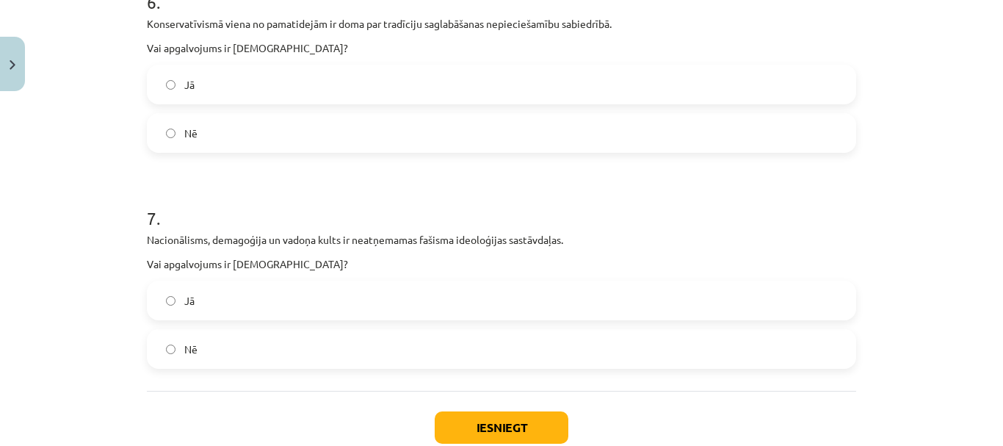
scroll to position [1628, 0]
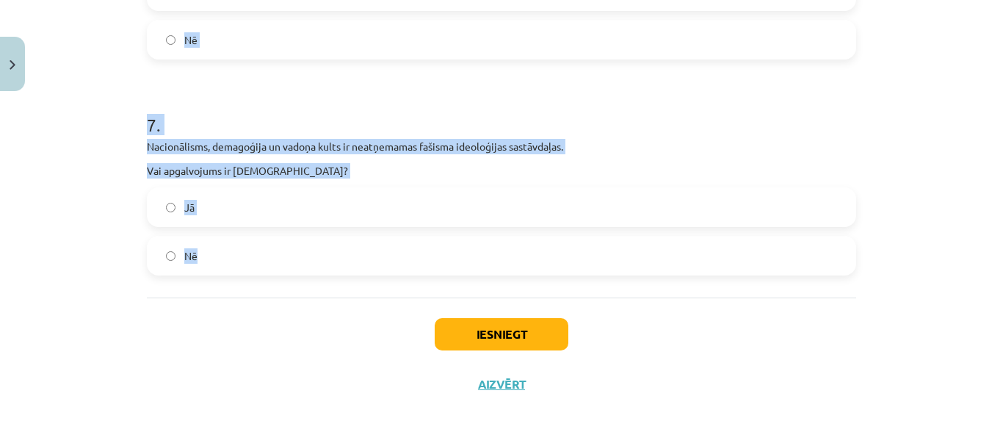
drag, startPoint x: 142, startPoint y: 311, endPoint x: 228, endPoint y: 239, distance: 111.6
copy form "Politikas zinātnē izšķir 3 nozīmīgākās ideoloģijas: liberālismu, konservatīvism…"
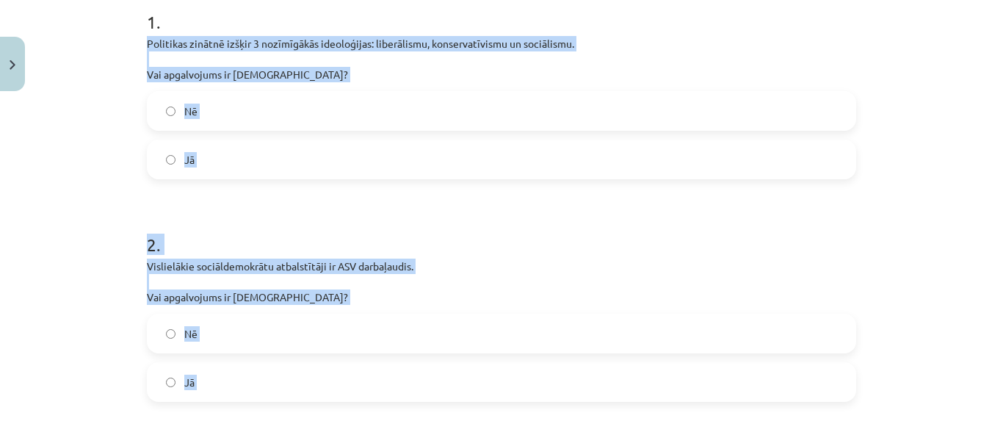
scroll to position [12, 0]
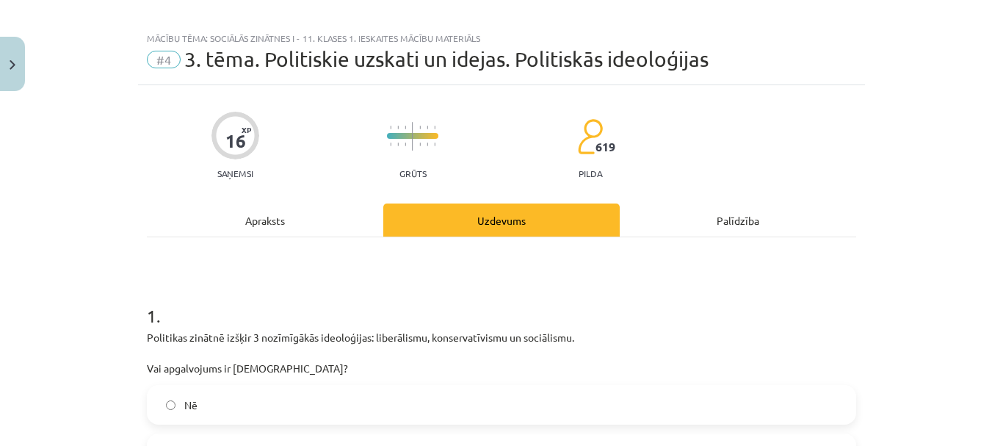
click at [805, 312] on h1 "1 ." at bounding box center [501, 303] width 709 height 46
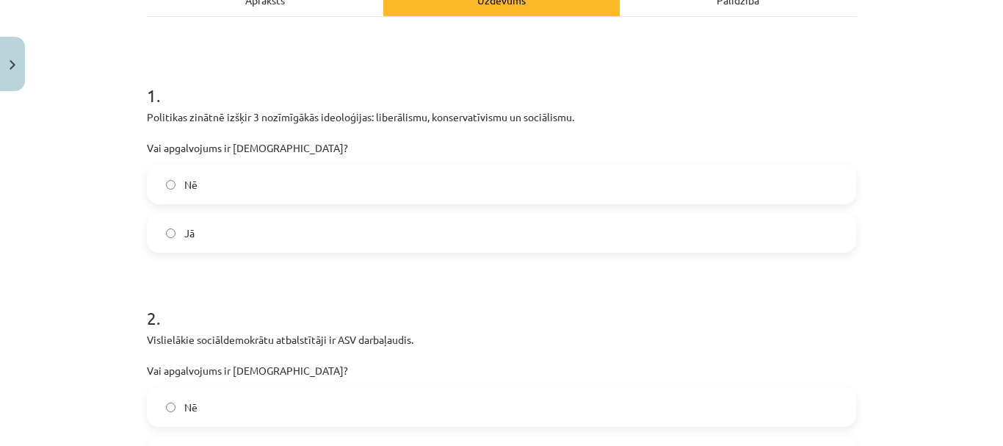
click at [256, 220] on label "Jā" at bounding box center [501, 232] width 706 height 37
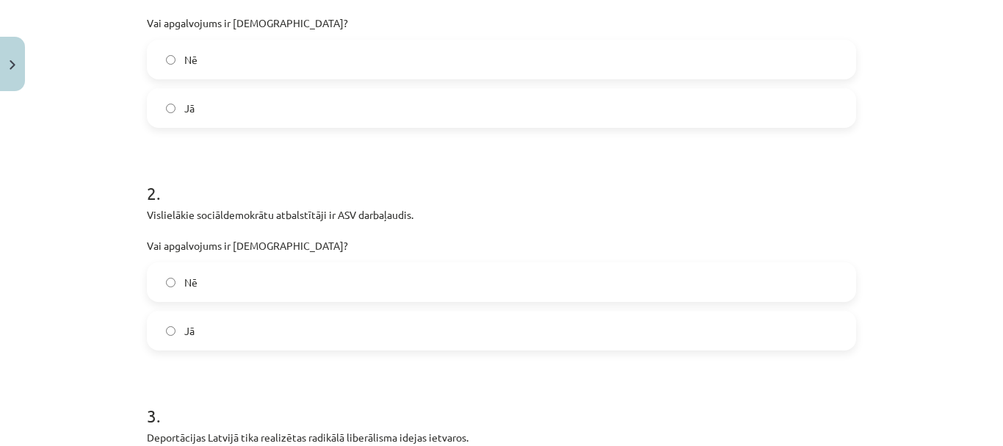
scroll to position [453, 0]
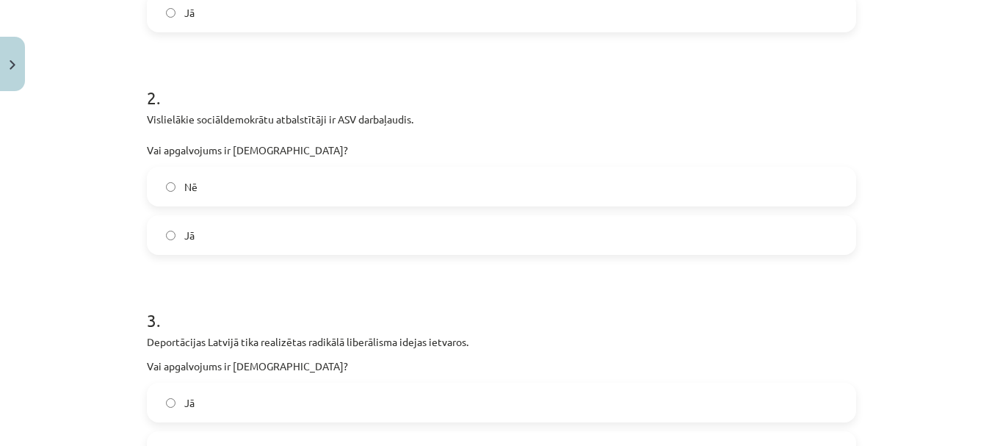
click at [232, 189] on label "Nē" at bounding box center [501, 186] width 706 height 37
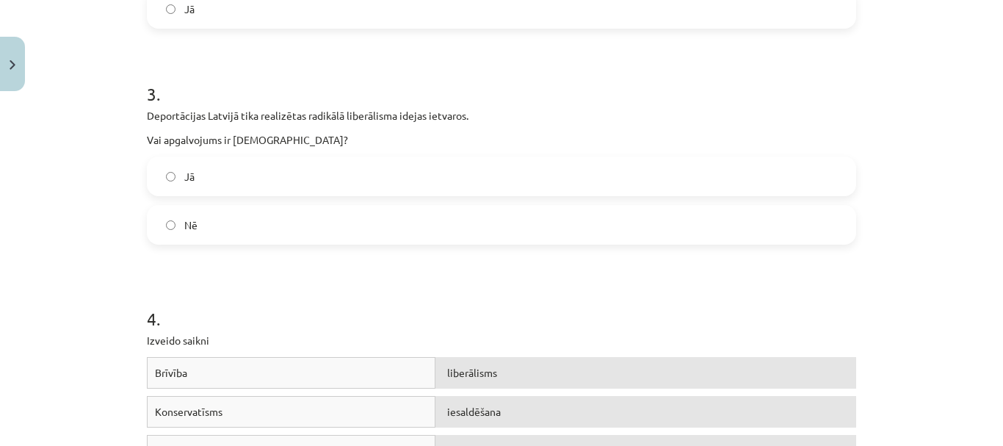
scroll to position [673, 0]
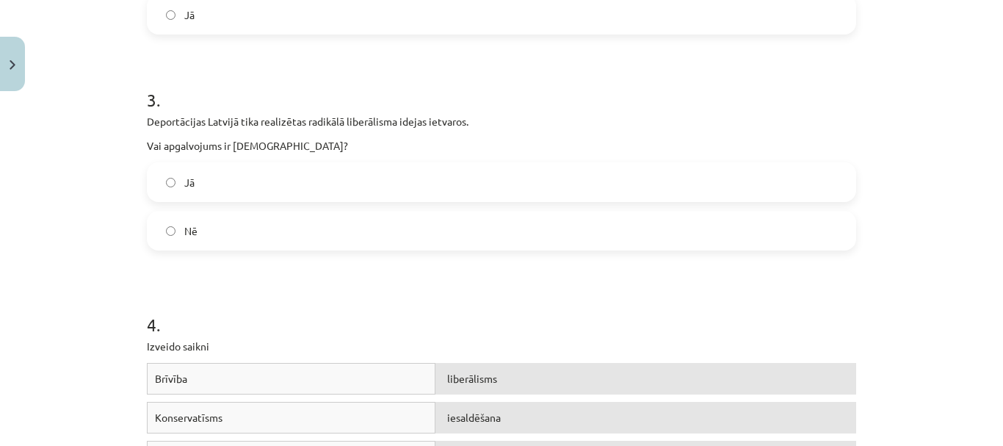
click at [222, 229] on label "Nē" at bounding box center [501, 230] width 706 height 37
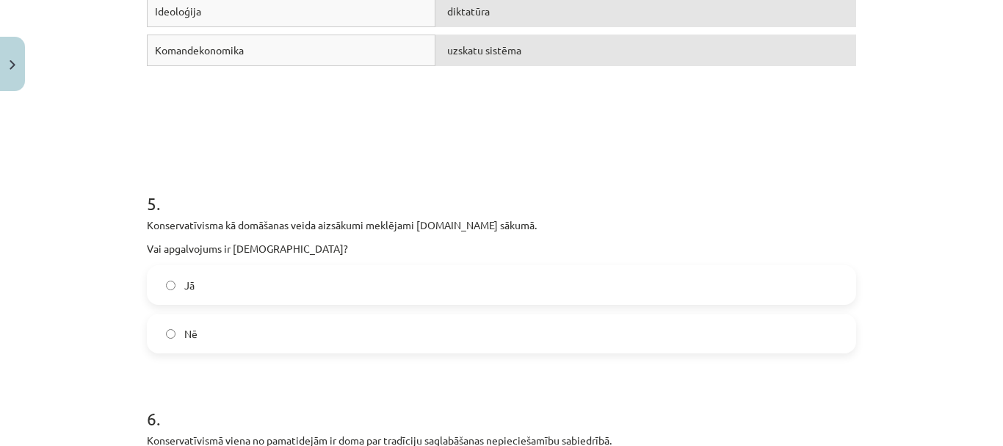
scroll to position [1187, 0]
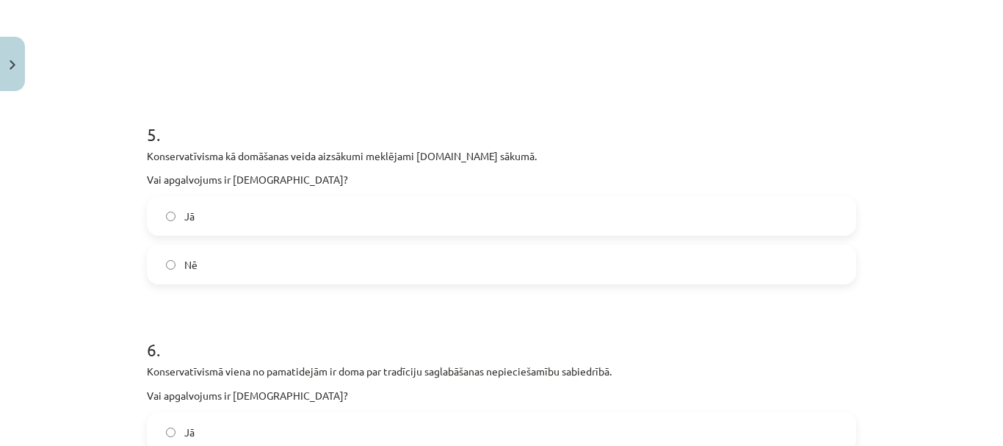
click at [255, 255] on label "Nē" at bounding box center [501, 264] width 706 height 37
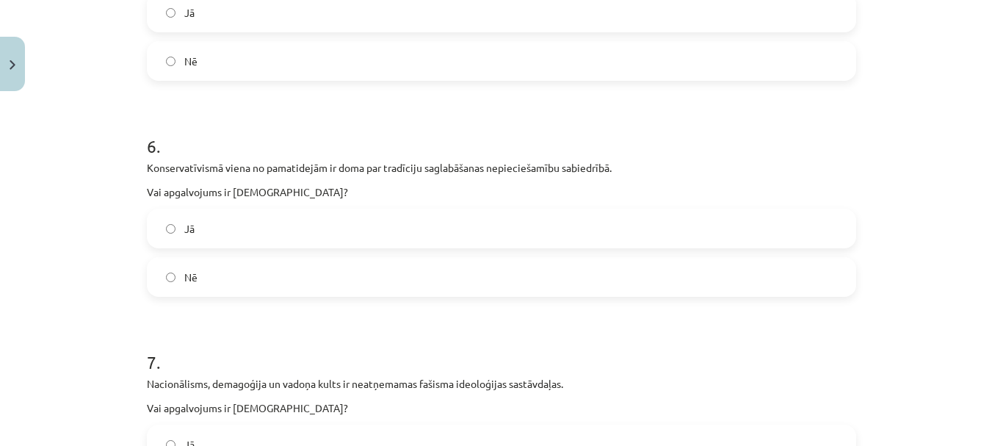
scroll to position [1408, 0]
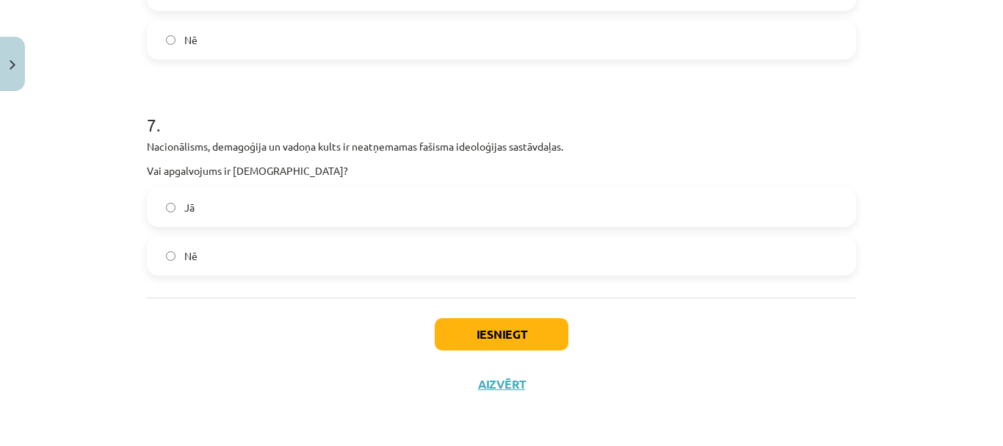
click at [340, 216] on label "Jā" at bounding box center [501, 207] width 706 height 37
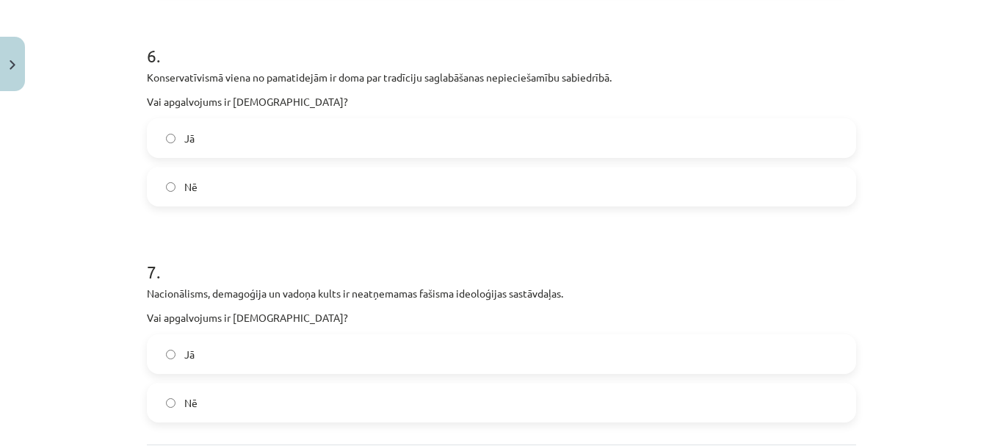
click at [313, 149] on label "Jā" at bounding box center [501, 138] width 706 height 37
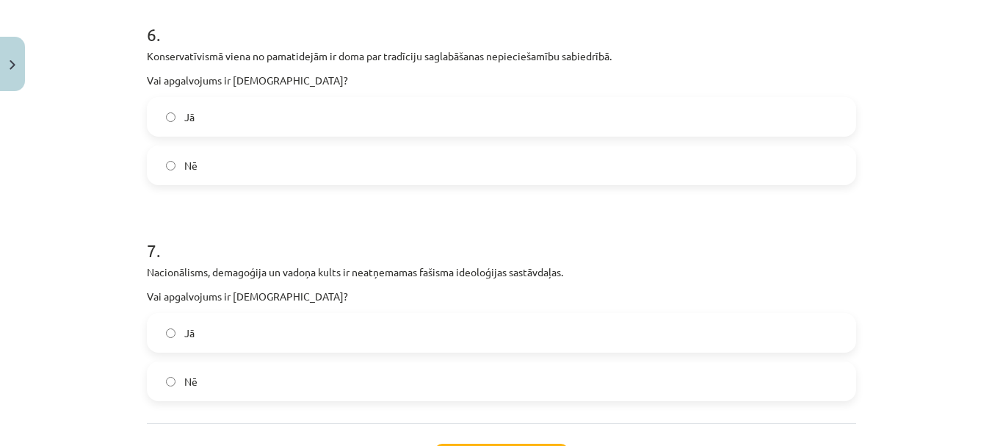
scroll to position [1628, 0]
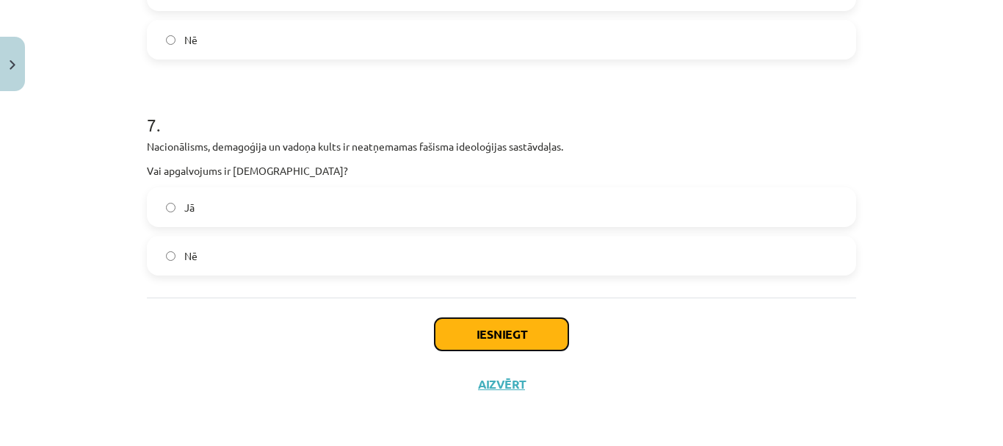
click at [502, 334] on button "Iesniegt" at bounding box center [502, 334] width 134 height 32
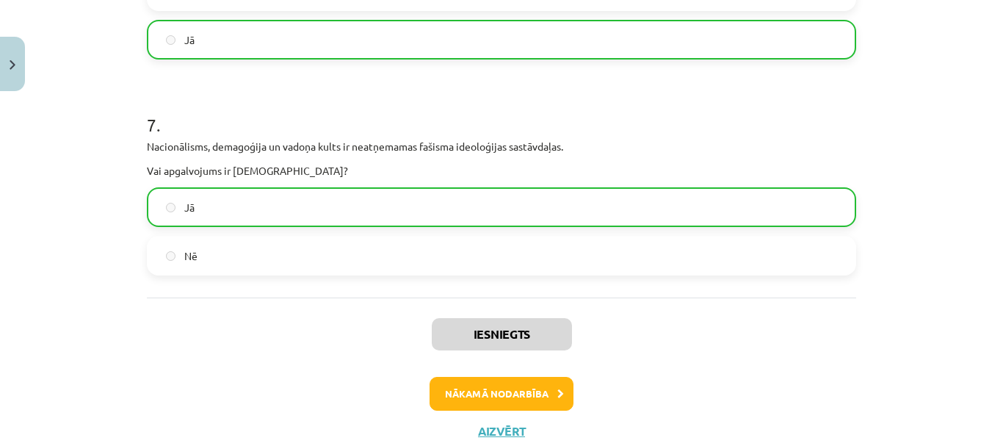
scroll to position [1579, 0]
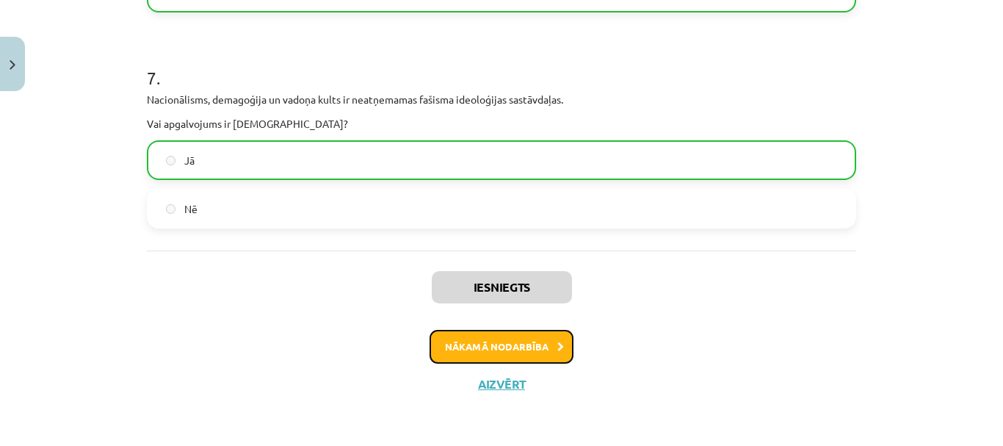
click at [544, 354] on button "Nākamā nodarbība" at bounding box center [502, 347] width 144 height 34
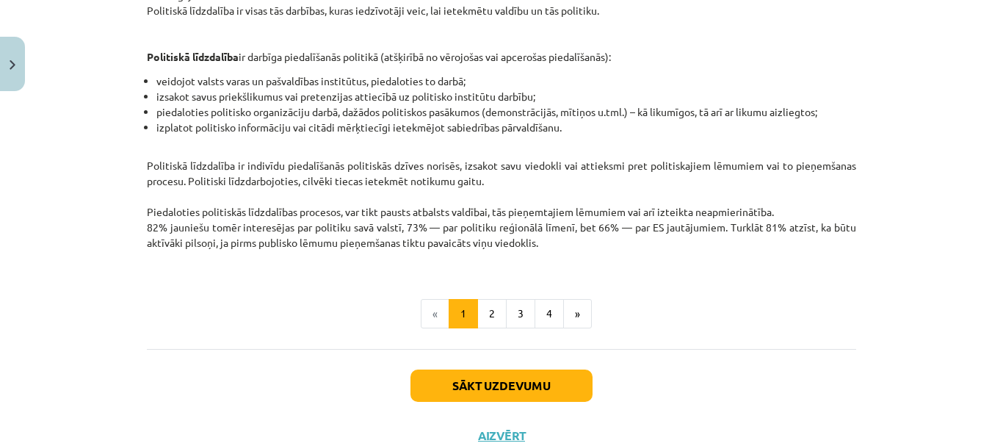
scroll to position [404, 0]
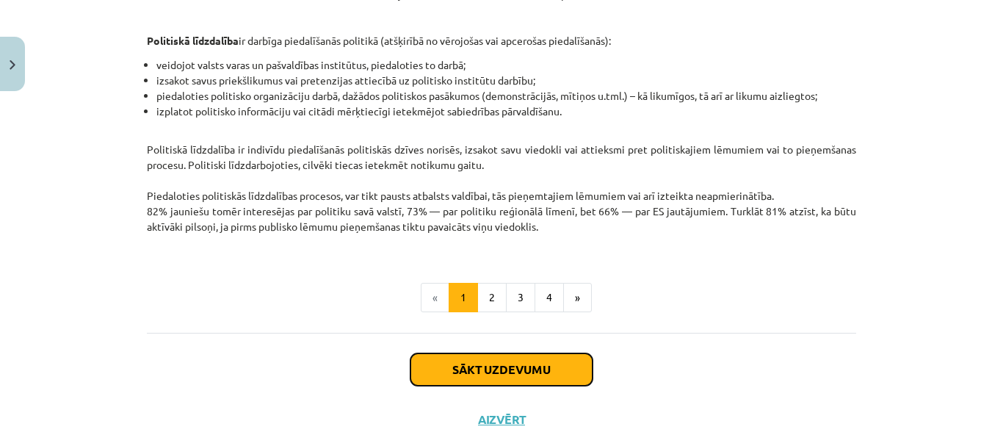
click at [543, 359] on button "Sākt uzdevumu" at bounding box center [501, 369] width 182 height 32
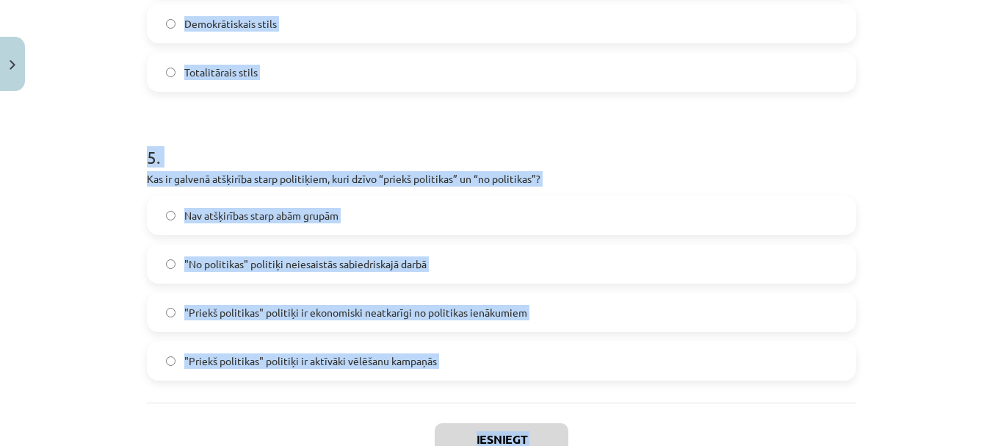
scroll to position [1430, 0]
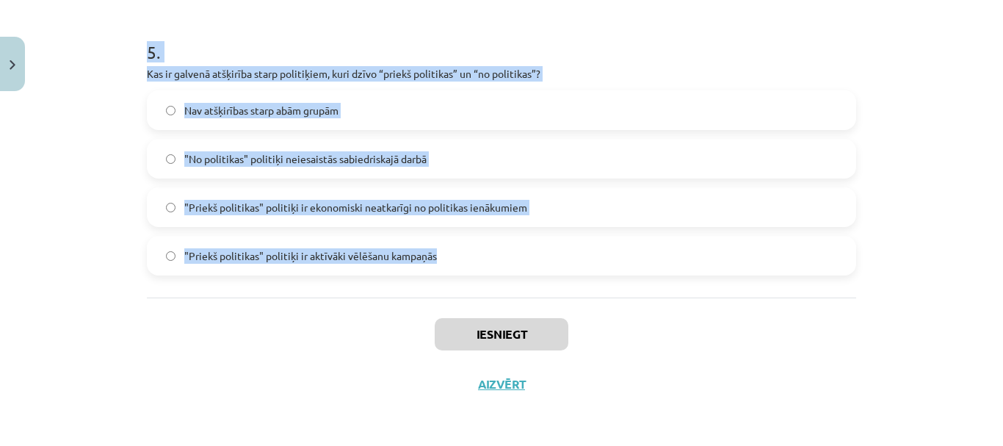
drag, startPoint x: 142, startPoint y: 241, endPoint x: 443, endPoint y: 260, distance: 301.7
copy form "Kas ir politiskā līdzdalība? Iedzīvotāju vēlme palikt neitrāliem politiskajos p…"
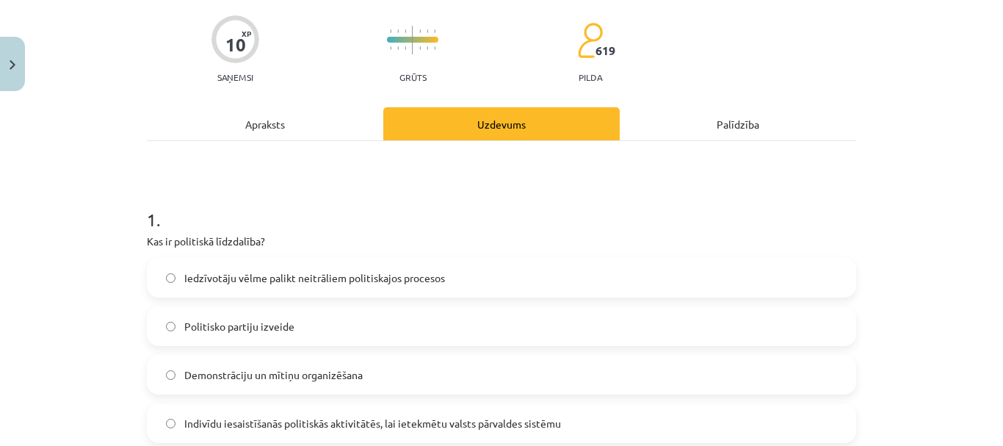
click at [406, 227] on h1 "1 ." at bounding box center [501, 207] width 709 height 46
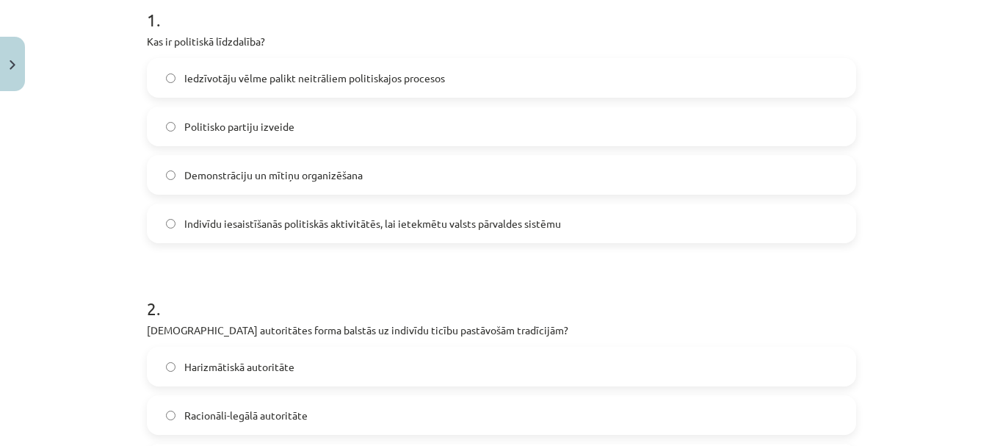
scroll to position [329, 0]
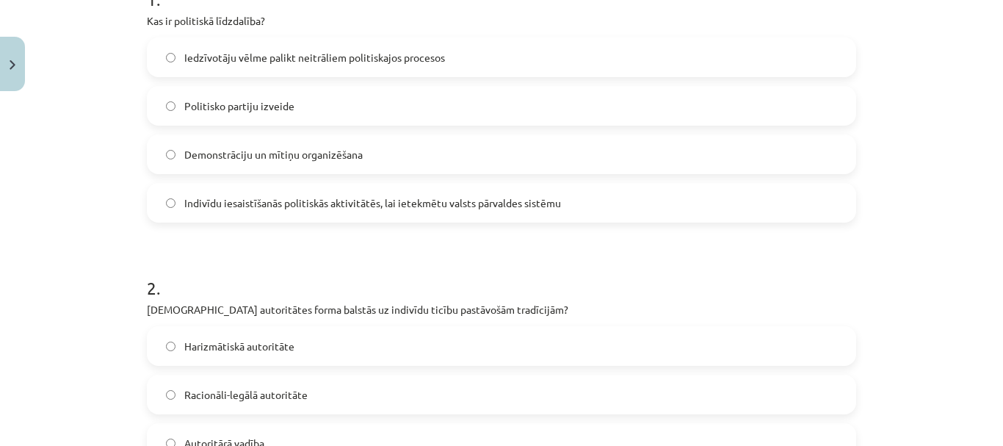
click at [369, 187] on label "Indivīdu iesaistīšanās politiskās aktivitātēs, lai ietekmētu valsts pārvaldes s…" at bounding box center [501, 202] width 706 height 37
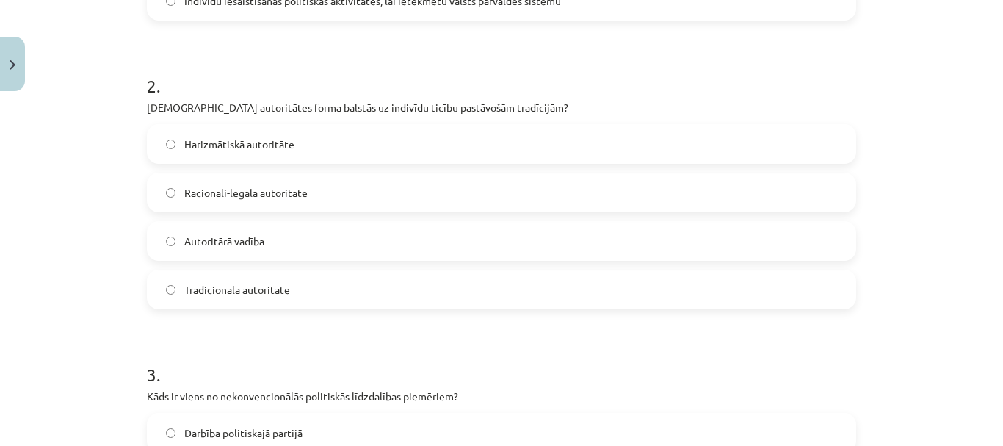
scroll to position [549, 0]
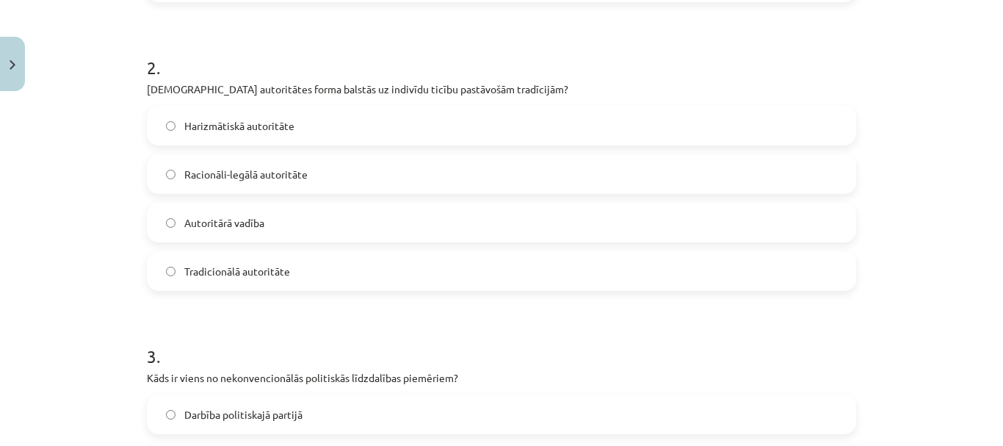
click at [278, 275] on span "Tradicionālā autoritāte" at bounding box center [237, 271] width 106 height 15
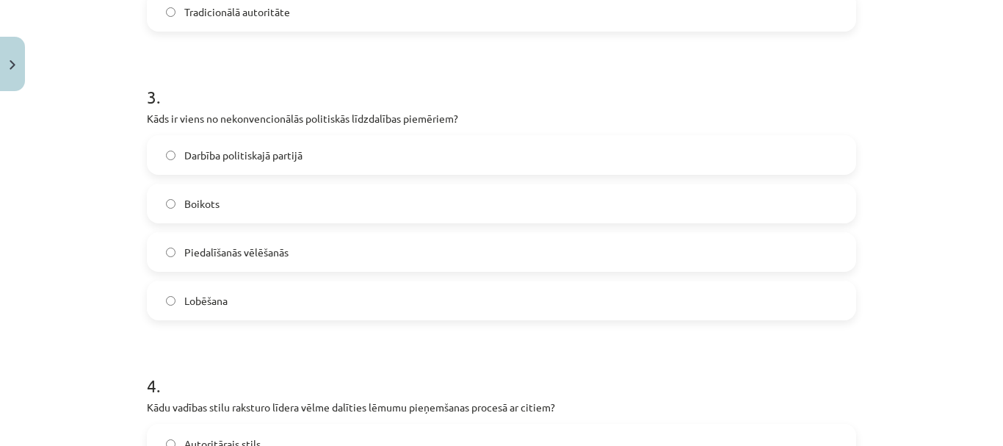
scroll to position [843, 0]
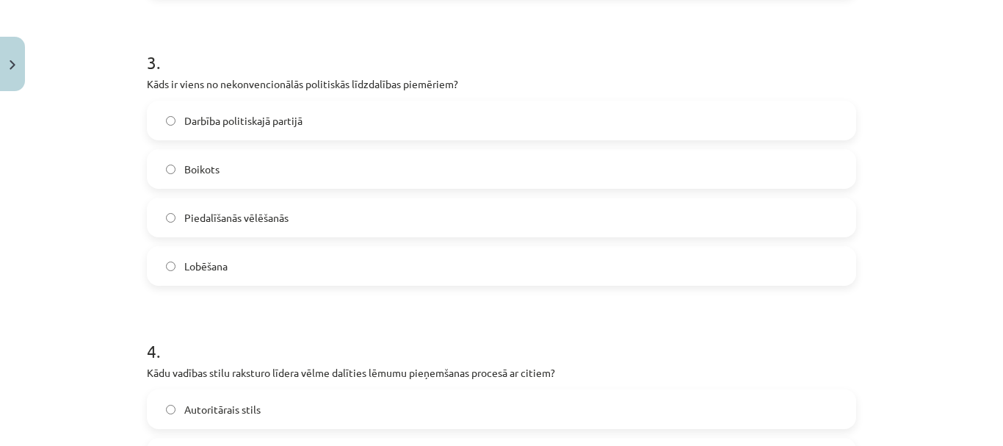
click at [283, 145] on div "Darbība politiskajā partijā Boikots Piedalīšanās vēlēšanās Lobēšana" at bounding box center [501, 193] width 709 height 185
click at [280, 158] on label "Boikots" at bounding box center [501, 169] width 706 height 37
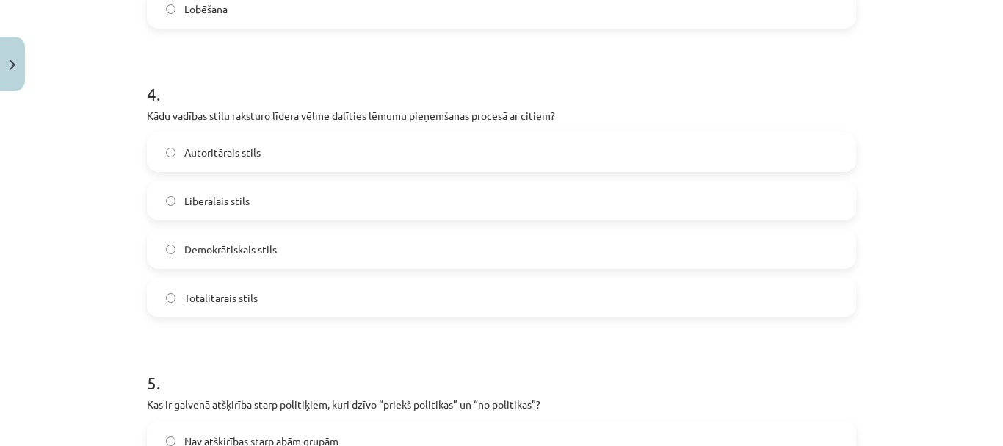
scroll to position [1137, 0]
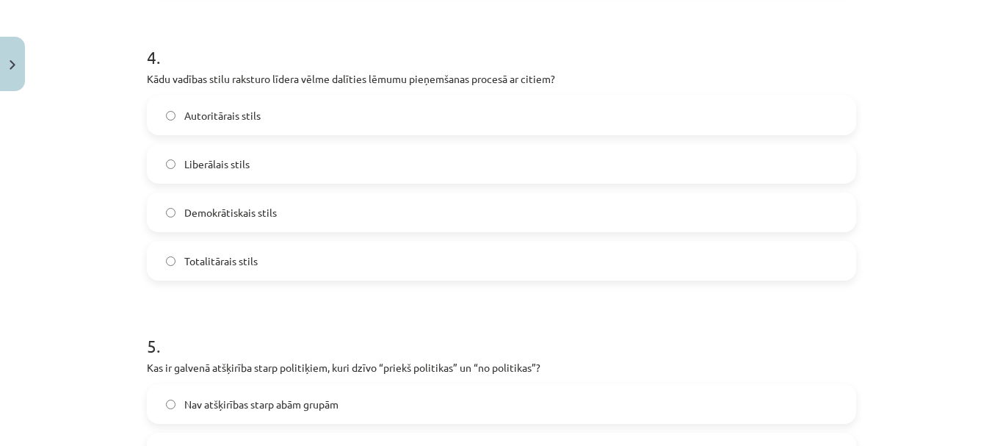
click at [269, 209] on span "Demokrātiskais stils" at bounding box center [230, 212] width 93 height 15
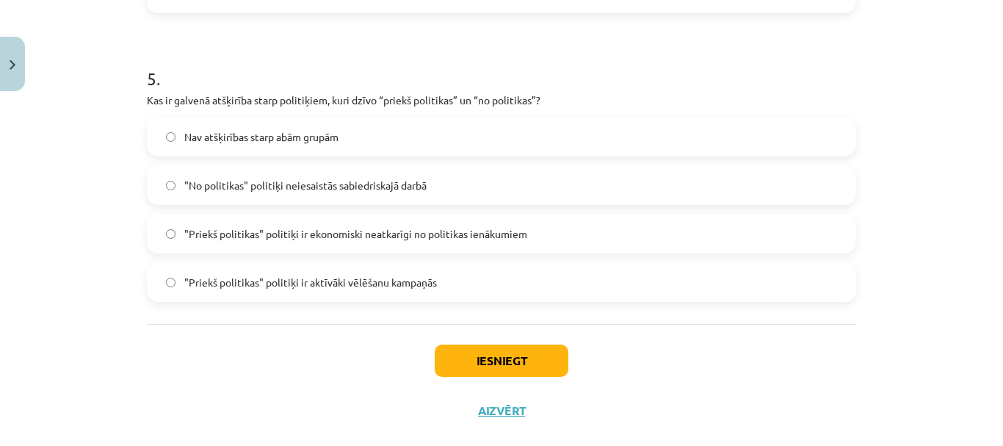
scroll to position [1430, 0]
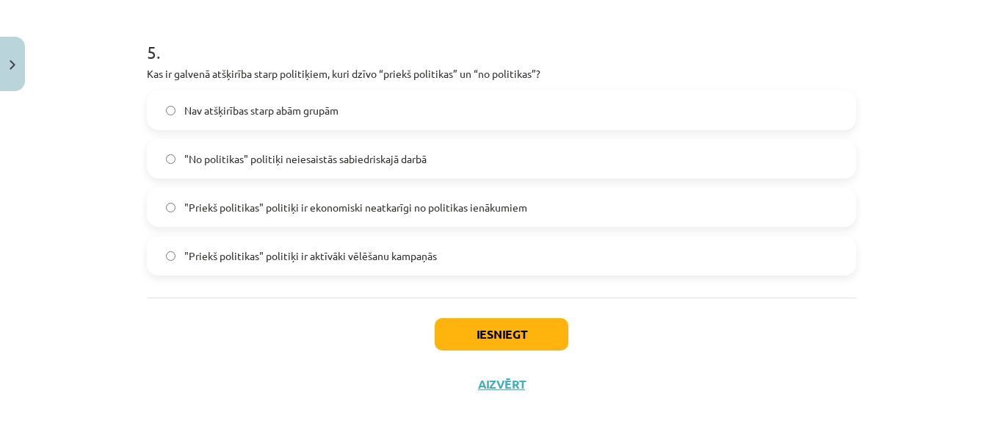
click at [448, 216] on label ""Priekš politikas" politiķi ir ekonomiski neatkarīgi no politikas ienākumiem" at bounding box center [501, 207] width 706 height 37
click at [501, 344] on button "Iesniegt" at bounding box center [502, 334] width 134 height 32
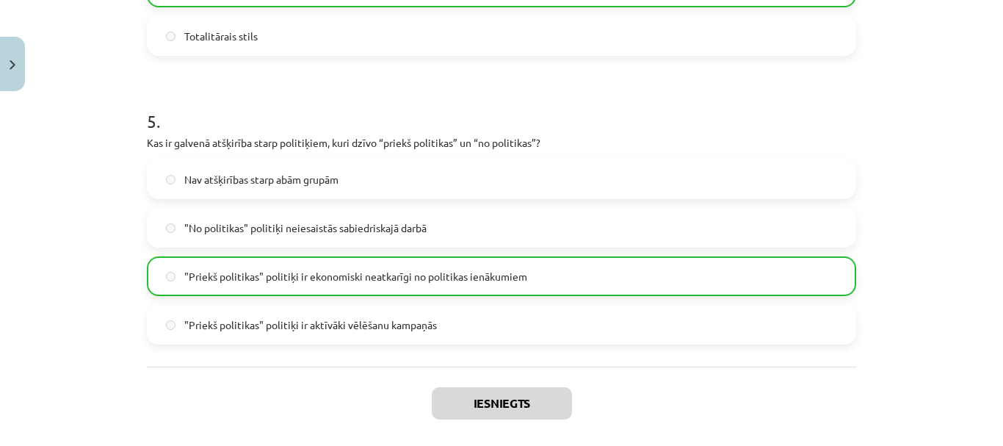
scroll to position [1477, 0]
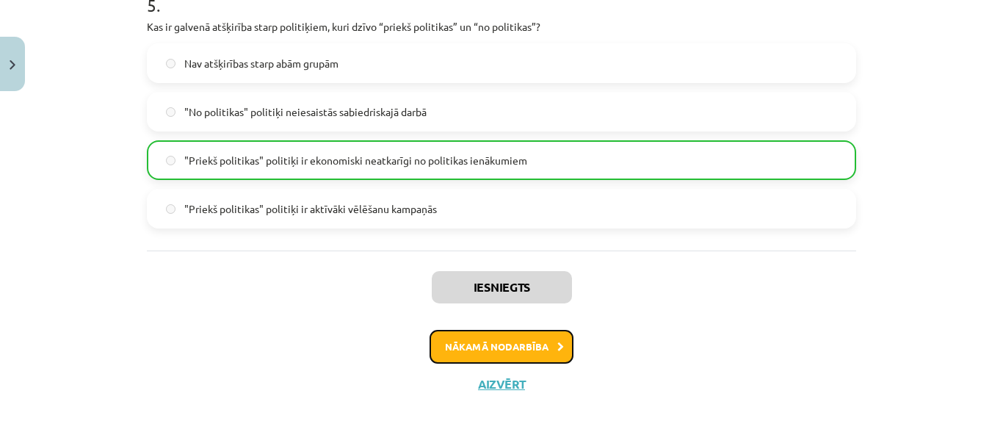
click at [504, 344] on button "Nākamā nodarbība" at bounding box center [502, 347] width 144 height 34
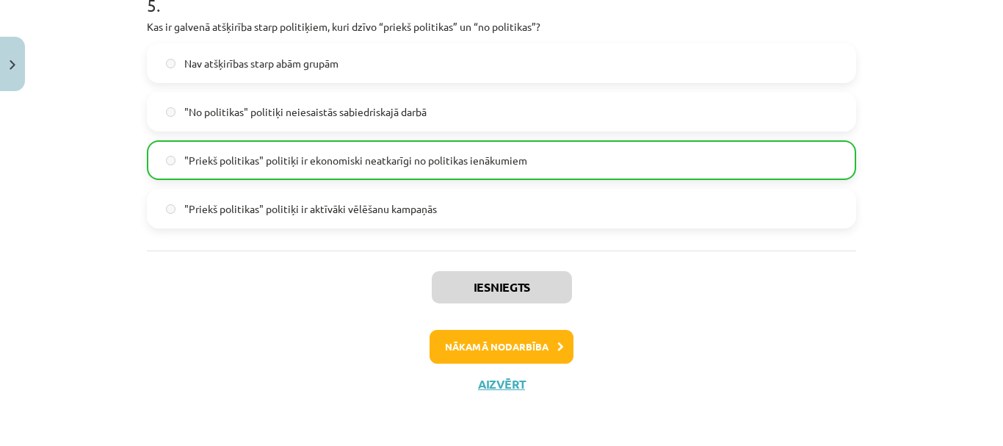
scroll to position [27, 0]
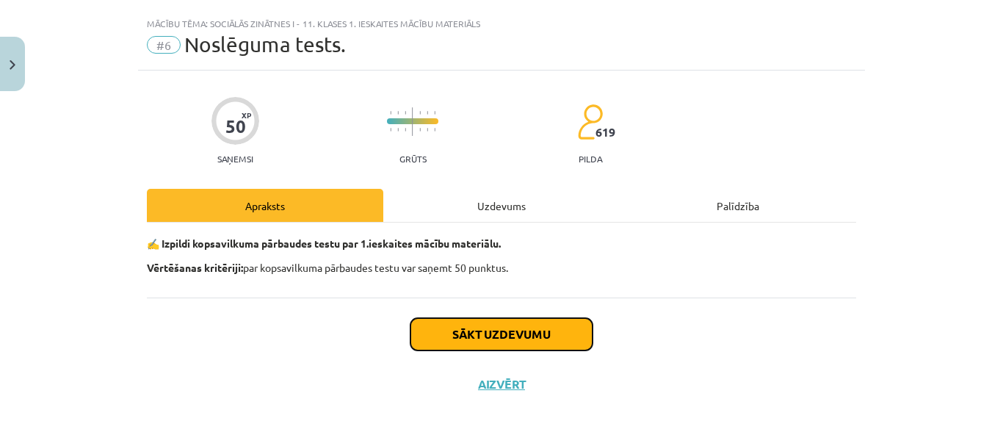
click at [496, 334] on button "Sākt uzdevumu" at bounding box center [501, 334] width 182 height 32
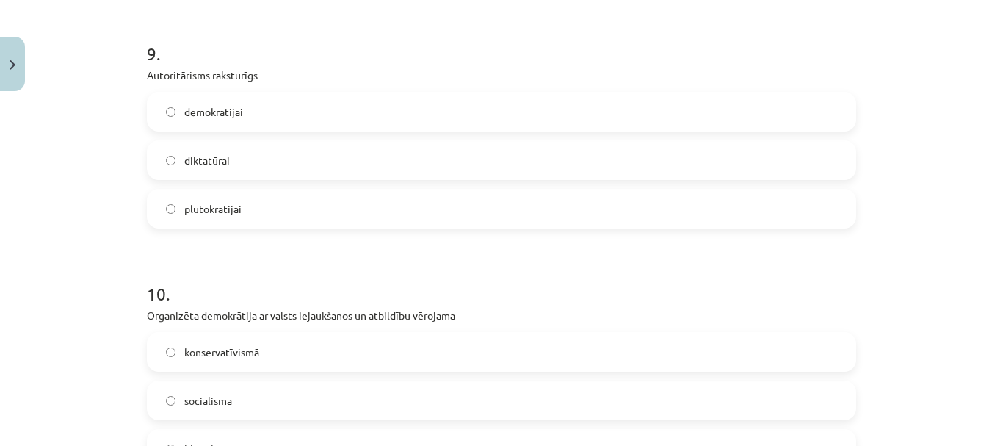
scroll to position [2389, 0]
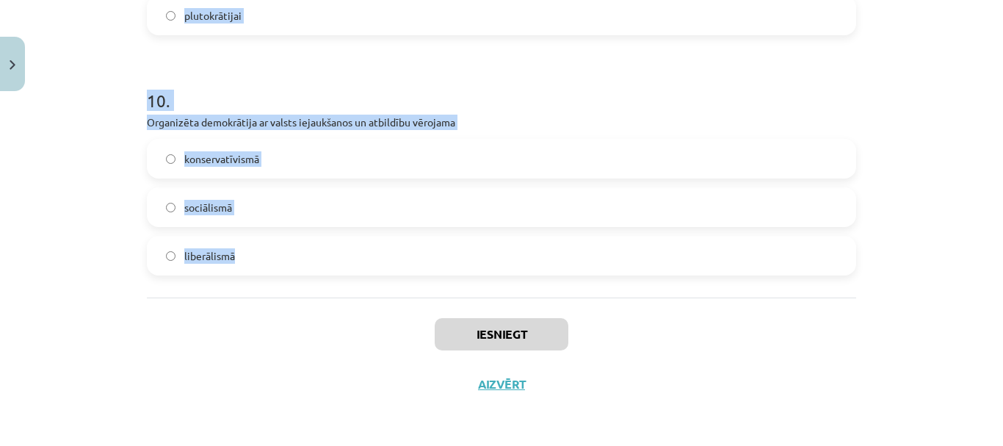
drag, startPoint x: 142, startPoint y: 174, endPoint x: 257, endPoint y: 260, distance: 143.2
copy form "Elitārai demokrātijai raksturīgie apstākļi ir sociālisms liberālisms teokrātija…"
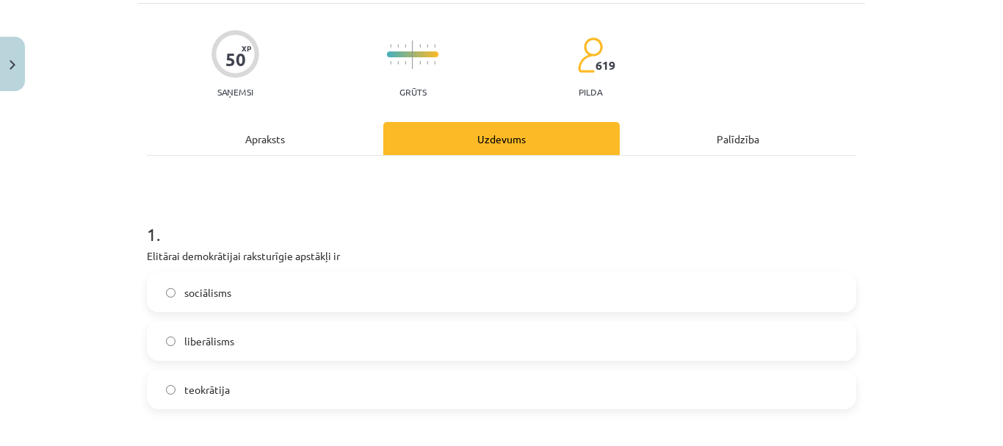
click at [949, 209] on div "Mācību tēma: Sociālās zinātnes i - 11. klases 1. ieskaites mācību materiāls #6 …" at bounding box center [501, 223] width 1003 height 446
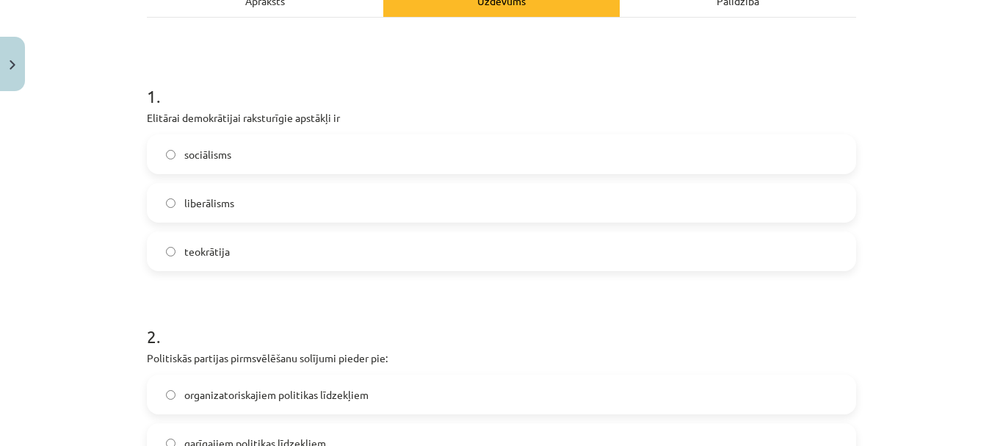
scroll to position [241, 0]
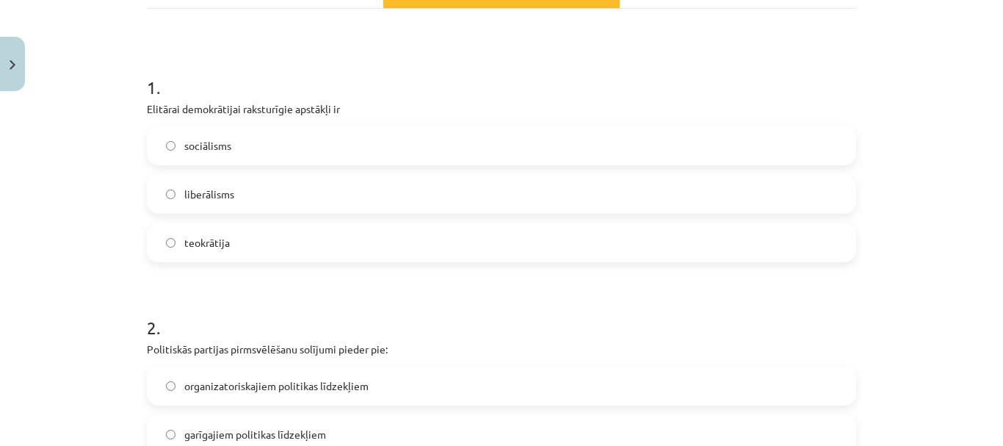
click at [369, 207] on label "liberālisms" at bounding box center [501, 193] width 706 height 37
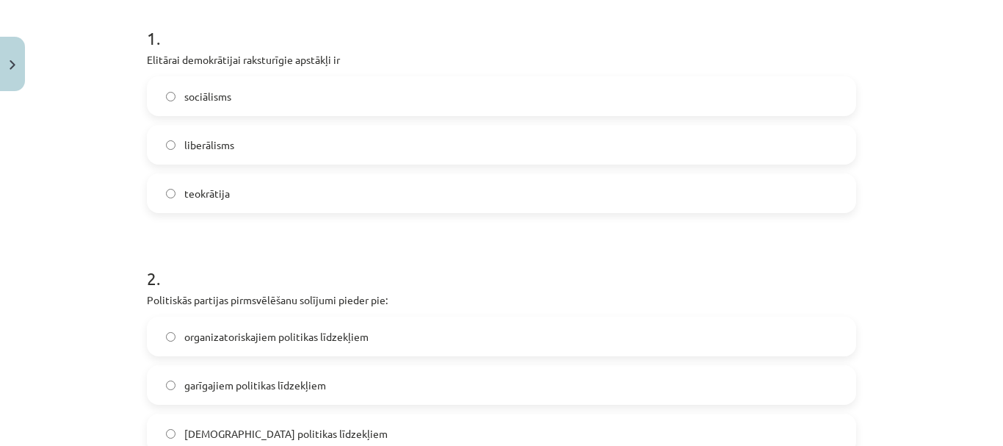
scroll to position [314, 0]
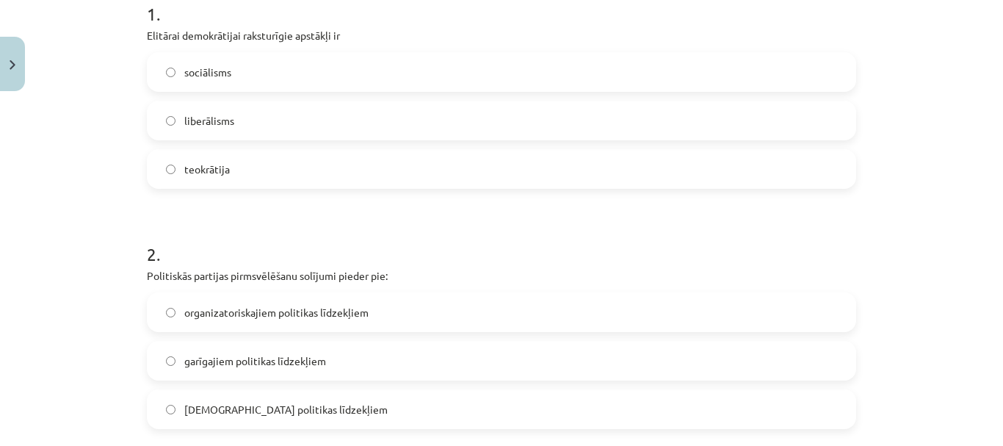
drag, startPoint x: 349, startPoint y: 358, endPoint x: 353, endPoint y: 347, distance: 11.9
click at [349, 358] on label "garīgajiem politikas līdzekļiem" at bounding box center [501, 360] width 706 height 37
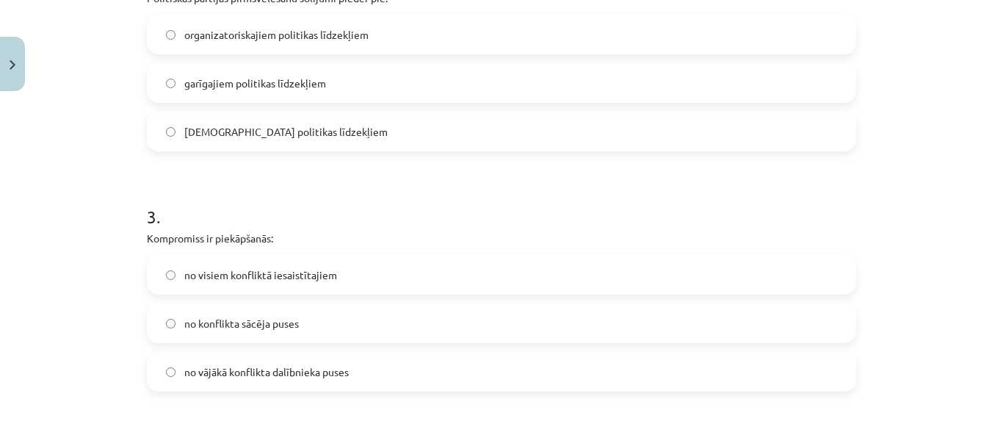
scroll to position [608, 0]
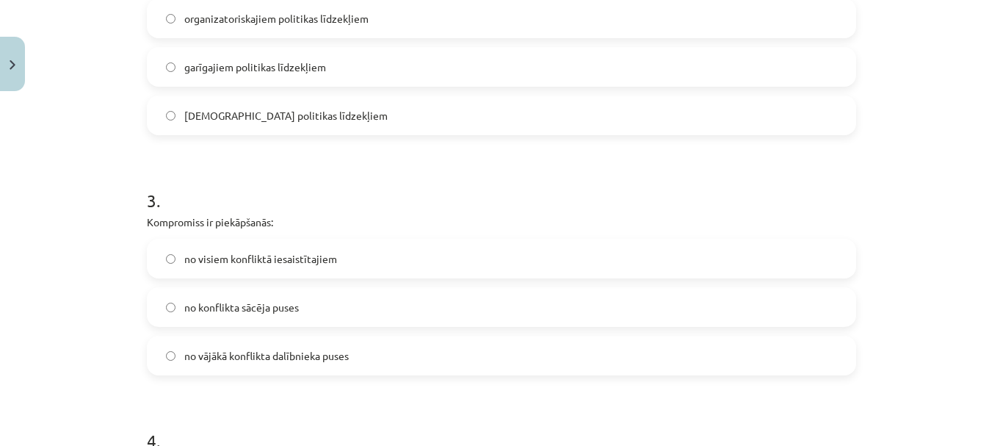
click at [355, 275] on label "no visiem konfliktā iesaistītajiem" at bounding box center [501, 258] width 706 height 37
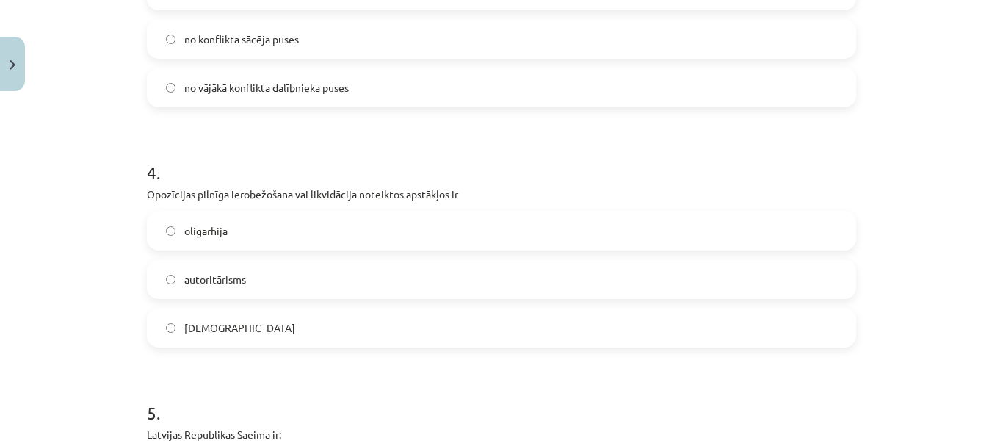
scroll to position [902, 0]
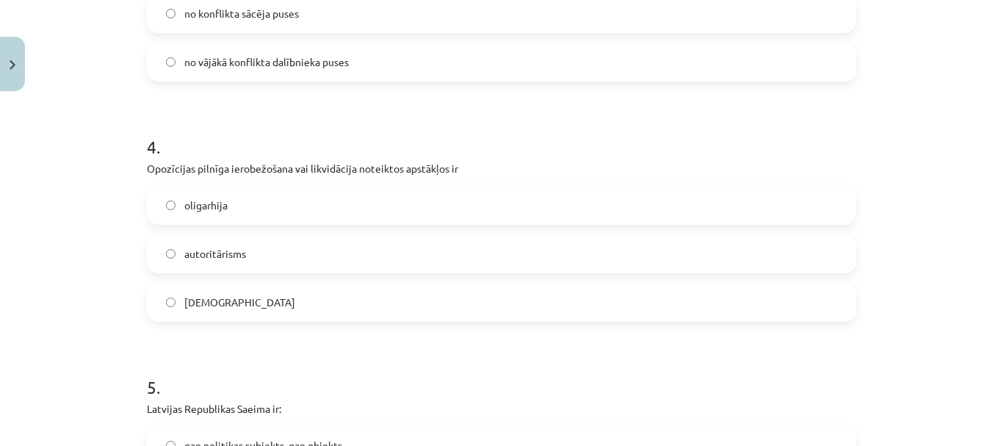
click at [289, 301] on label "totalitārisms" at bounding box center [501, 301] width 706 height 37
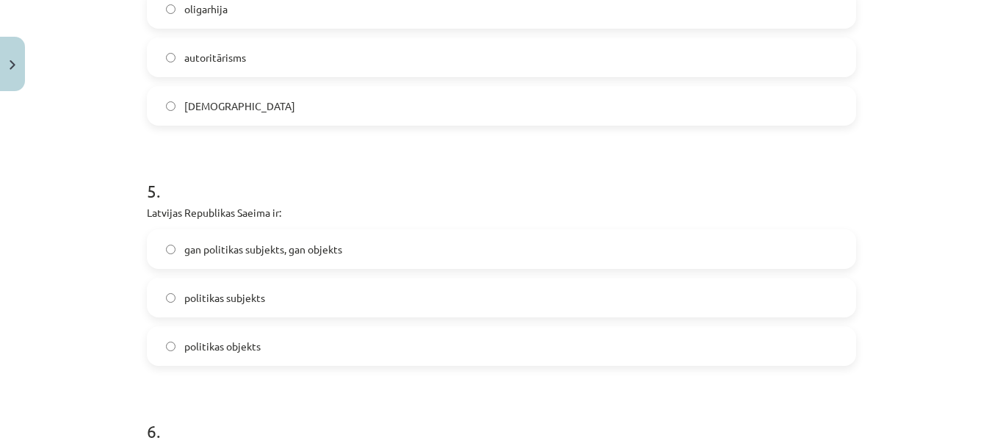
scroll to position [1122, 0]
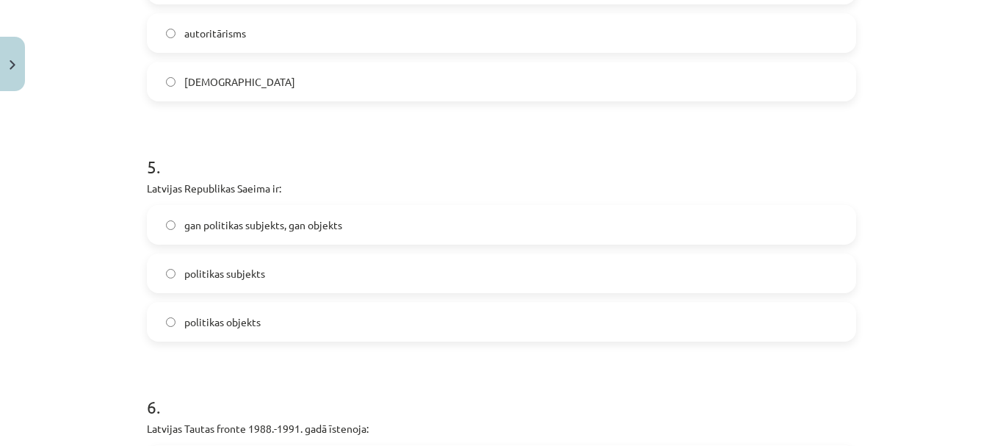
click at [293, 275] on label "politikas subjekts" at bounding box center [501, 273] width 706 height 37
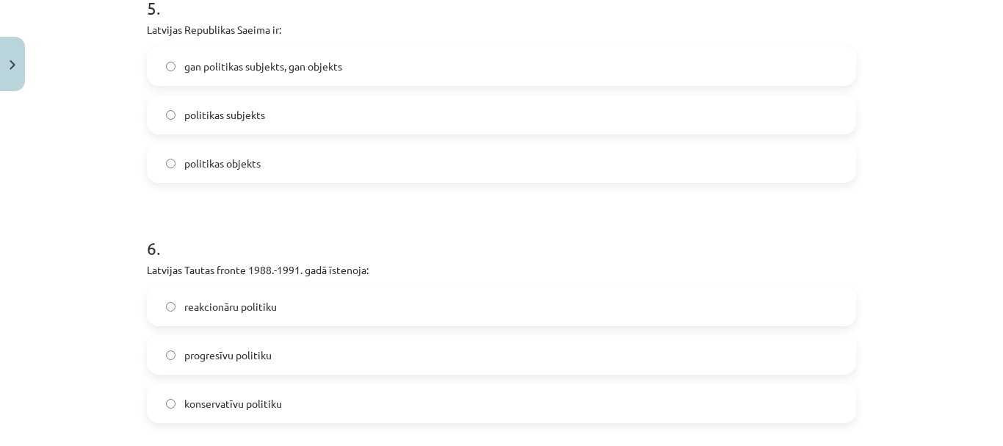
scroll to position [1416, 0]
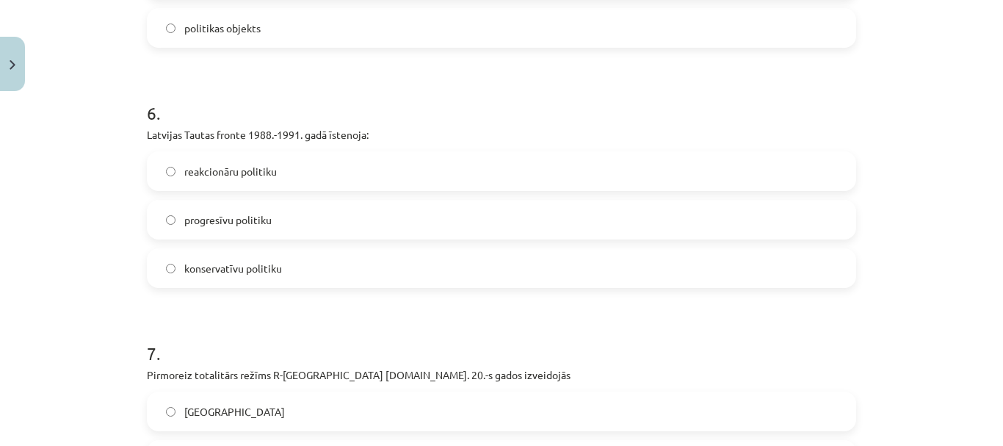
click at [278, 219] on label "progresīvu politiku" at bounding box center [501, 219] width 706 height 37
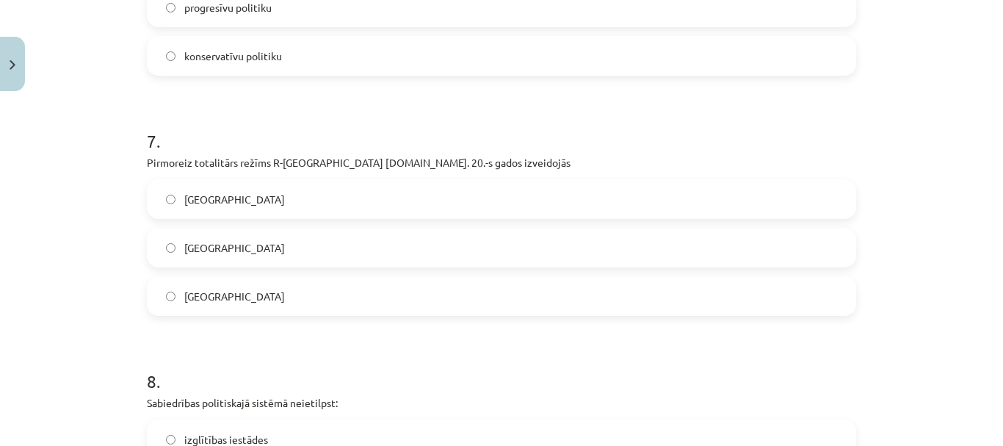
scroll to position [1636, 0]
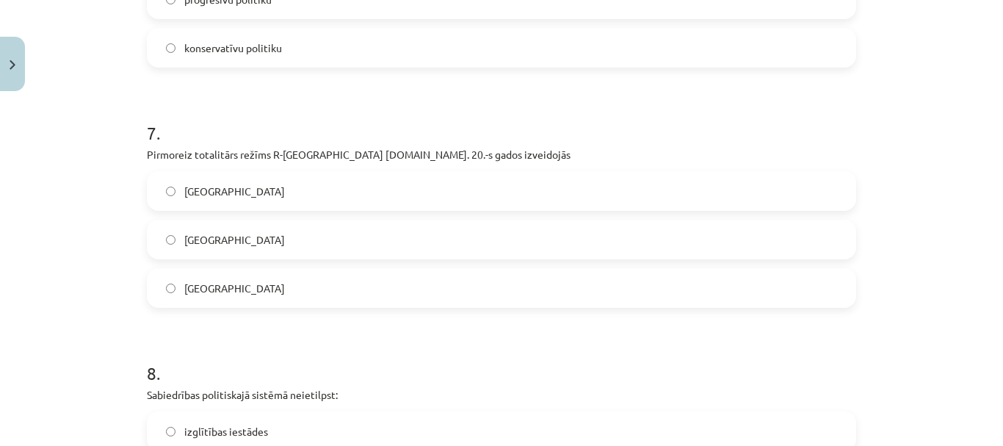
click at [239, 178] on label "Itālijā" at bounding box center [501, 191] width 706 height 37
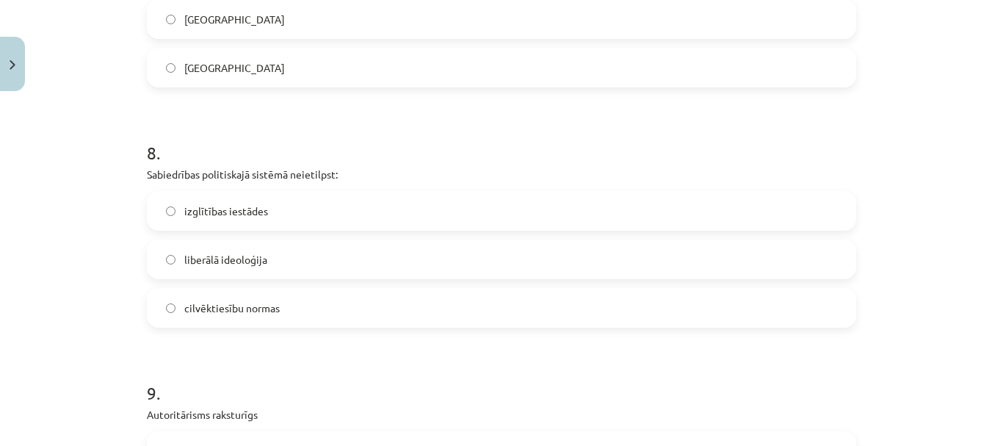
scroll to position [1930, 0]
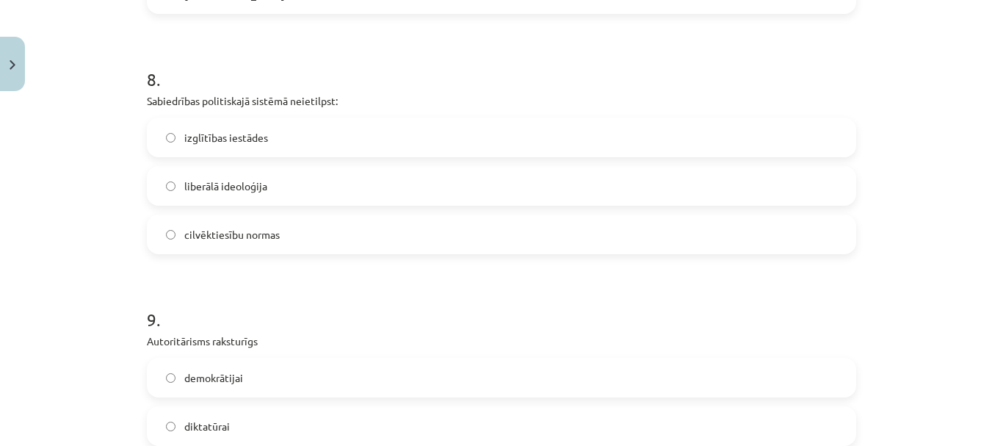
click at [264, 145] on label "izglītības iestādes" at bounding box center [501, 137] width 706 height 37
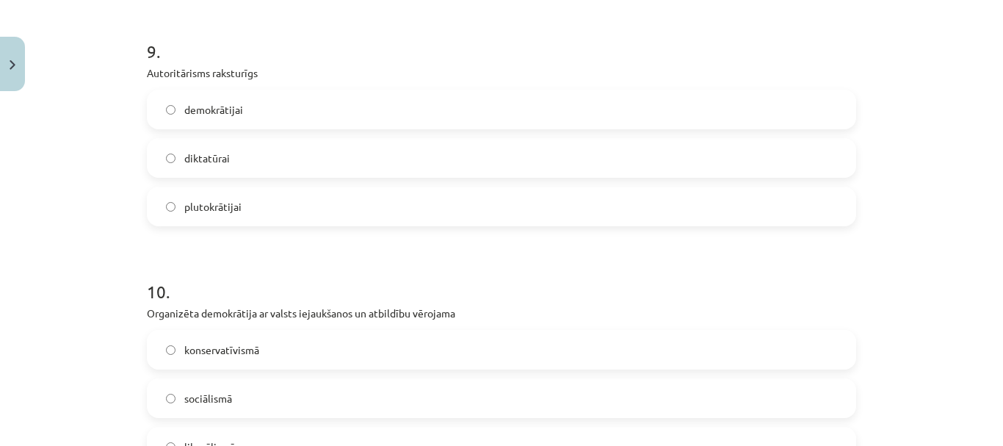
scroll to position [2223, 0]
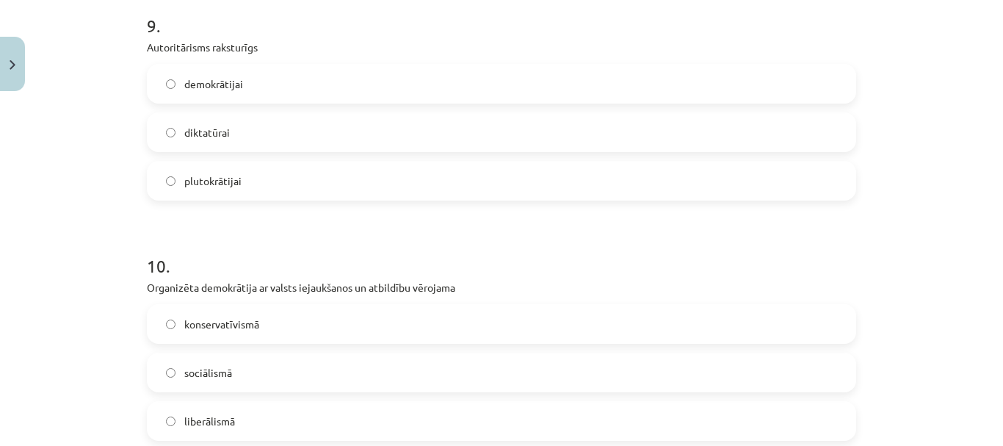
click at [239, 148] on label "diktatūrai" at bounding box center [501, 132] width 706 height 37
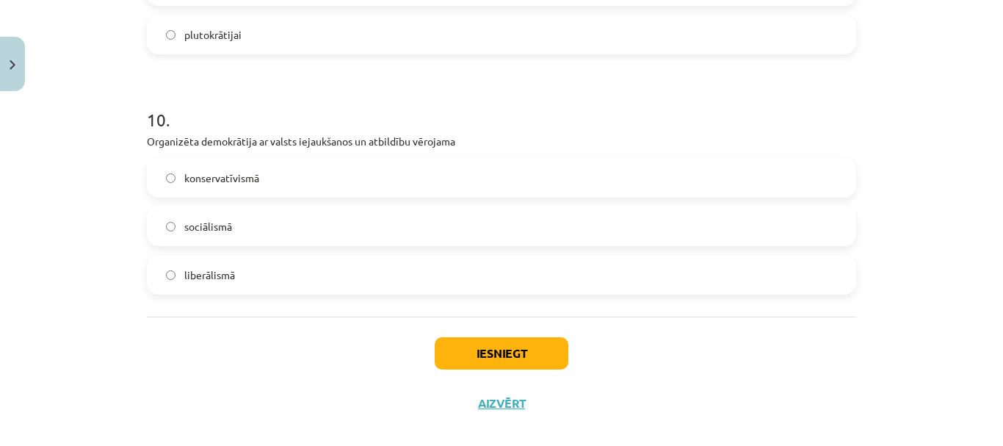
scroll to position [2370, 0]
click at [249, 218] on label "sociālismā" at bounding box center [501, 225] width 706 height 37
click at [478, 357] on button "Iesniegt" at bounding box center [502, 352] width 134 height 32
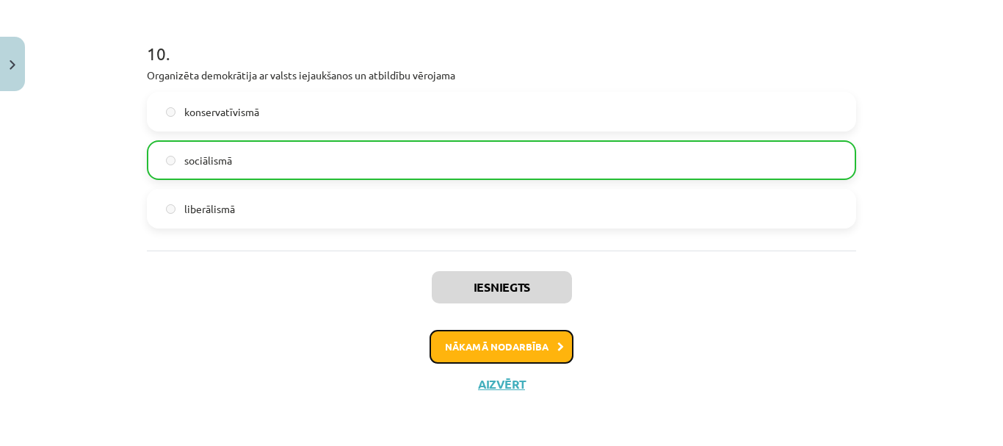
click at [496, 357] on button "Nākamā nodarbība" at bounding box center [502, 347] width 144 height 34
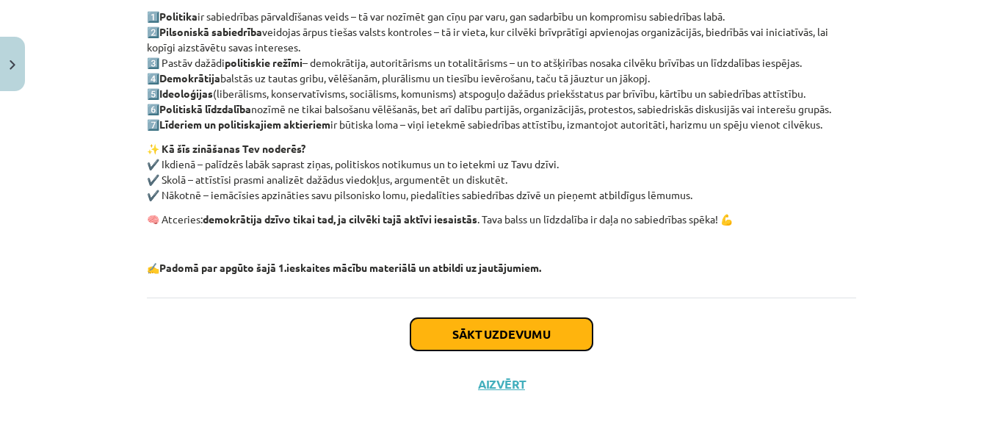
click at [501, 326] on button "Sākt uzdevumu" at bounding box center [501, 334] width 182 height 32
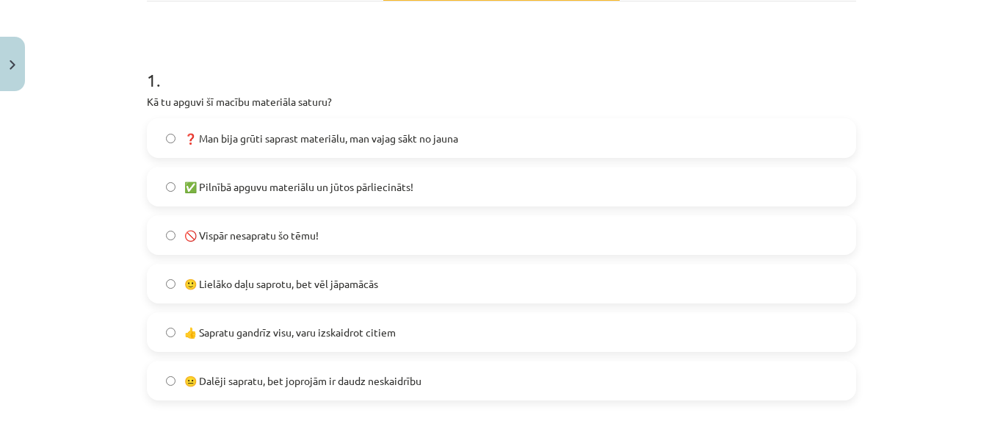
scroll to position [257, 0]
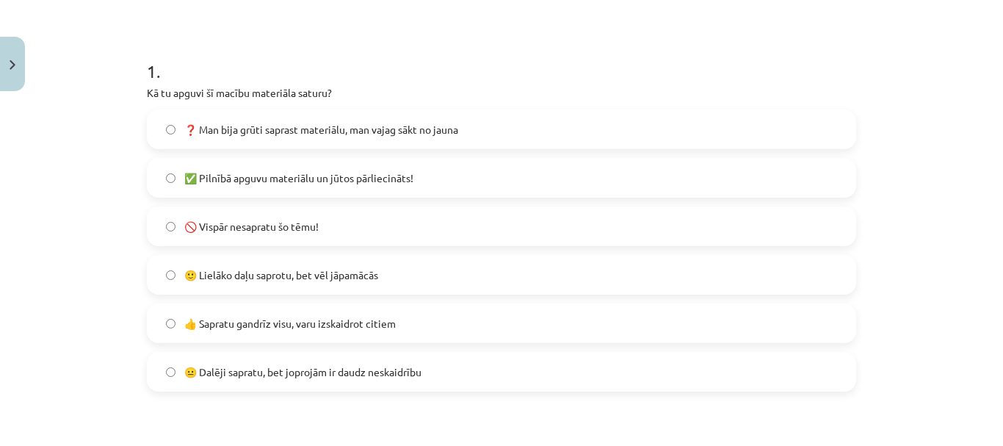
click at [247, 178] on span "✅ Pilnībā apguvu materiālu un jūtos pārliecināts!" at bounding box center [298, 177] width 229 height 15
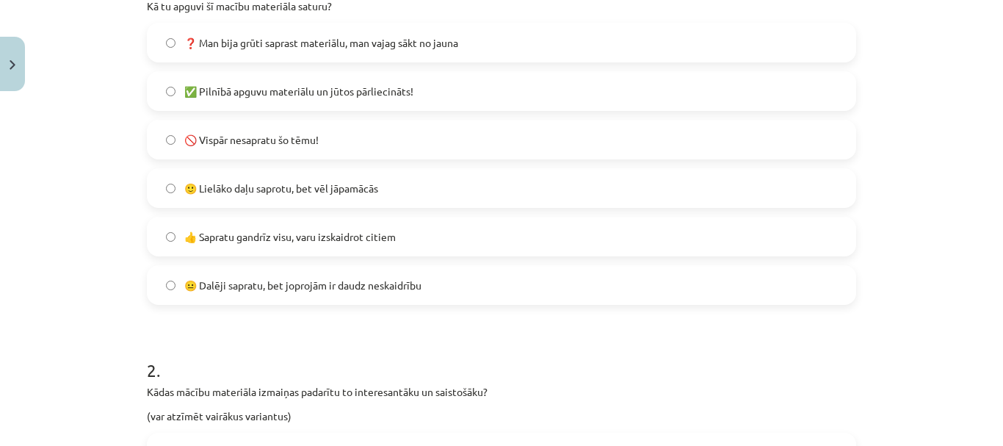
scroll to position [404, 0]
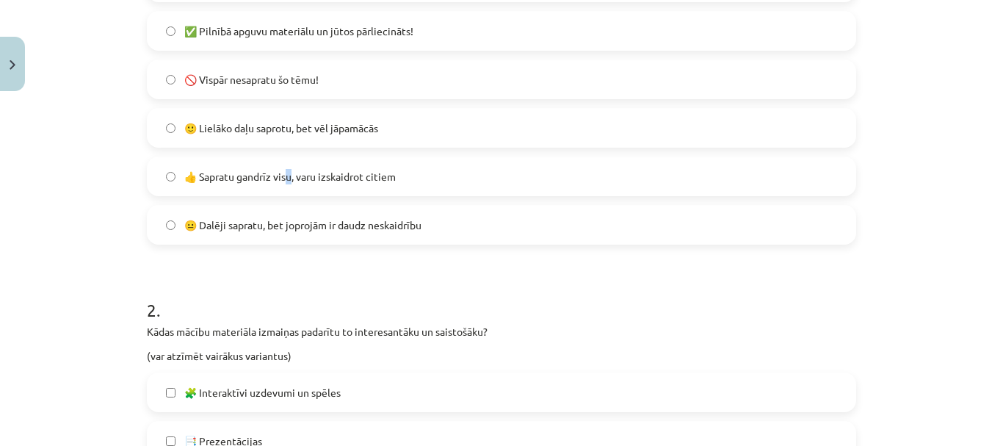
click at [286, 189] on label "👍 Sapratu gandrīz visu, varu izskaidrot citiem" at bounding box center [501, 176] width 706 height 37
click at [291, 170] on span "👍 Sapratu gandrīz visu, varu izskaidrot citiem" at bounding box center [289, 176] width 211 height 15
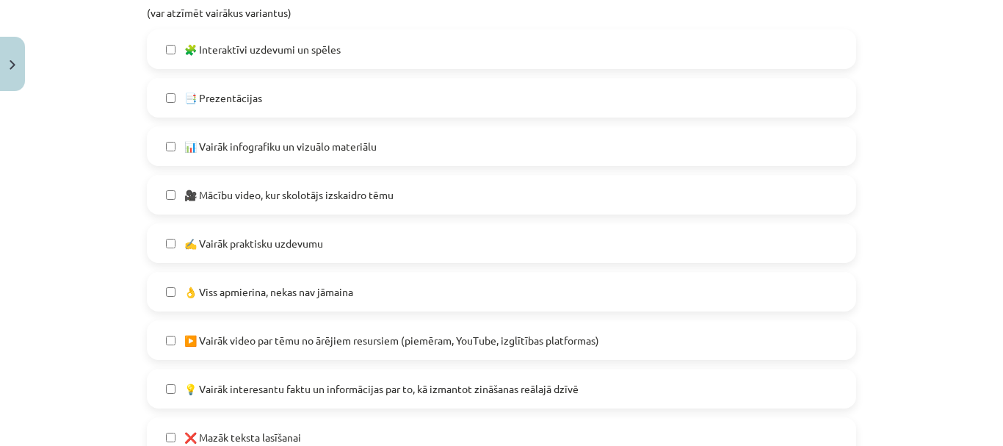
scroll to position [771, 0]
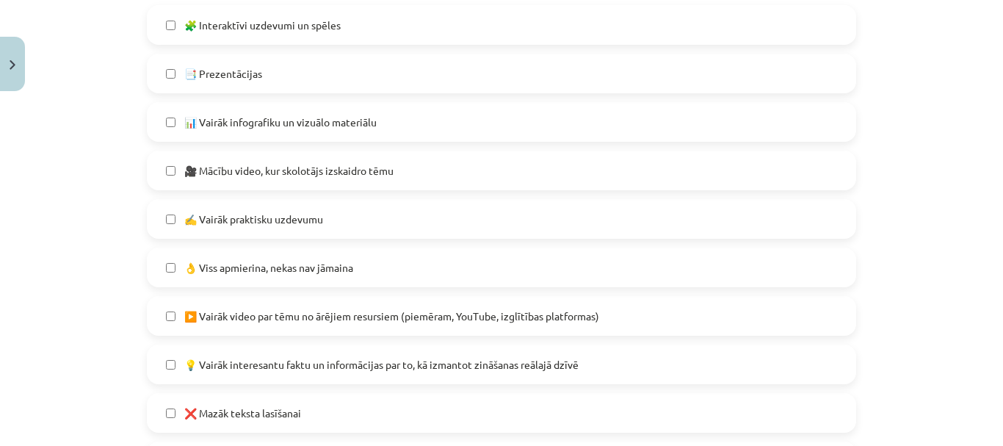
click at [242, 261] on span "👌 Viss apmierina, nekas nav jāmaina" at bounding box center [268, 267] width 169 height 15
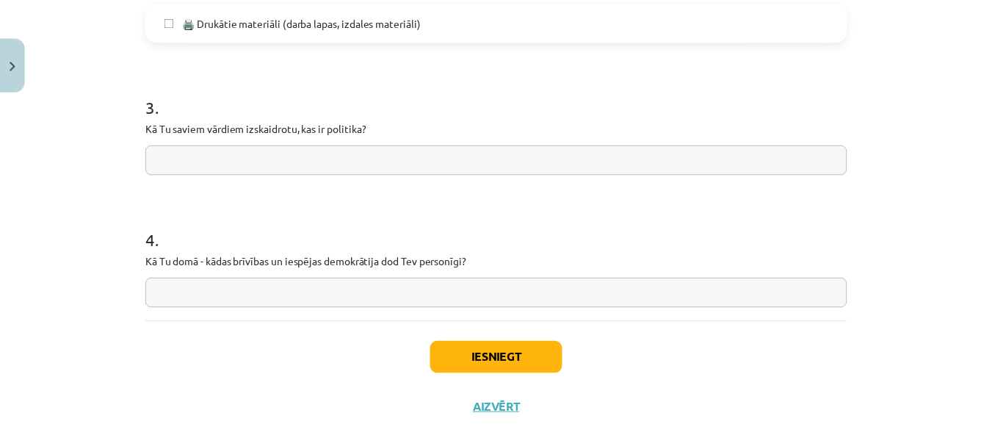
scroll to position [1212, 0]
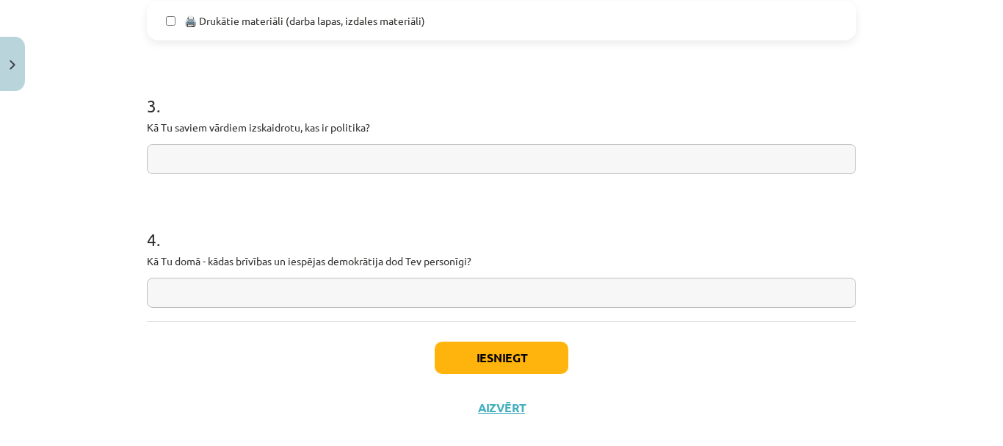
drag, startPoint x: 144, startPoint y: 126, endPoint x: 447, endPoint y: 144, distance: 303.8
click at [447, 144] on div "3 . Kā Tu saviem vārdiem izskaidrotu, kas ir politika?" at bounding box center [501, 122] width 709 height 104
copy p
paste input "**********"
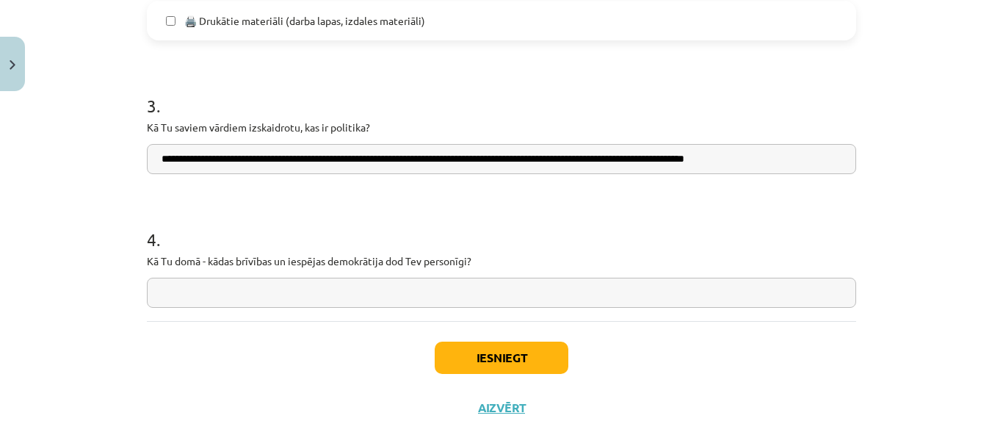
click at [364, 159] on input "**********" at bounding box center [501, 159] width 709 height 30
type input "**********"
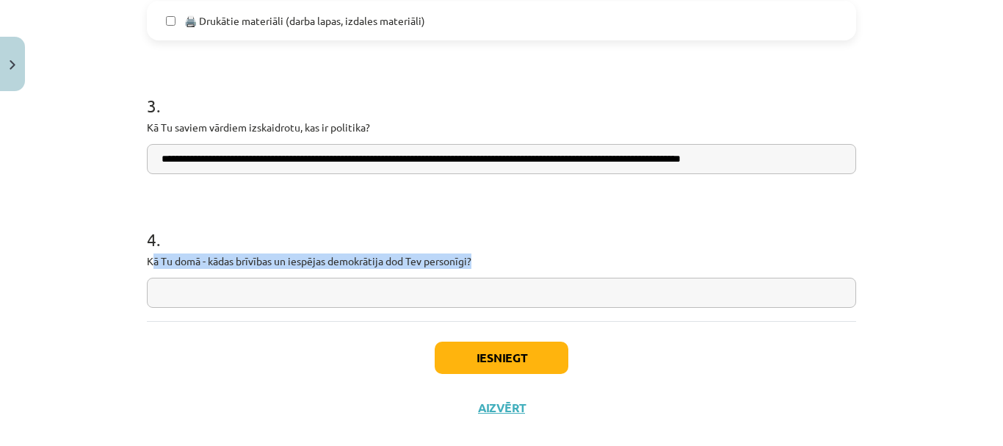
drag, startPoint x: 148, startPoint y: 257, endPoint x: 522, endPoint y: 267, distance: 373.9
click at [522, 267] on p "Kā Tu domā - kādas brīvības un iespējas demokrātija dod Tev personīgi?" at bounding box center [501, 260] width 709 height 15
drag, startPoint x: 499, startPoint y: 261, endPoint x: 482, endPoint y: 259, distance: 17.7
click at [498, 259] on p "Kā Tu domā - kādas brīvības un iespējas demokrātija dod Tev personīgi?" at bounding box center [501, 260] width 709 height 15
click at [457, 261] on p "Kā Tu domā - kādas brīvības un iespējas demokrātija dod Tev personīgi?" at bounding box center [501, 260] width 709 height 15
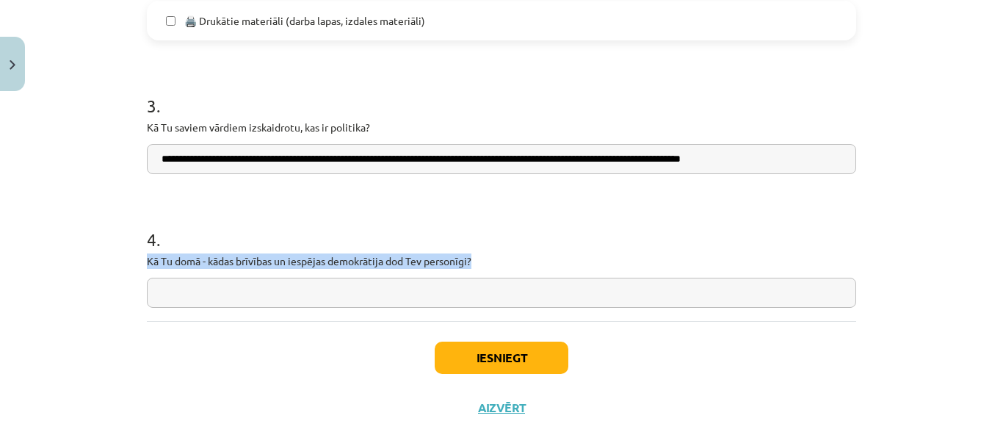
drag, startPoint x: 471, startPoint y: 261, endPoint x: 110, endPoint y: 250, distance: 361.4
click at [110, 250] on div "Mācību tēma: Sociālās zinātnes i - 11. klases 1. ieskaites mācību materiāls #7 …" at bounding box center [501, 223] width 1003 height 446
copy p "Kā Tu domā - kādas brīvības un iespējas demokrātija dod Tev personīgi?"
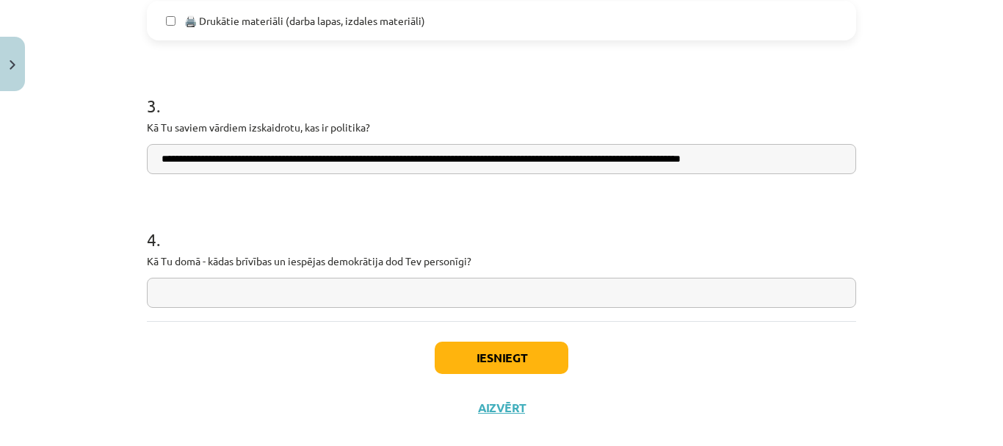
paste input "**********"
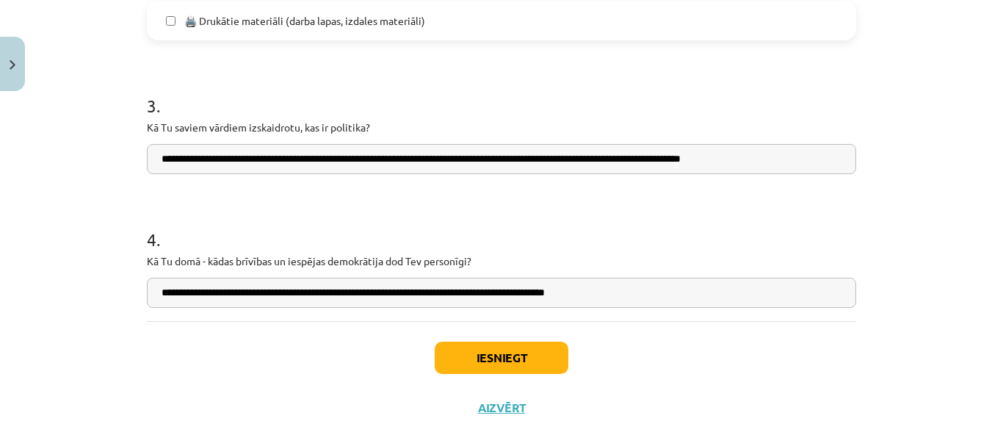
click at [258, 293] on input "**********" at bounding box center [501, 293] width 709 height 30
click at [253, 291] on input "**********" at bounding box center [501, 293] width 709 height 30
type input "**********"
click at [471, 355] on button "Iesniegt" at bounding box center [502, 357] width 134 height 32
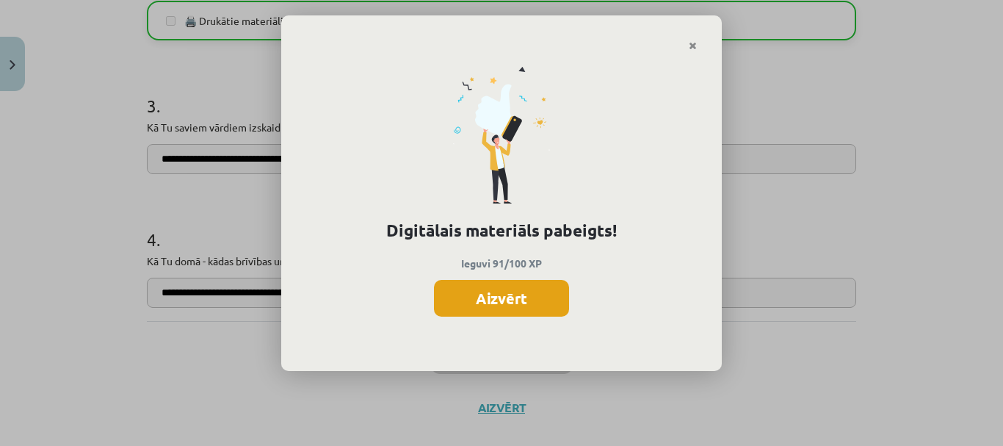
click at [540, 297] on button "Aizvērt" at bounding box center [501, 298] width 135 height 37
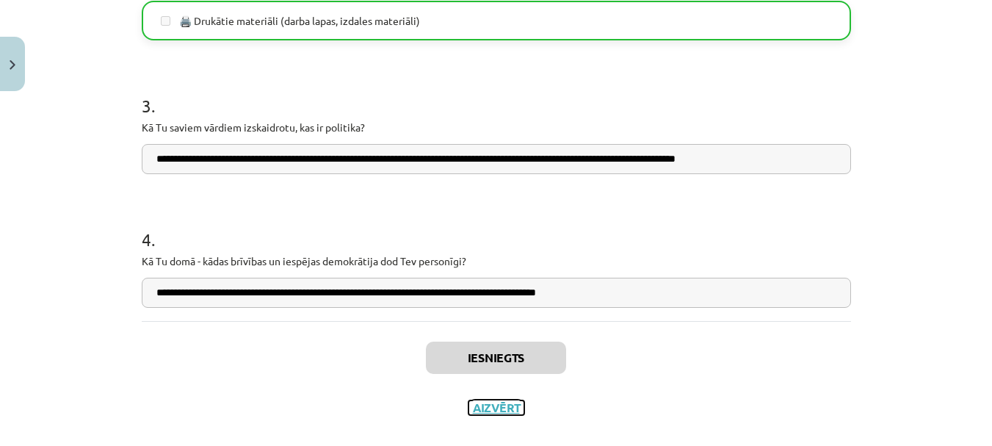
click at [502, 410] on button "Aizvērt" at bounding box center [496, 407] width 56 height 15
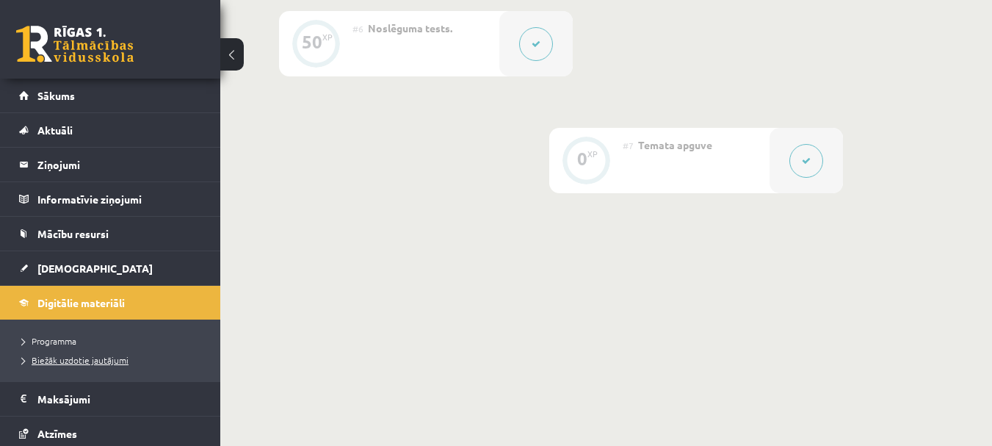
scroll to position [973, 0]
click at [89, 302] on span "Digitālie materiāli" at bounding box center [80, 302] width 87 height 13
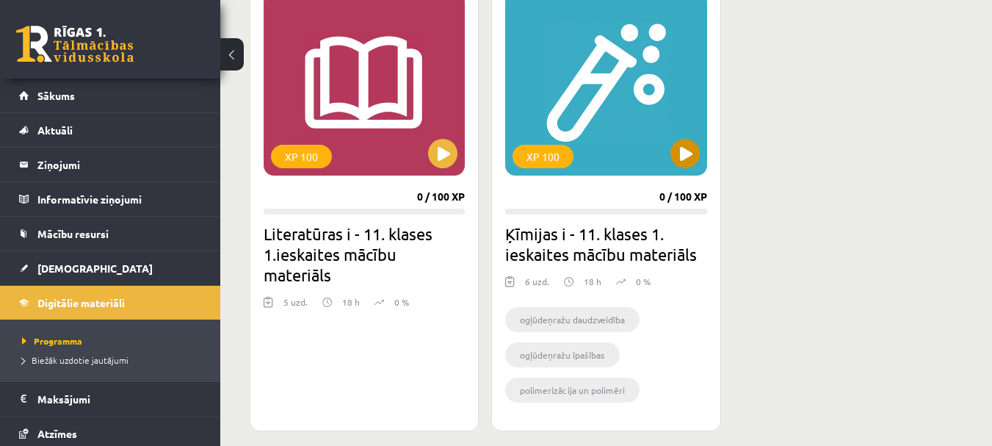
scroll to position [1226, 0]
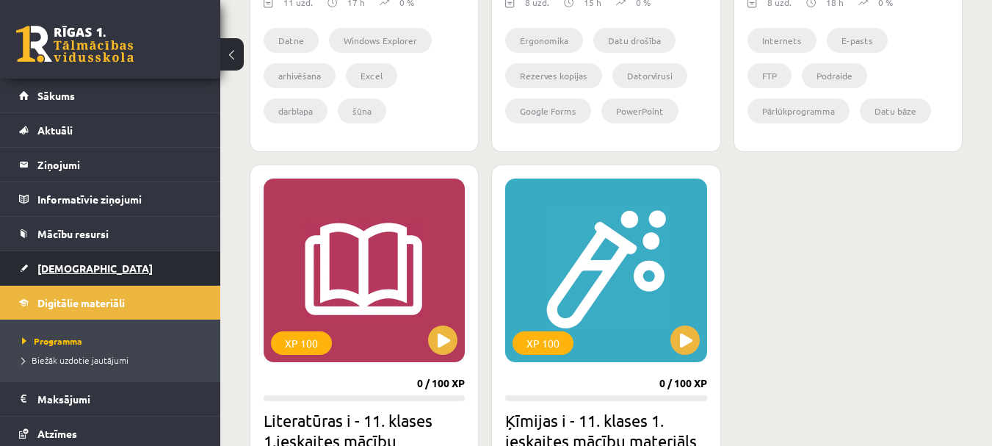
click at [74, 275] on link "[DEMOGRAPHIC_DATA]" at bounding box center [110, 268] width 183 height 34
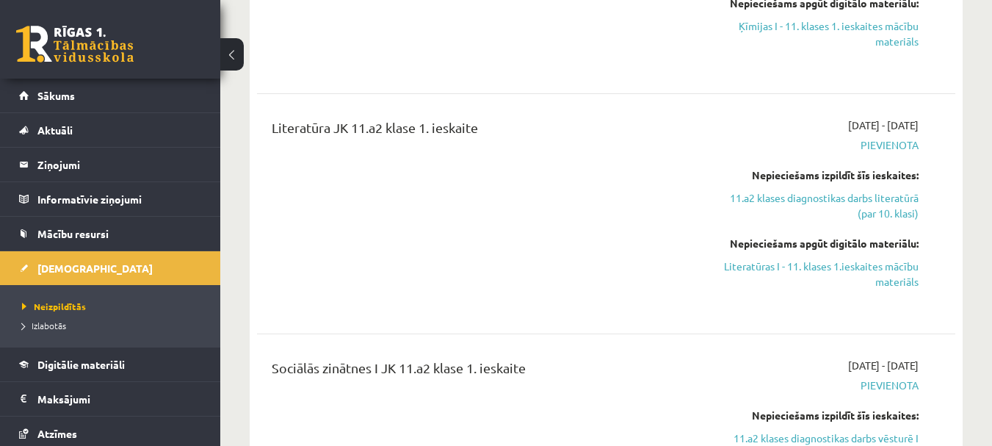
scroll to position [808, 0]
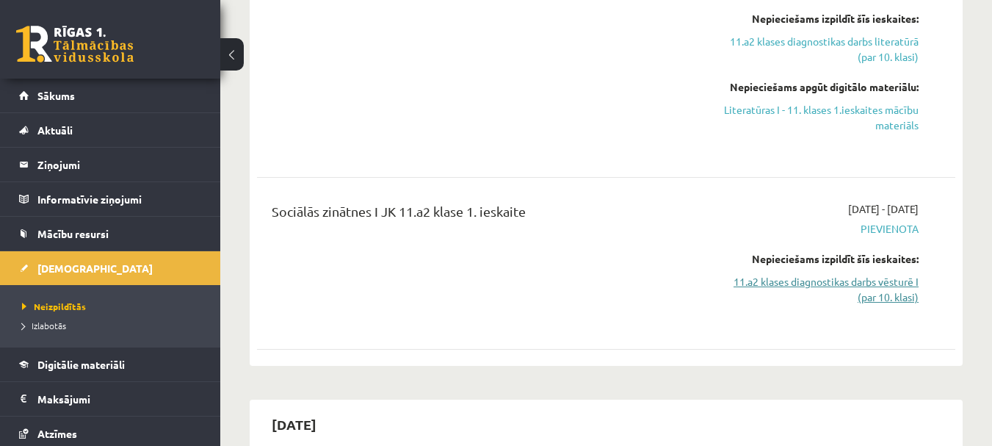
click at [837, 276] on link "11.a2 klases diagnostikas darbs vēsturē I (par 10. klasi)" at bounding box center [817, 289] width 201 height 31
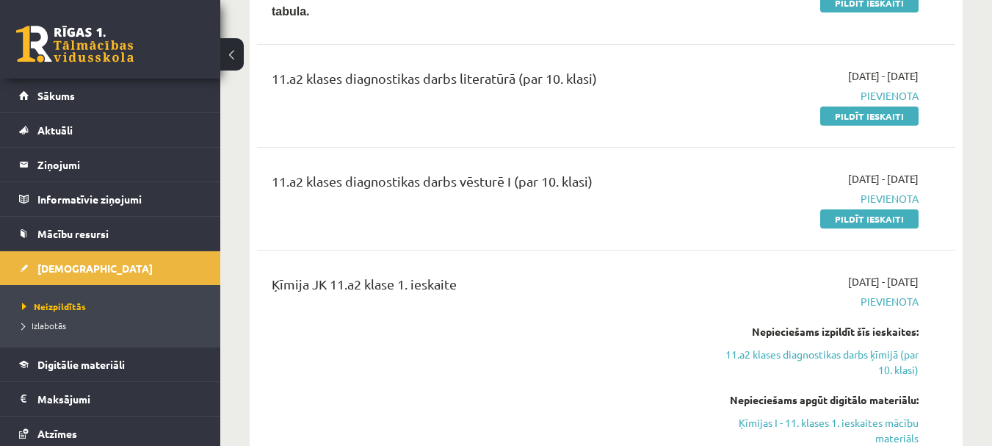
scroll to position [107, 0]
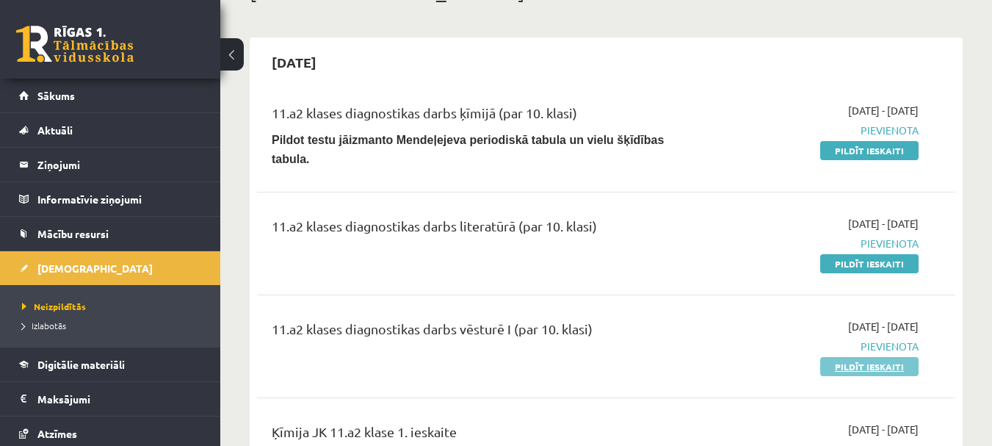
click at [858, 358] on link "Pildīt ieskaiti" at bounding box center [869, 366] width 98 height 19
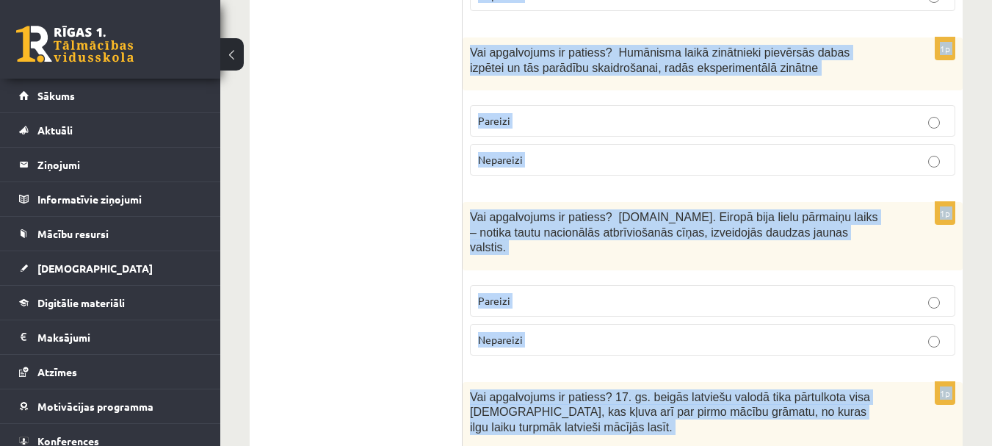
scroll to position [5288, 0]
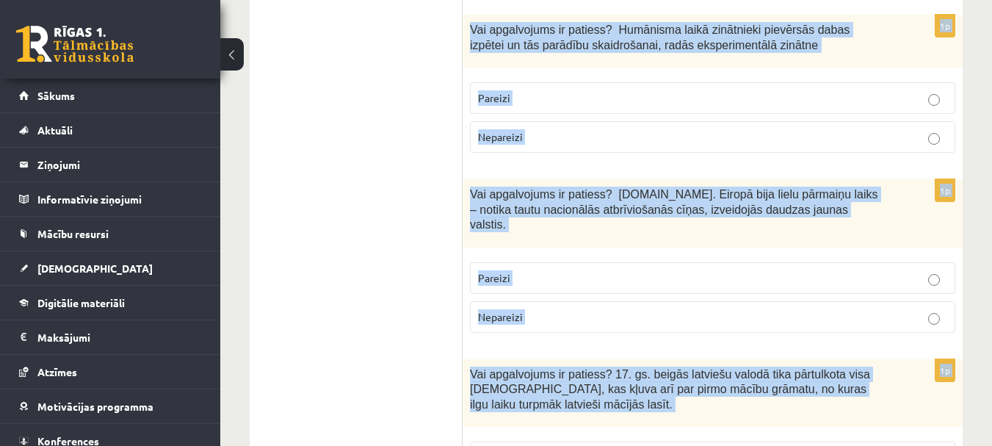
drag, startPoint x: 471, startPoint y: 146, endPoint x: 742, endPoint y: 448, distance: 405.1
copy form "Vai apgalvojums ir patiess? 19. gs. sākumā visā Latvijas teritorijā (Kurzemē, Z…"
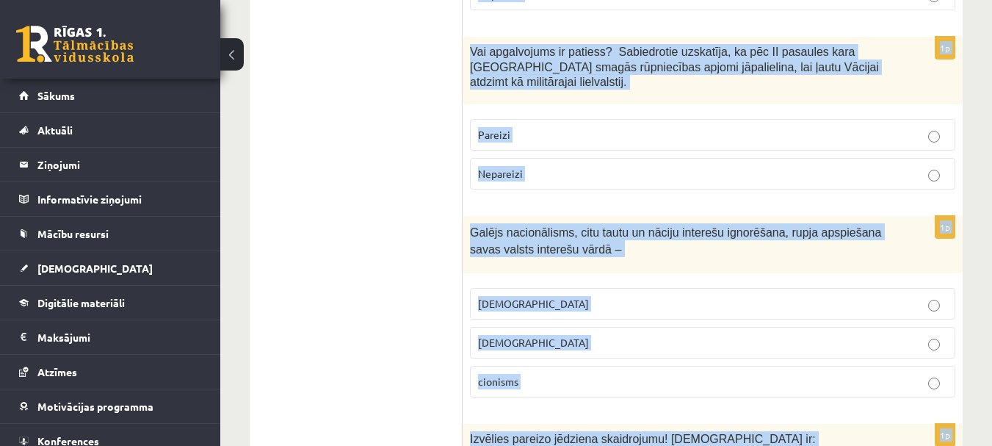
scroll to position [0, 0]
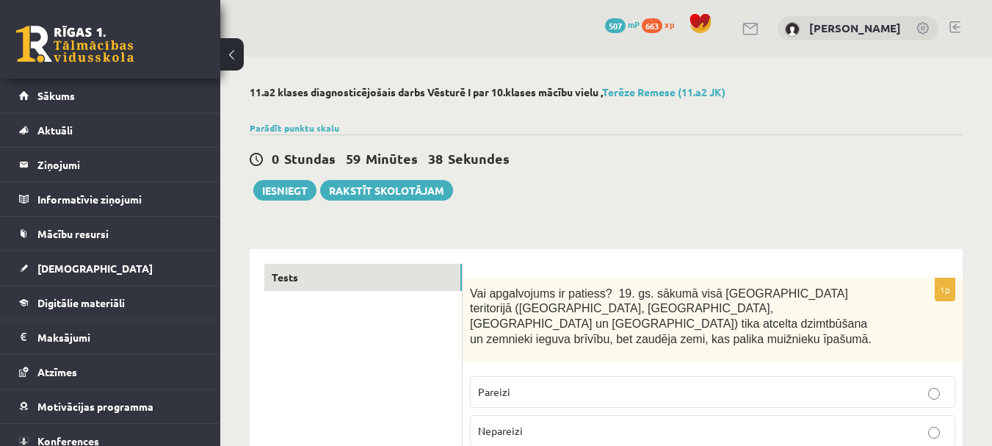
click at [708, 146] on div "0 Stundas 59 Minūtes 38 Sekundes Iesniegt Rakstīt skolotājam" at bounding box center [606, 167] width 713 height 66
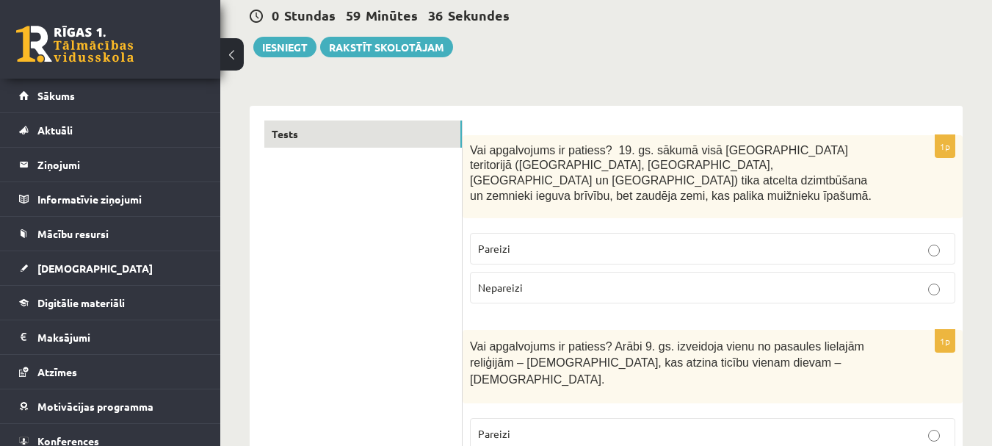
scroll to position [147, 0]
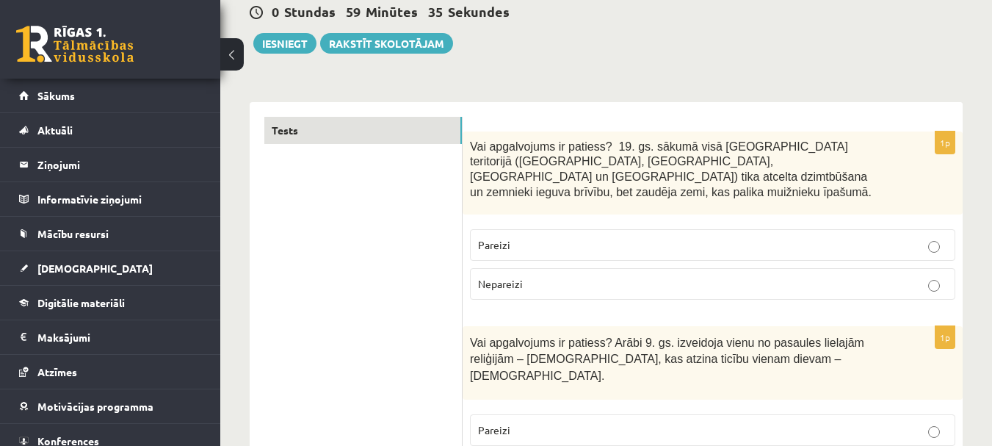
click at [631, 237] on p "Pareizi" at bounding box center [712, 244] width 469 height 15
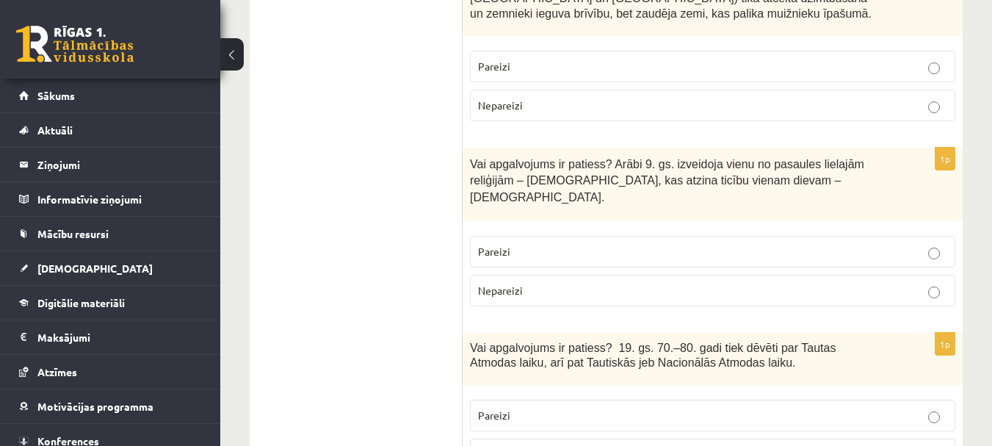
scroll to position [367, 0]
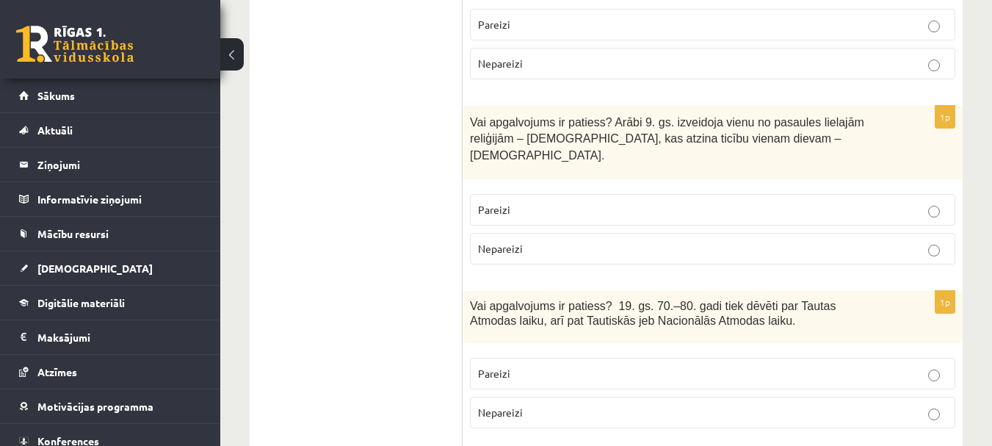
click at [560, 202] on p "Pareizi" at bounding box center [712, 209] width 469 height 15
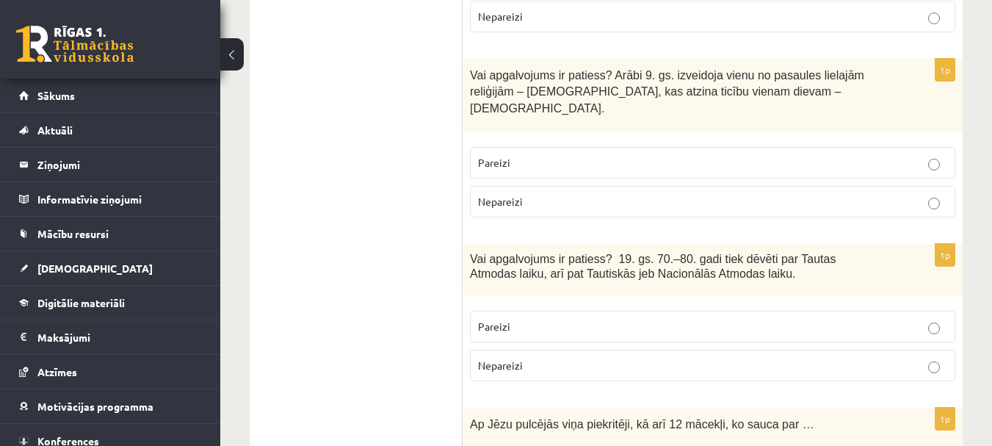
scroll to position [441, 0]
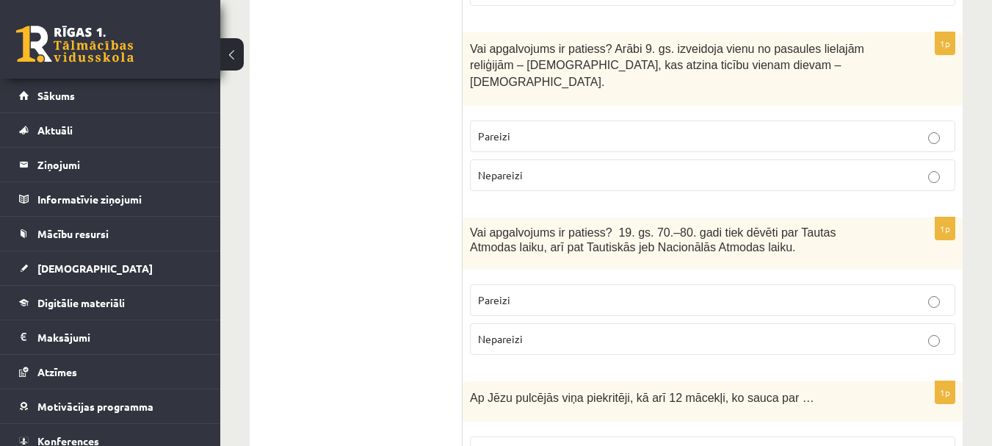
click at [596, 331] on p "Nepareizi" at bounding box center [712, 338] width 469 height 15
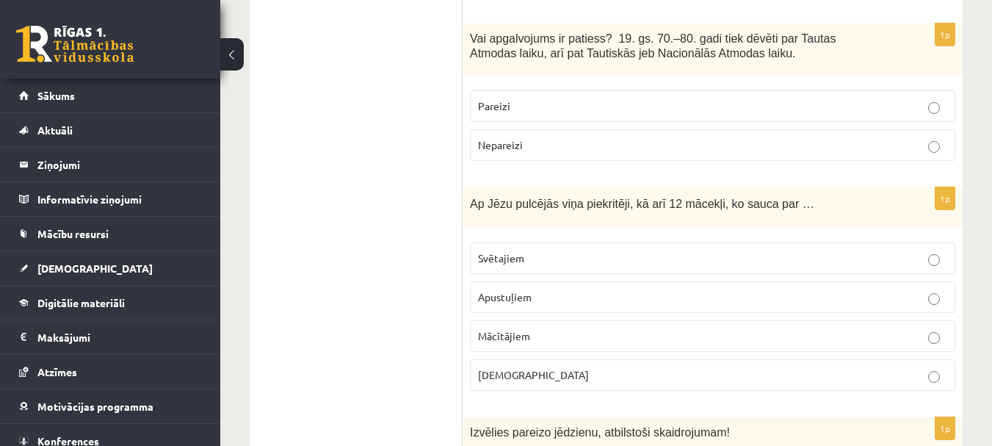
scroll to position [661, 0]
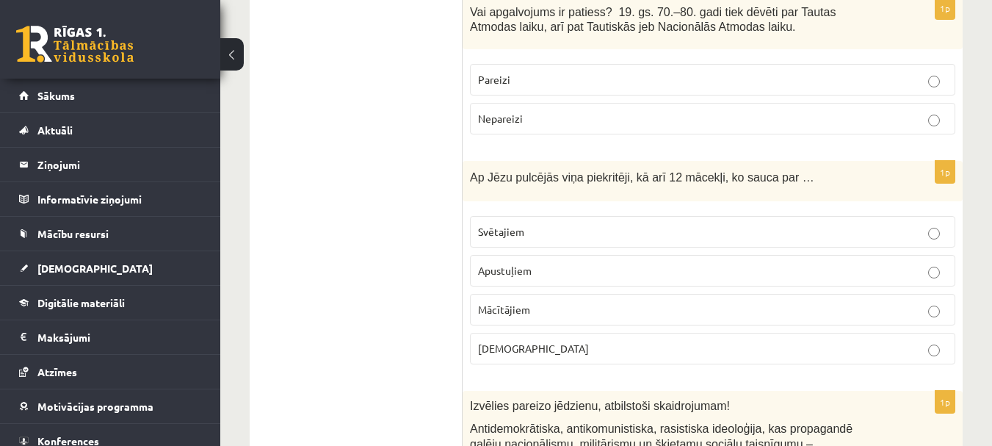
click at [515, 264] on span "Apustuļiem" at bounding box center [505, 270] width 54 height 13
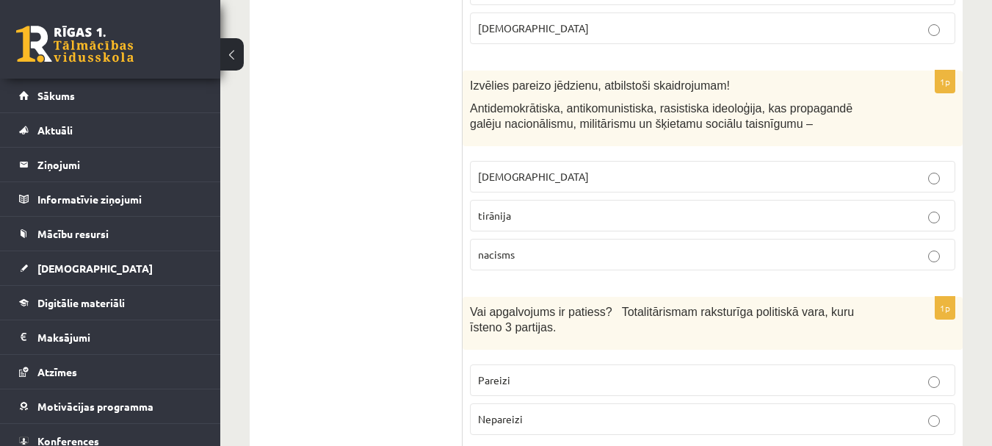
scroll to position [955, 0]
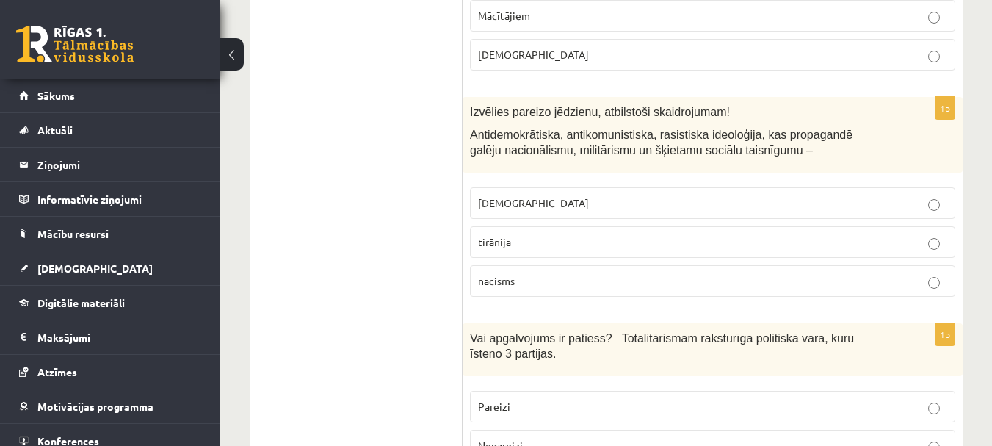
click at [571, 195] on p "fašisms" at bounding box center [712, 202] width 469 height 15
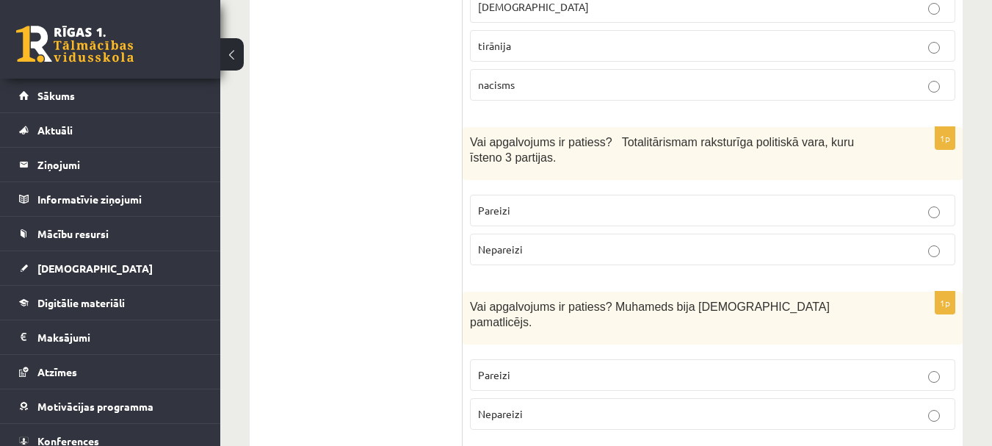
scroll to position [1175, 0]
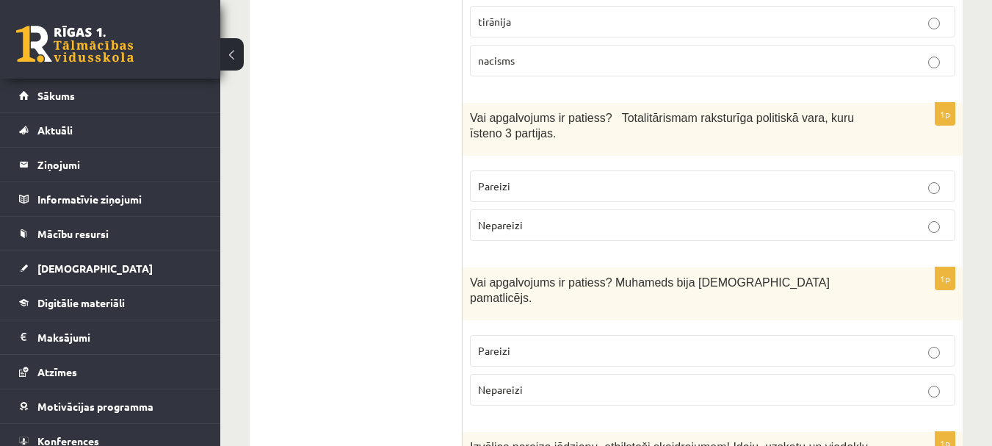
click at [532, 217] on p "Nepareizi" at bounding box center [712, 224] width 469 height 15
click at [577, 343] on p "Pareizi" at bounding box center [712, 350] width 469 height 15
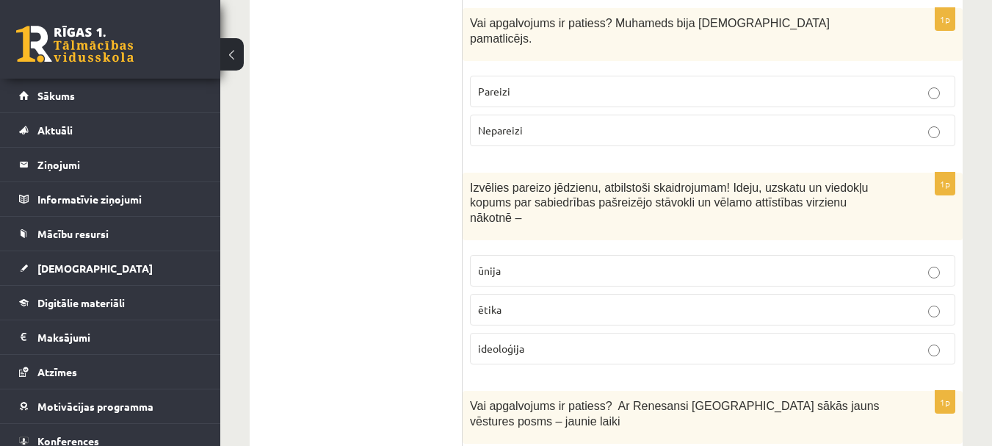
scroll to position [1469, 0]
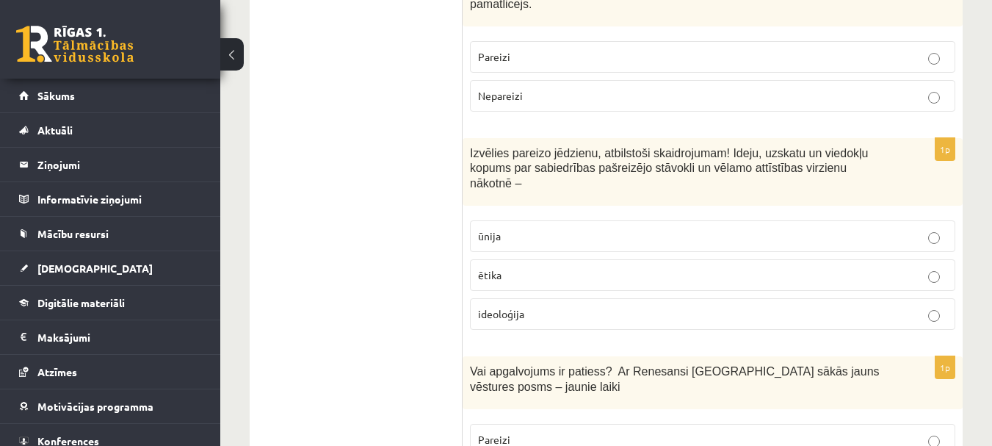
click at [591, 298] on label "ideoloģija" at bounding box center [712, 314] width 485 height 32
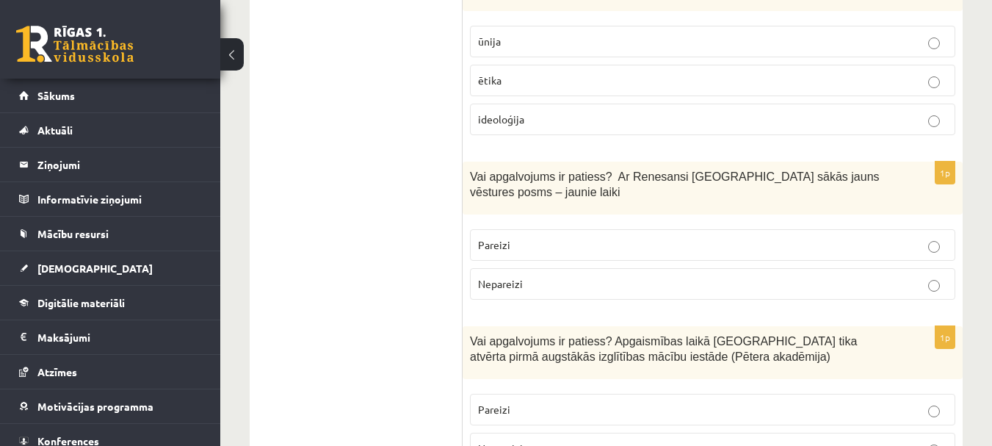
scroll to position [1689, 0]
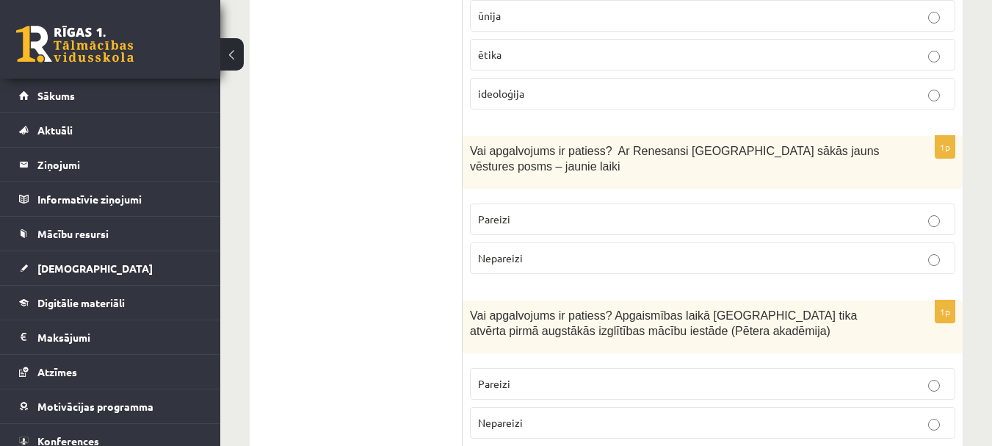
click at [637, 211] on p "Pareizi" at bounding box center [712, 218] width 469 height 15
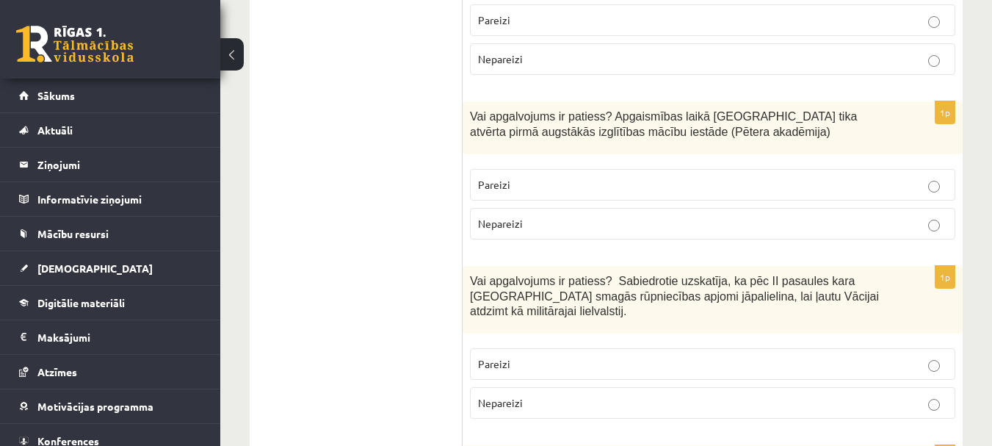
scroll to position [1909, 0]
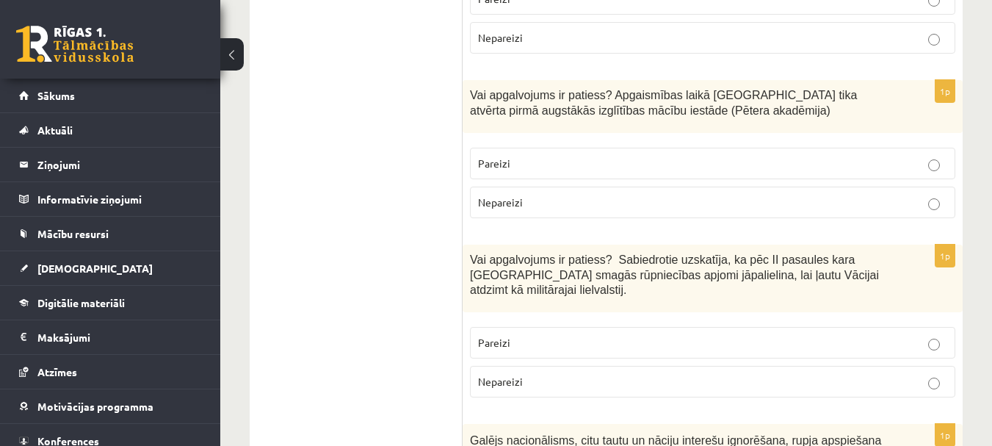
click at [620, 148] on label "Pareizi" at bounding box center [712, 164] width 485 height 32
click at [623, 374] on p "Nepareizi" at bounding box center [712, 381] width 469 height 15
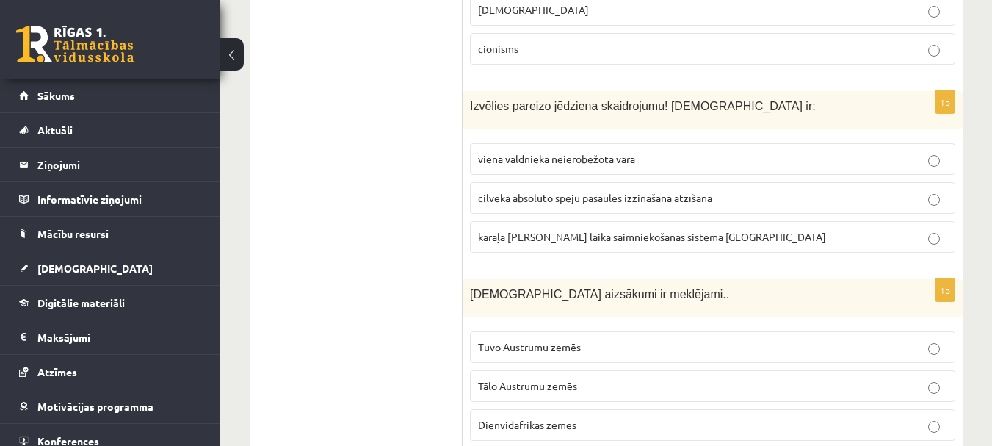
scroll to position [2423, 0]
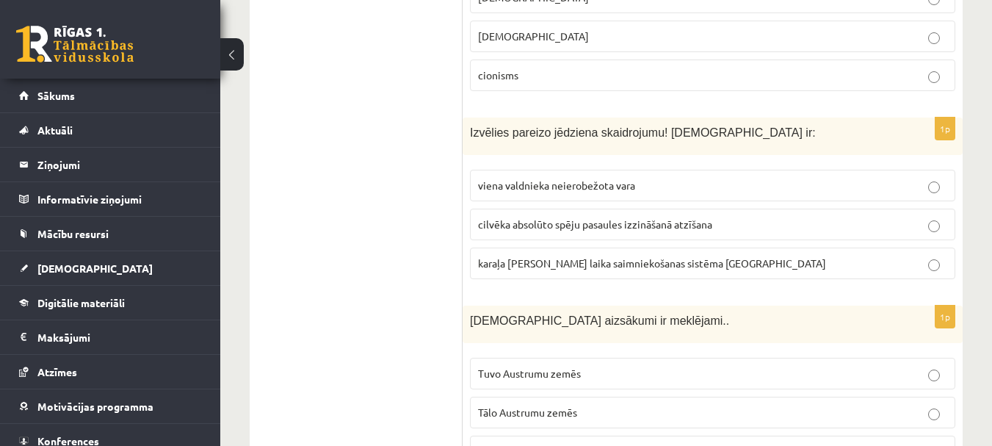
click at [590, 178] on span "viena valdnieka neierobežota vara" at bounding box center [556, 184] width 157 height 13
click at [559, 366] on span "Tuvo Austrumu zemēs" at bounding box center [529, 372] width 103 height 13
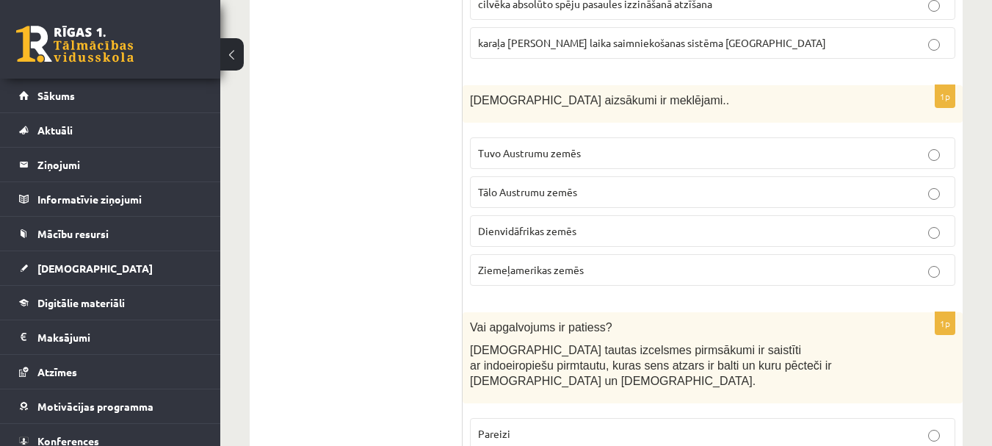
scroll to position [2717, 0]
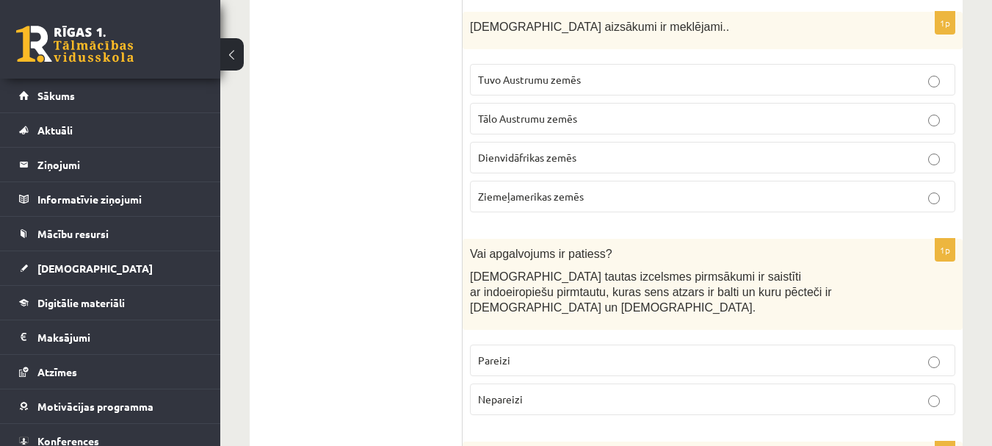
click at [574, 352] on p "Pareizi" at bounding box center [712, 359] width 469 height 15
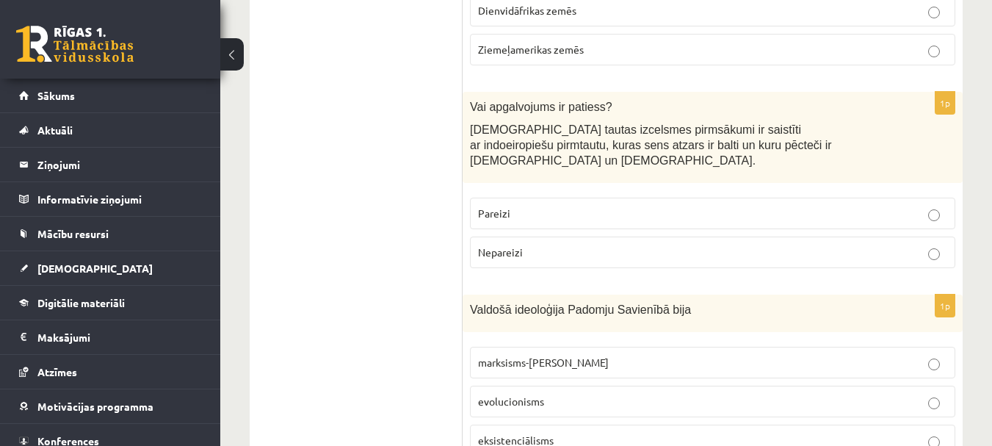
click at [577, 355] on p "marksisms-ļeņinisms" at bounding box center [712, 362] width 469 height 15
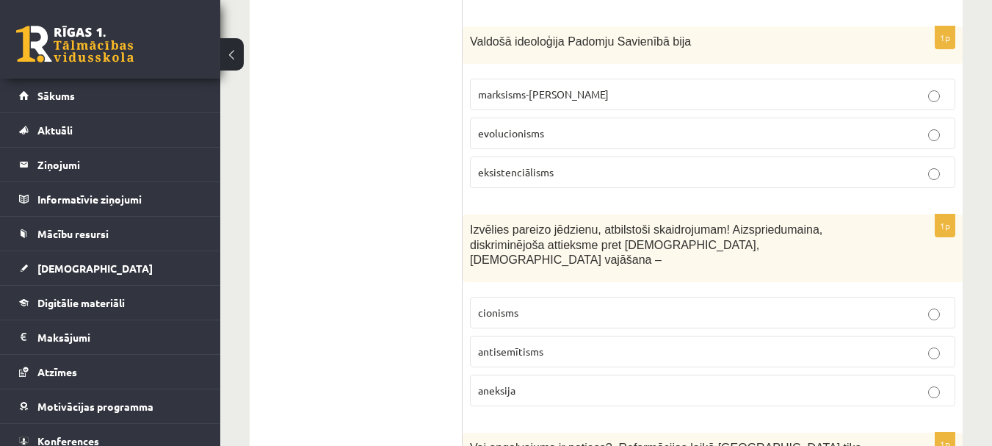
scroll to position [3157, 0]
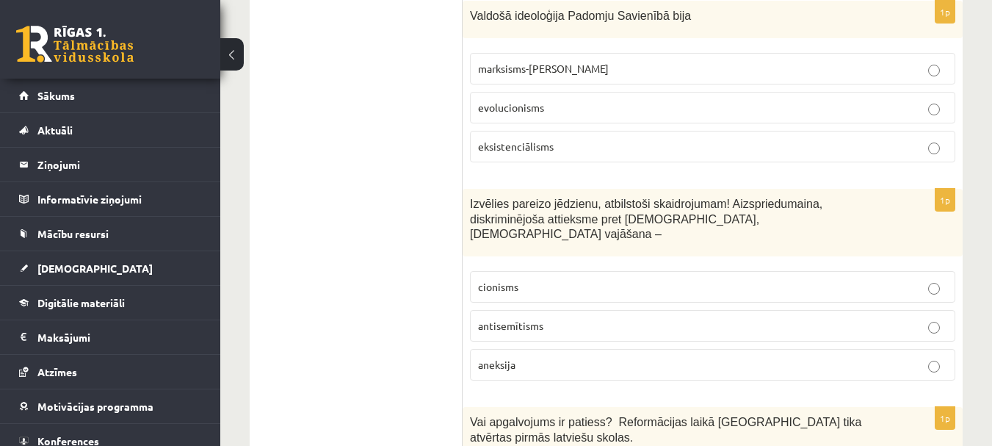
click at [556, 310] on label "antisemītisms" at bounding box center [712, 326] width 485 height 32
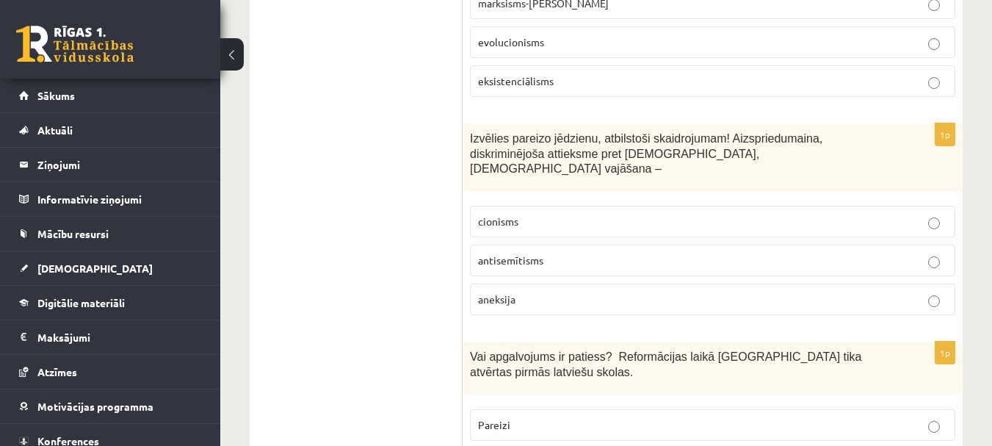
scroll to position [3304, 0]
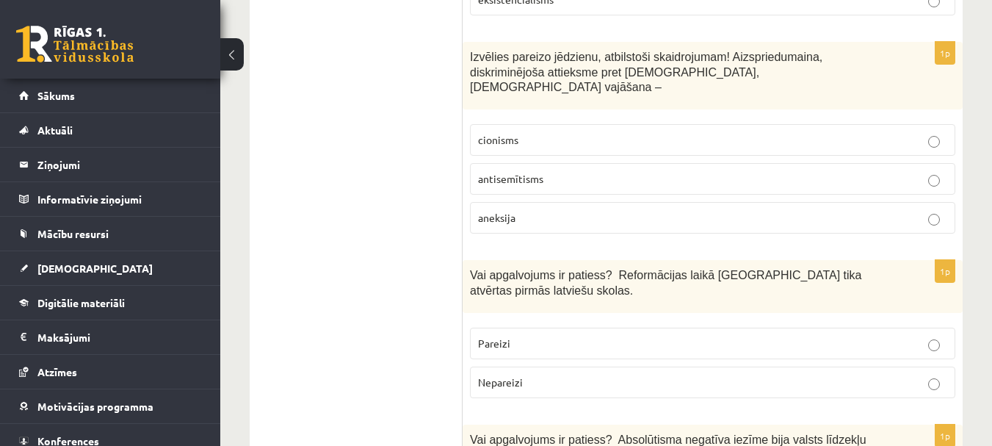
drag, startPoint x: 511, startPoint y: 242, endPoint x: 508, endPoint y: 228, distance: 14.3
click at [511, 336] on p "Pareizi" at bounding box center [712, 343] width 469 height 15
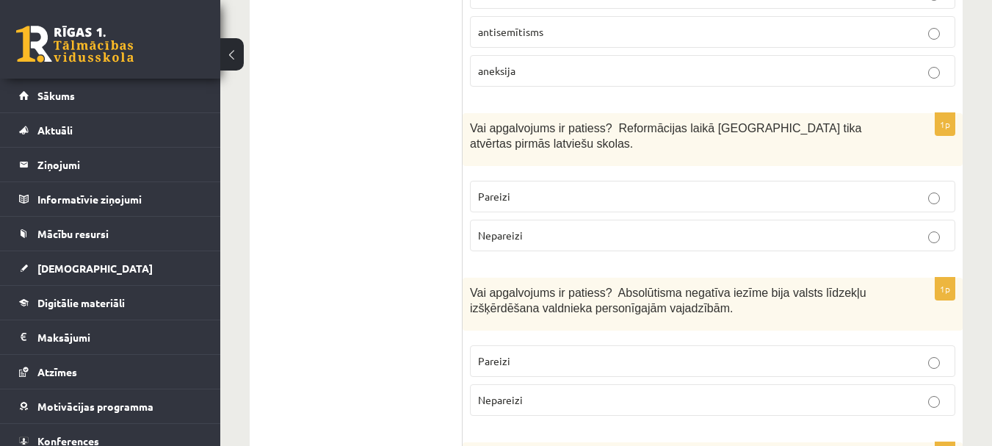
click at [565, 353] on p "Pareizi" at bounding box center [712, 360] width 469 height 15
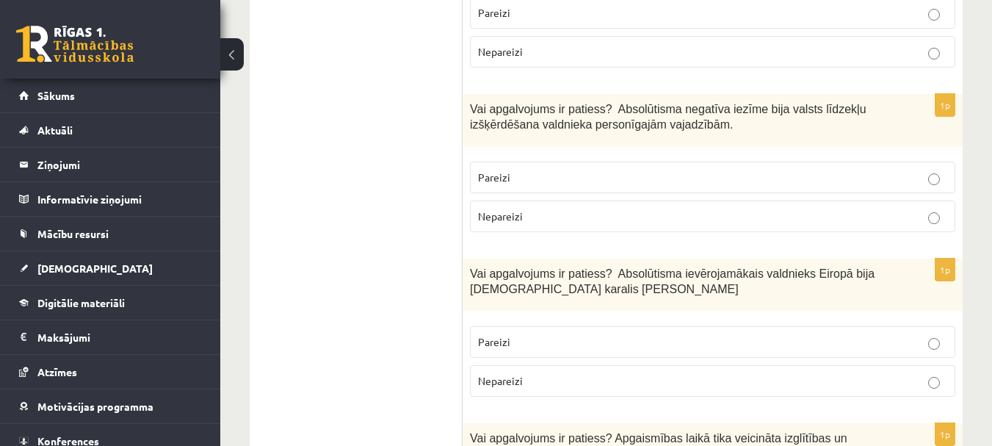
scroll to position [3671, 0]
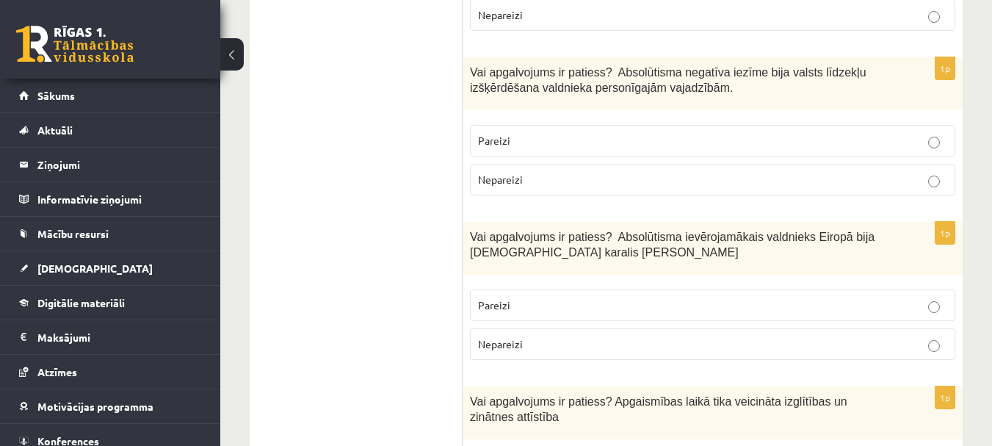
click at [570, 289] on label "Pareizi" at bounding box center [712, 305] width 485 height 32
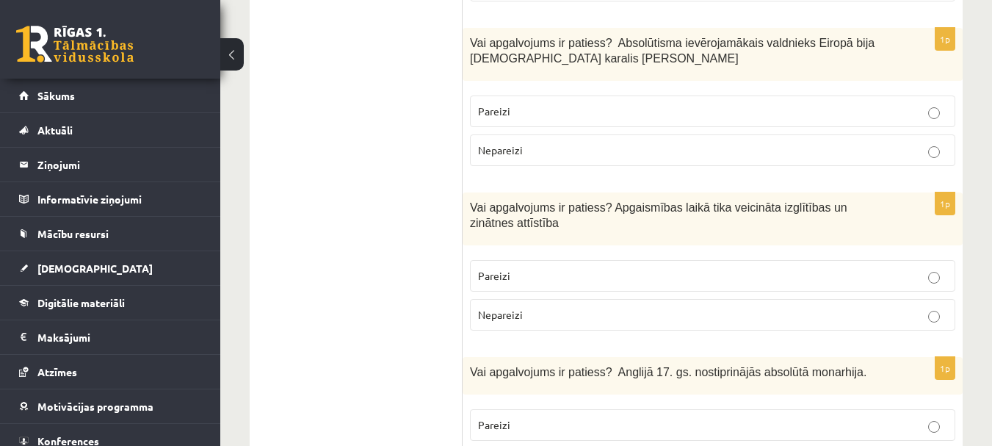
scroll to position [3892, 0]
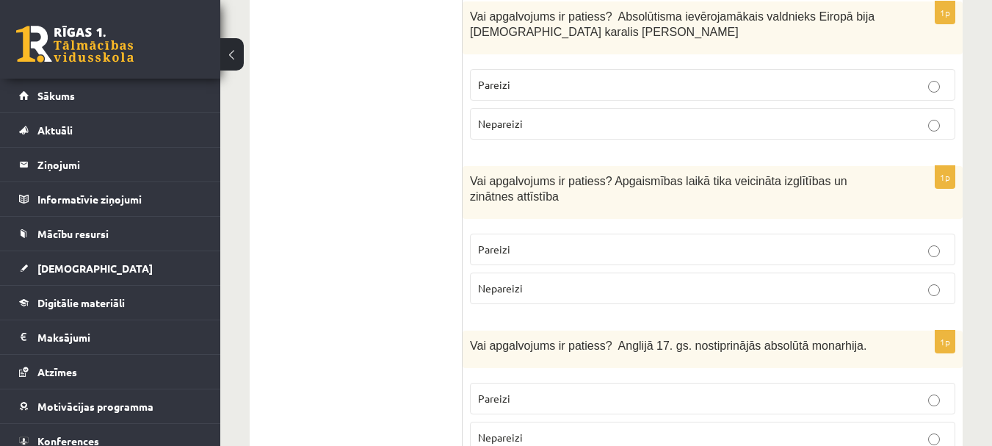
click at [552, 242] on p "Pareizi" at bounding box center [712, 249] width 469 height 15
click at [601, 430] on p "Nepareizi" at bounding box center [712, 437] width 469 height 15
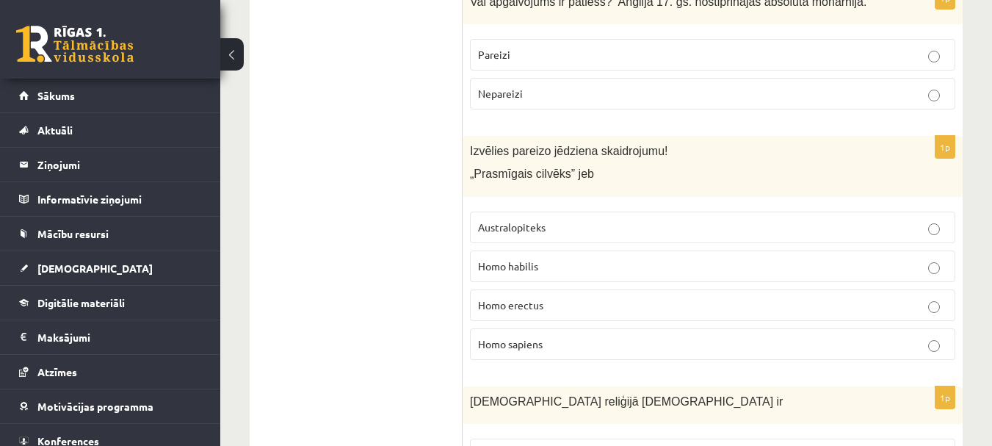
scroll to position [4259, 0]
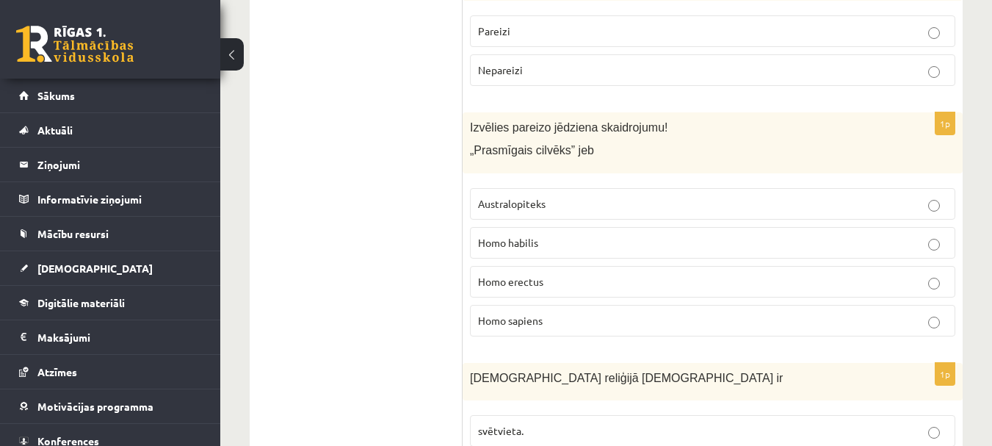
click at [549, 235] on p "Homo habilis" at bounding box center [712, 242] width 469 height 15
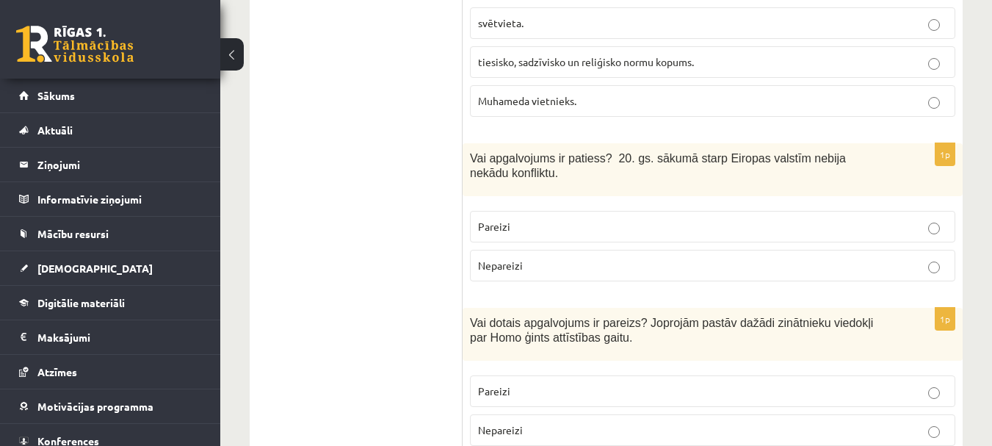
scroll to position [4699, 0]
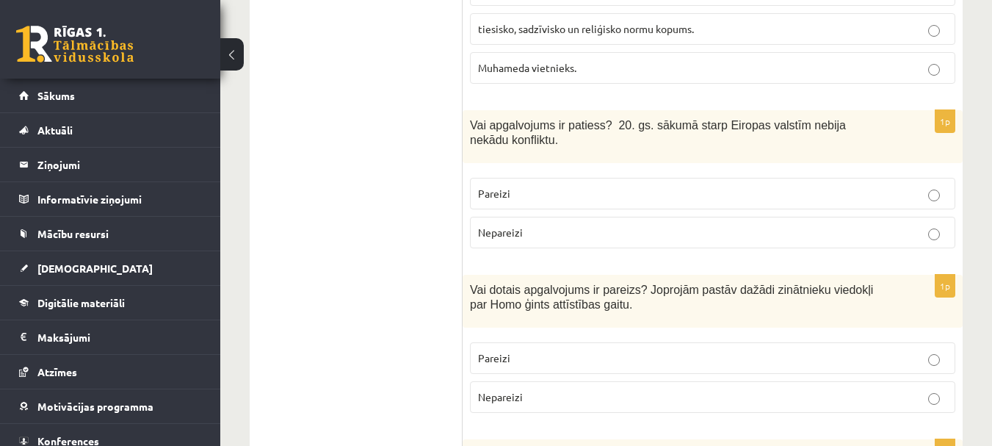
click at [596, 350] on p "Pareizi" at bounding box center [712, 357] width 469 height 15
click at [612, 225] on p "Nepareizi" at bounding box center [712, 232] width 469 height 15
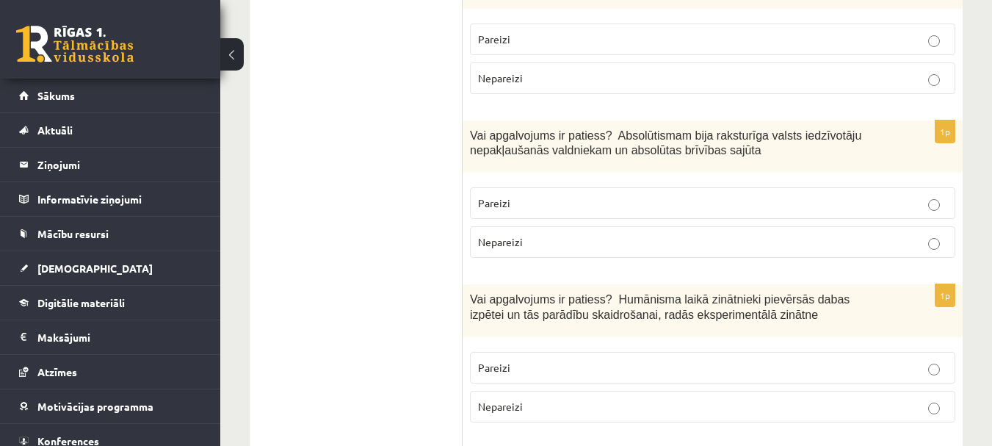
scroll to position [4993, 0]
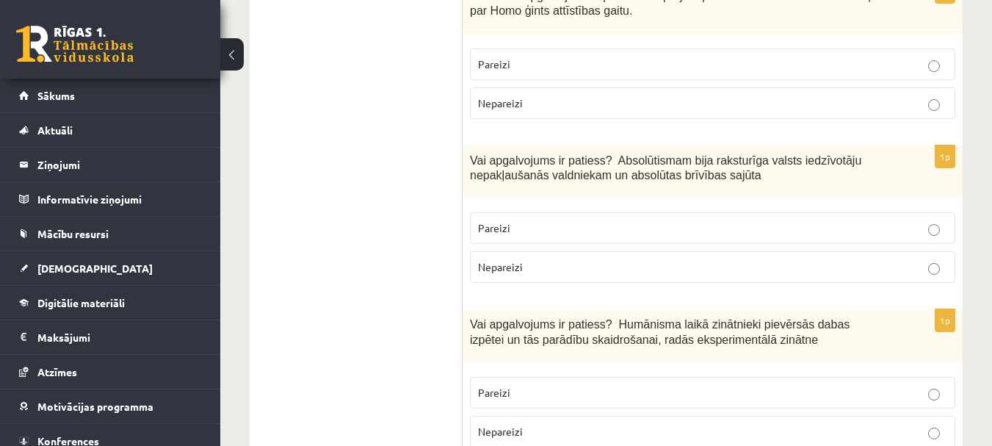
click at [637, 259] on p "Nepareizi" at bounding box center [712, 266] width 469 height 15
click at [598, 385] on p "Pareizi" at bounding box center [712, 392] width 469 height 15
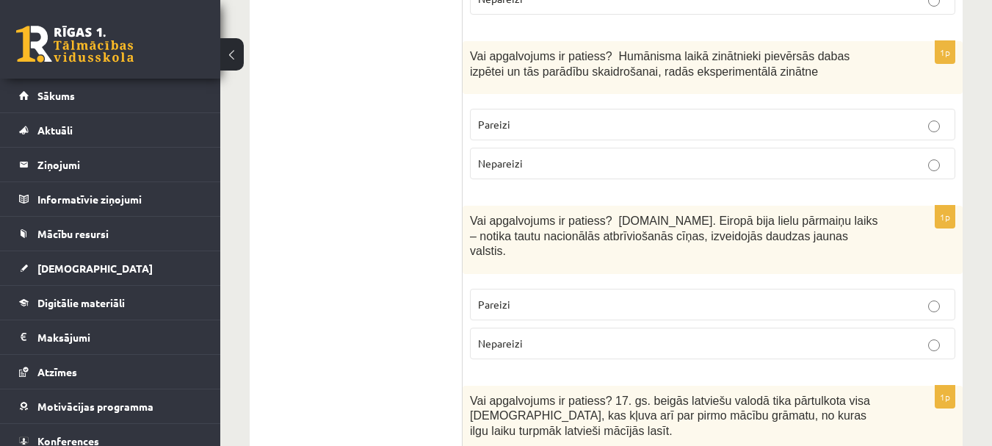
scroll to position [5287, 0]
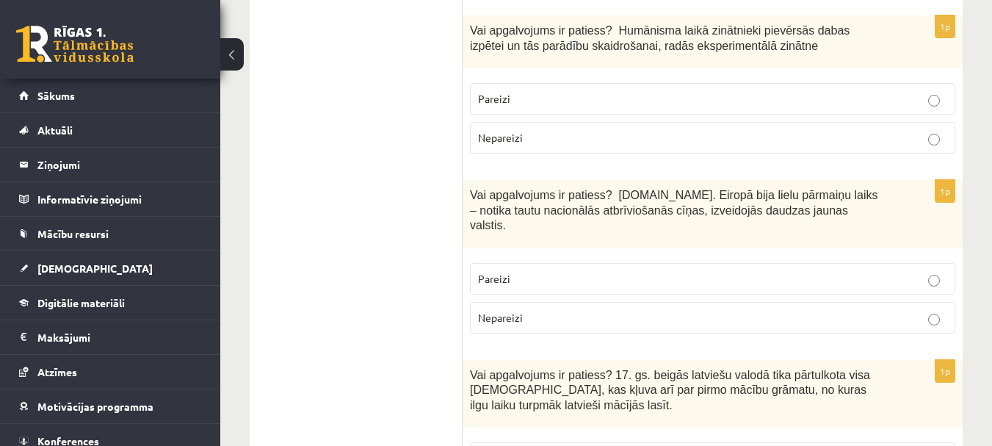
click at [728, 271] on p "Pareizi" at bounding box center [712, 278] width 469 height 15
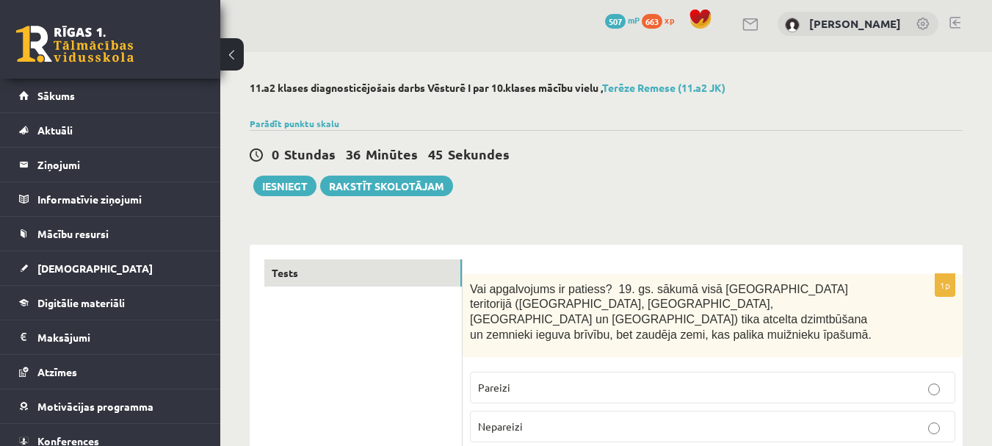
scroll to position [0, 0]
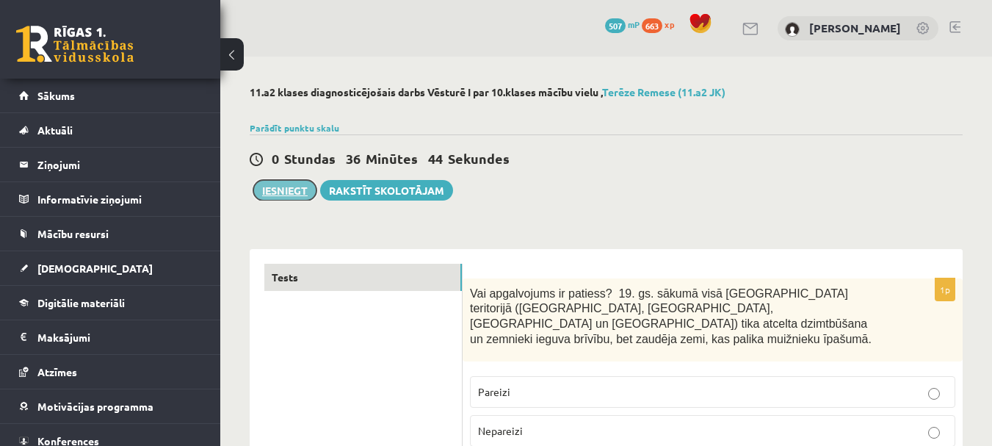
click at [294, 187] on button "Iesniegt" at bounding box center [284, 190] width 63 height 21
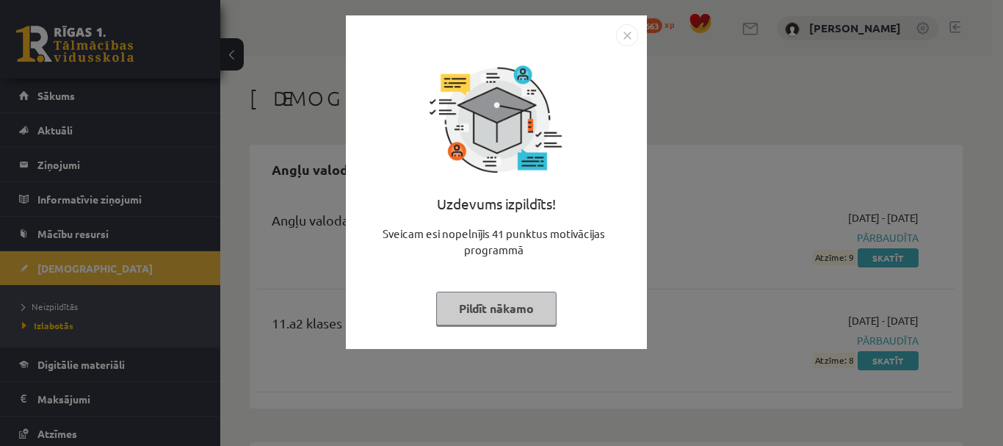
click at [631, 35] on img "Close" at bounding box center [627, 35] width 22 height 22
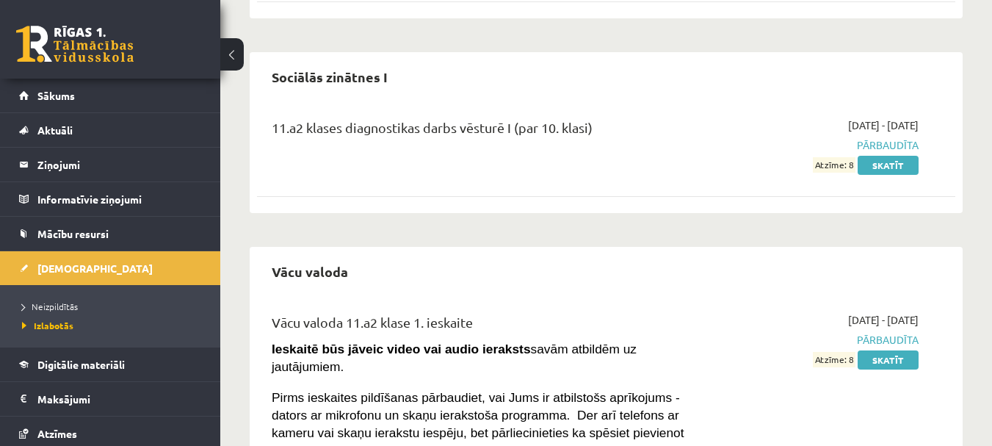
scroll to position [661, 0]
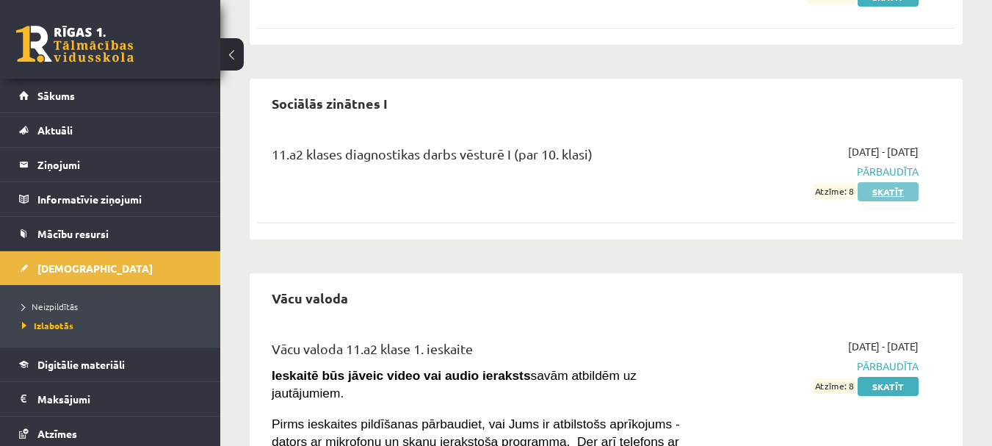
click at [899, 188] on link "Skatīt" at bounding box center [888, 191] width 61 height 19
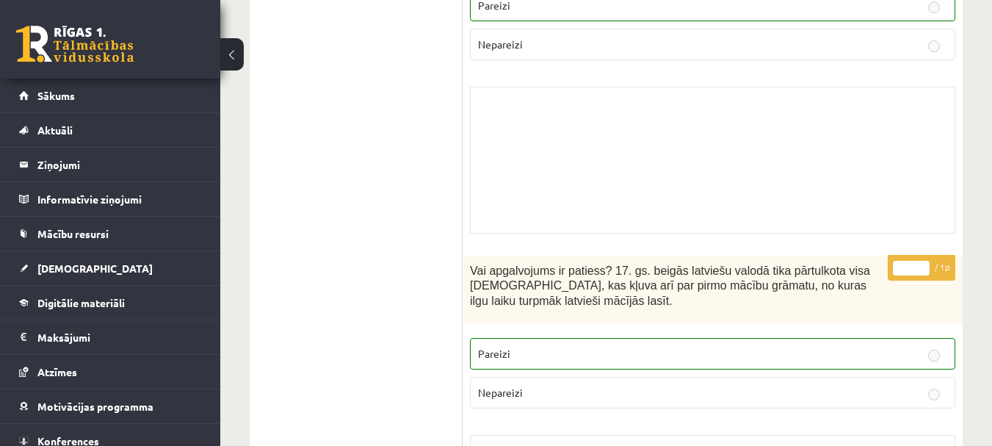
scroll to position [10325, 0]
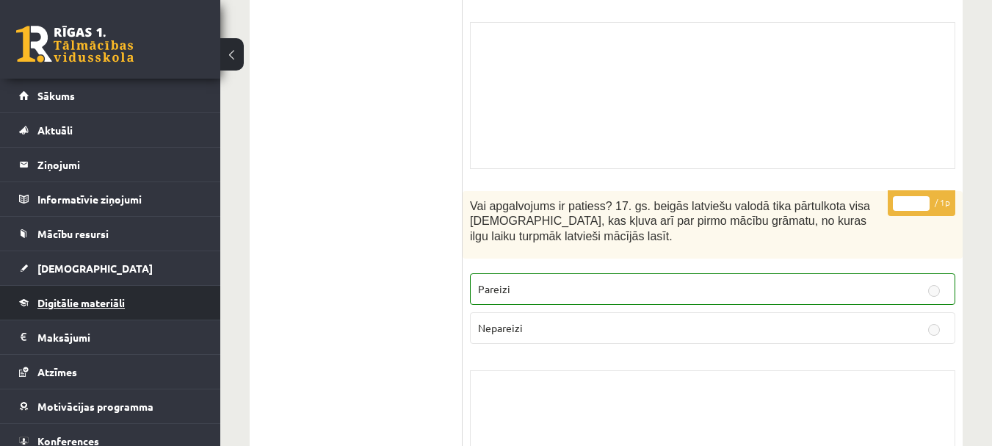
click at [109, 311] on link "Digitālie materiāli" at bounding box center [110, 303] width 183 height 34
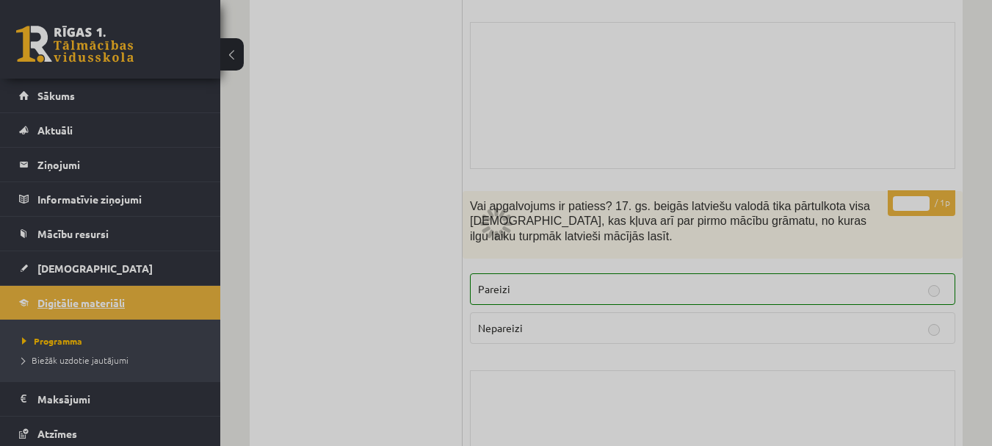
scroll to position [2842, 0]
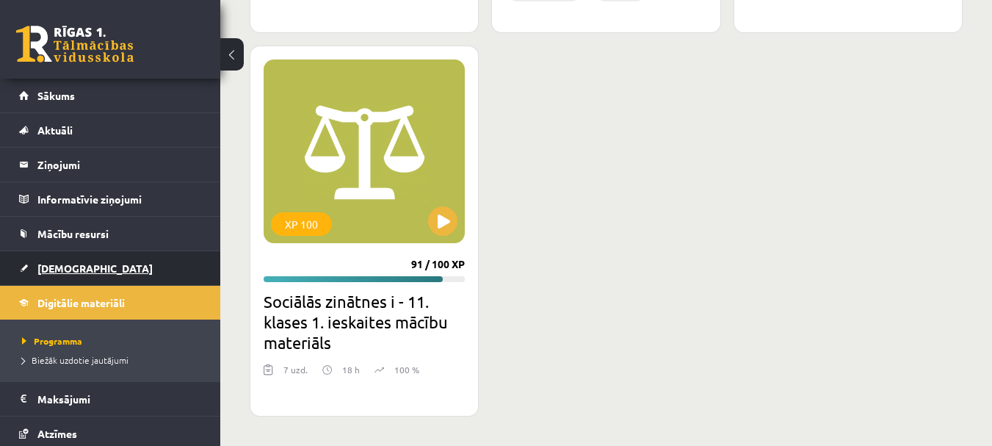
click at [80, 273] on span "[DEMOGRAPHIC_DATA]" at bounding box center [94, 267] width 115 height 13
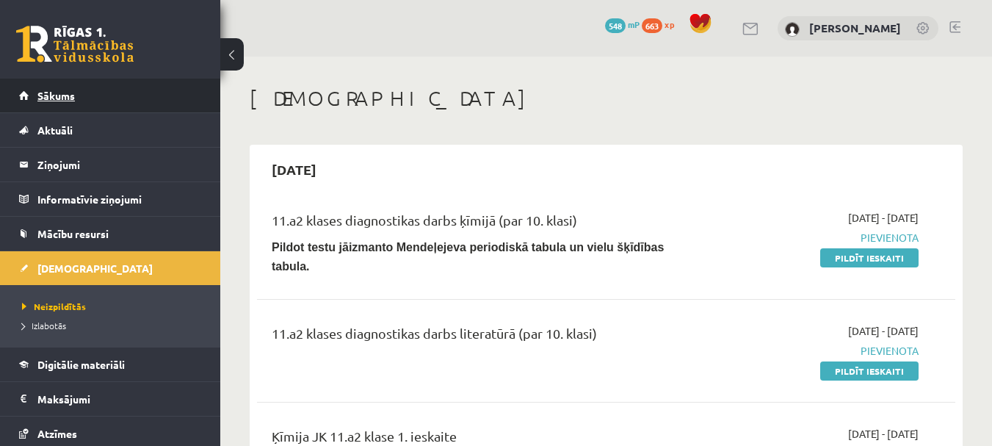
click at [42, 104] on link "Sākums" at bounding box center [110, 96] width 183 height 34
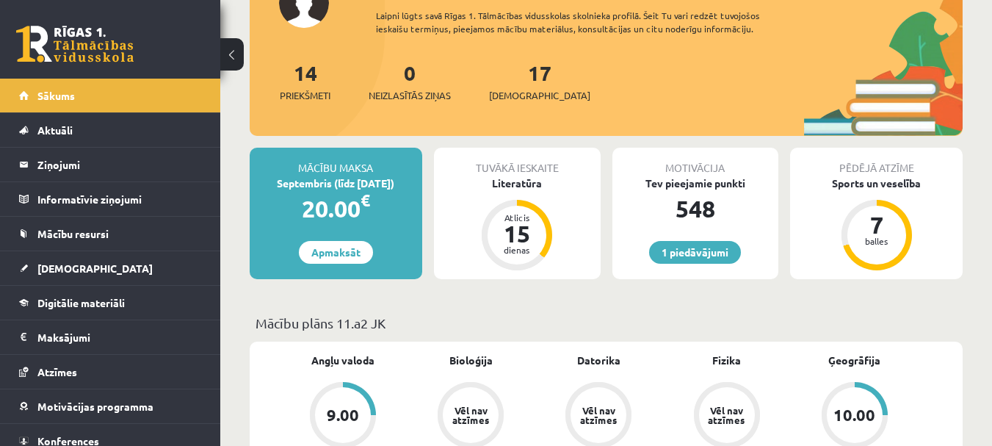
scroll to position [147, 0]
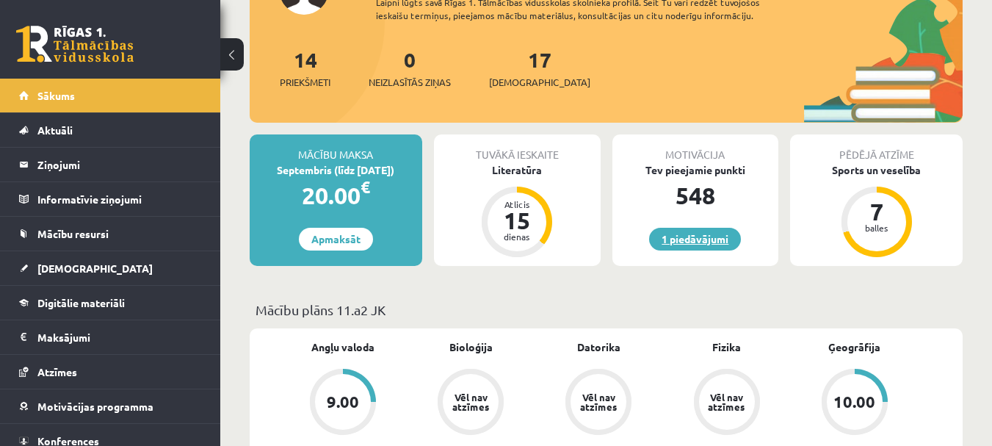
click at [695, 234] on link "1 piedāvājumi" at bounding box center [695, 239] width 92 height 23
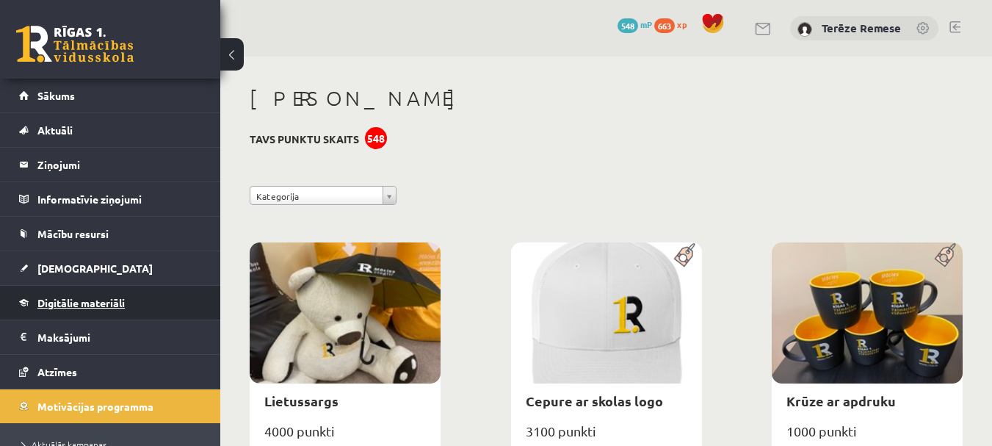
click at [77, 305] on span "Digitālie materiāli" at bounding box center [80, 302] width 87 height 13
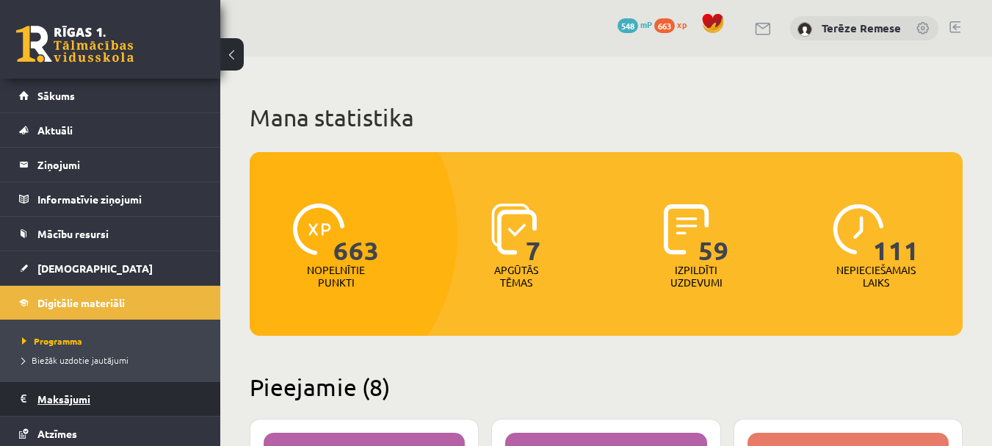
click at [76, 399] on legend "Maksājumi 0" at bounding box center [119, 399] width 164 height 34
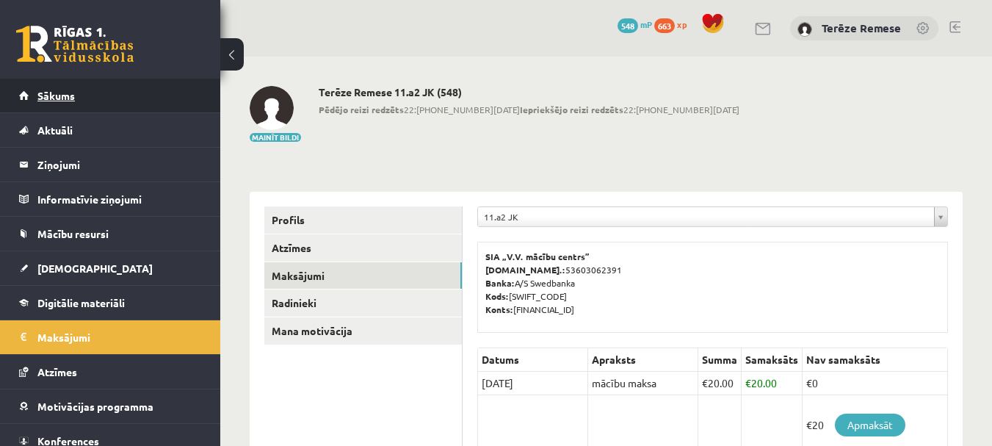
click at [79, 104] on link "Sākums" at bounding box center [110, 96] width 183 height 34
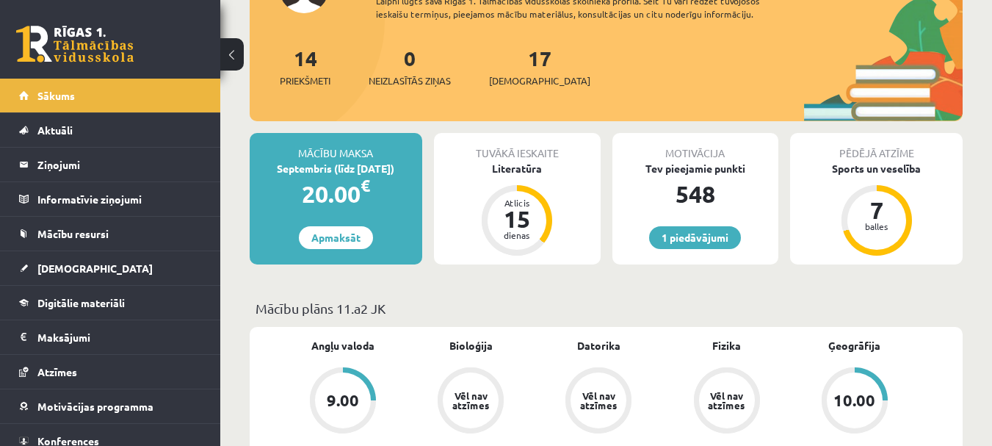
scroll to position [147, 0]
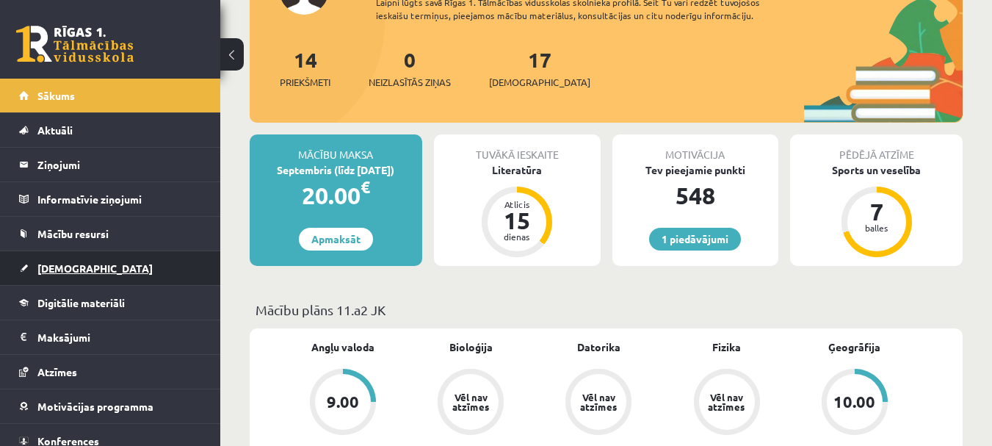
click at [69, 265] on span "[DEMOGRAPHIC_DATA]" at bounding box center [94, 267] width 115 height 13
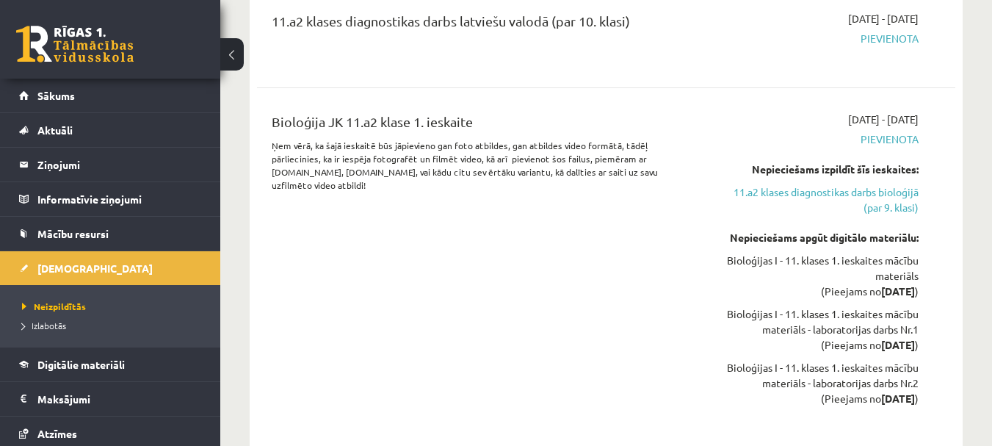
scroll to position [1395, 0]
